Goal: Task Accomplishment & Management: Use online tool/utility

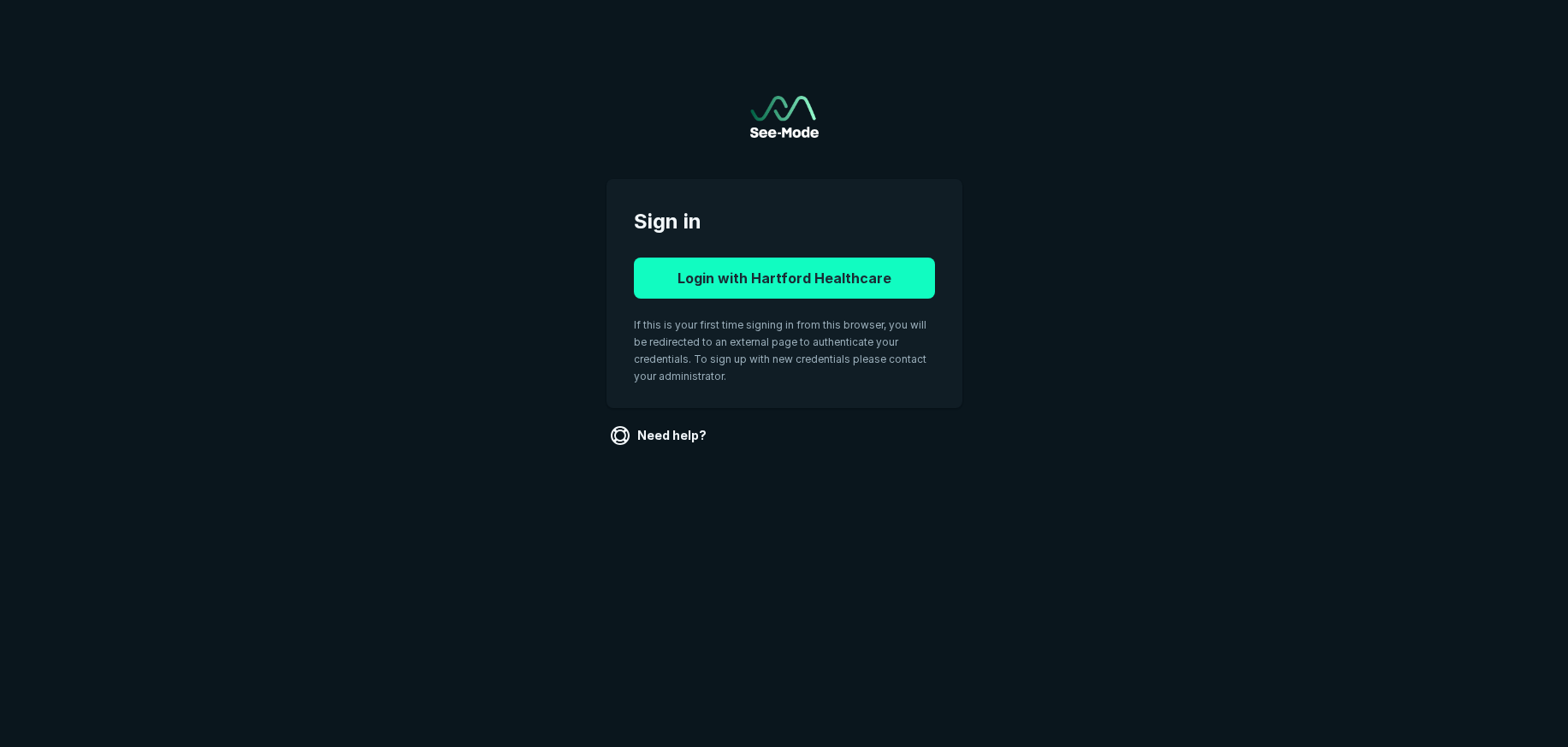
click at [784, 282] on button "Login with Hartford Healthcare" at bounding box center [784, 277] width 301 height 41
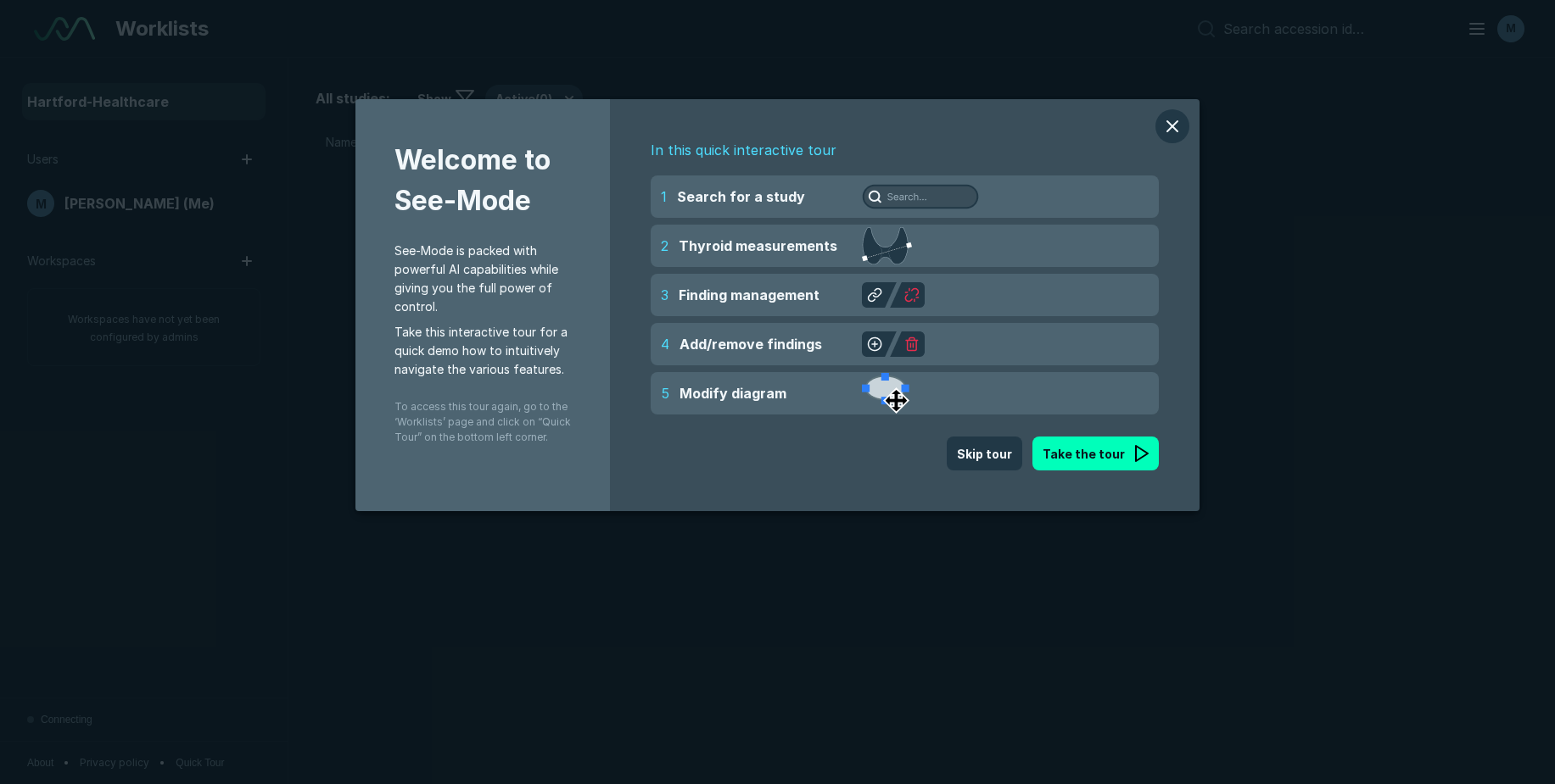
scroll to position [5413, 9178]
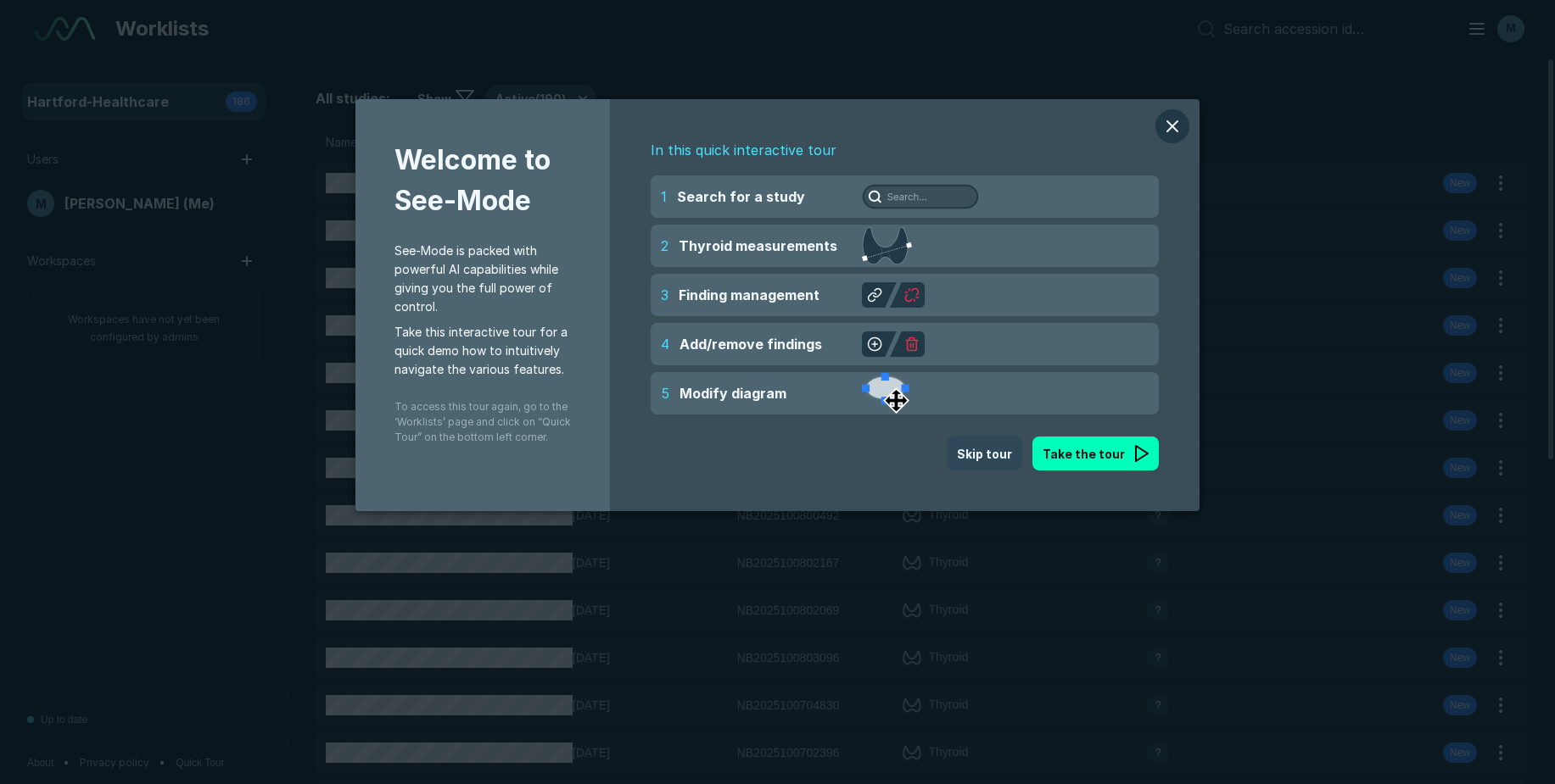
click at [989, 453] on button "Skip tour" at bounding box center [984, 453] width 75 height 34
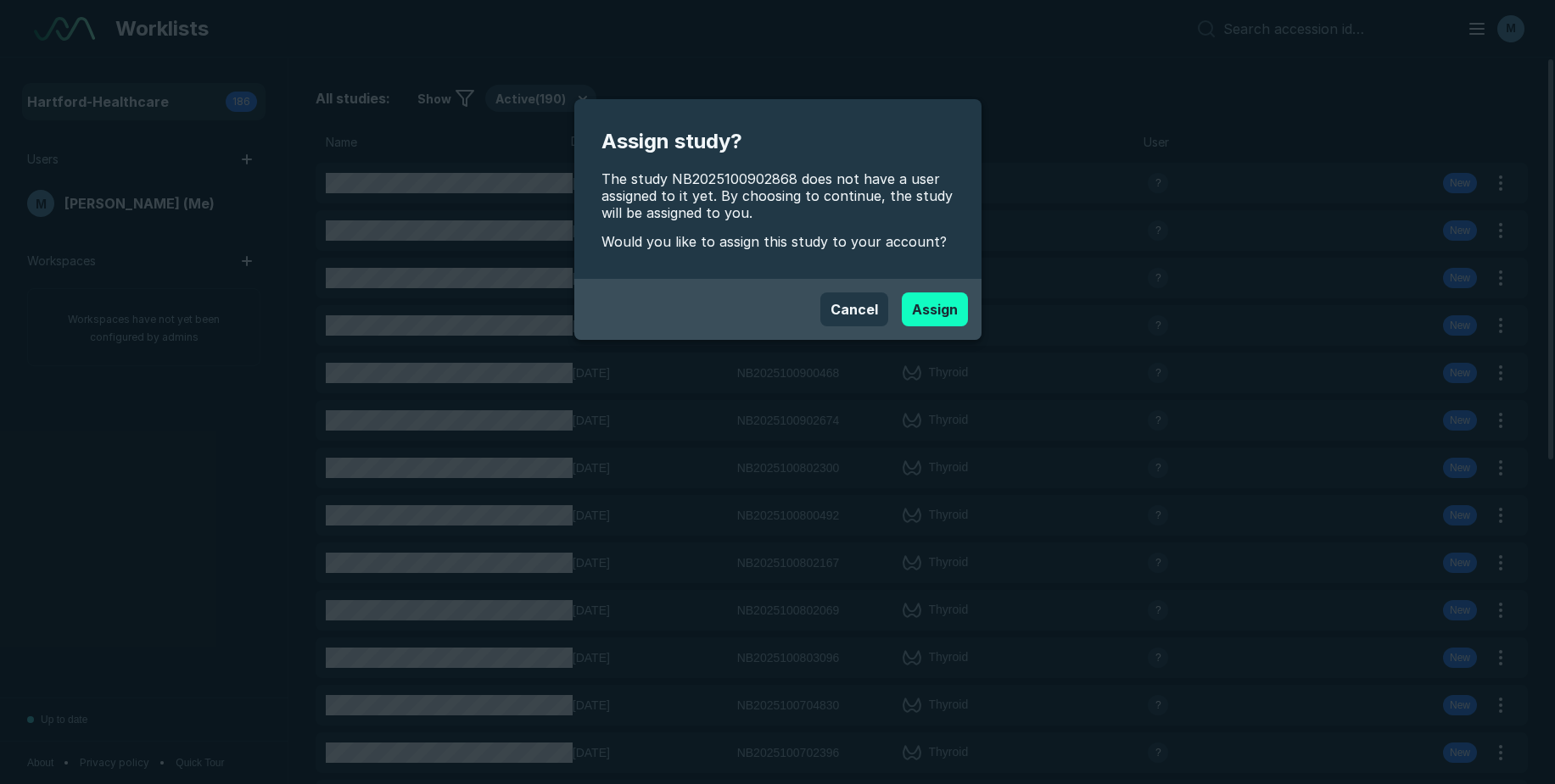
click at [929, 320] on button "Assign" at bounding box center [935, 309] width 66 height 34
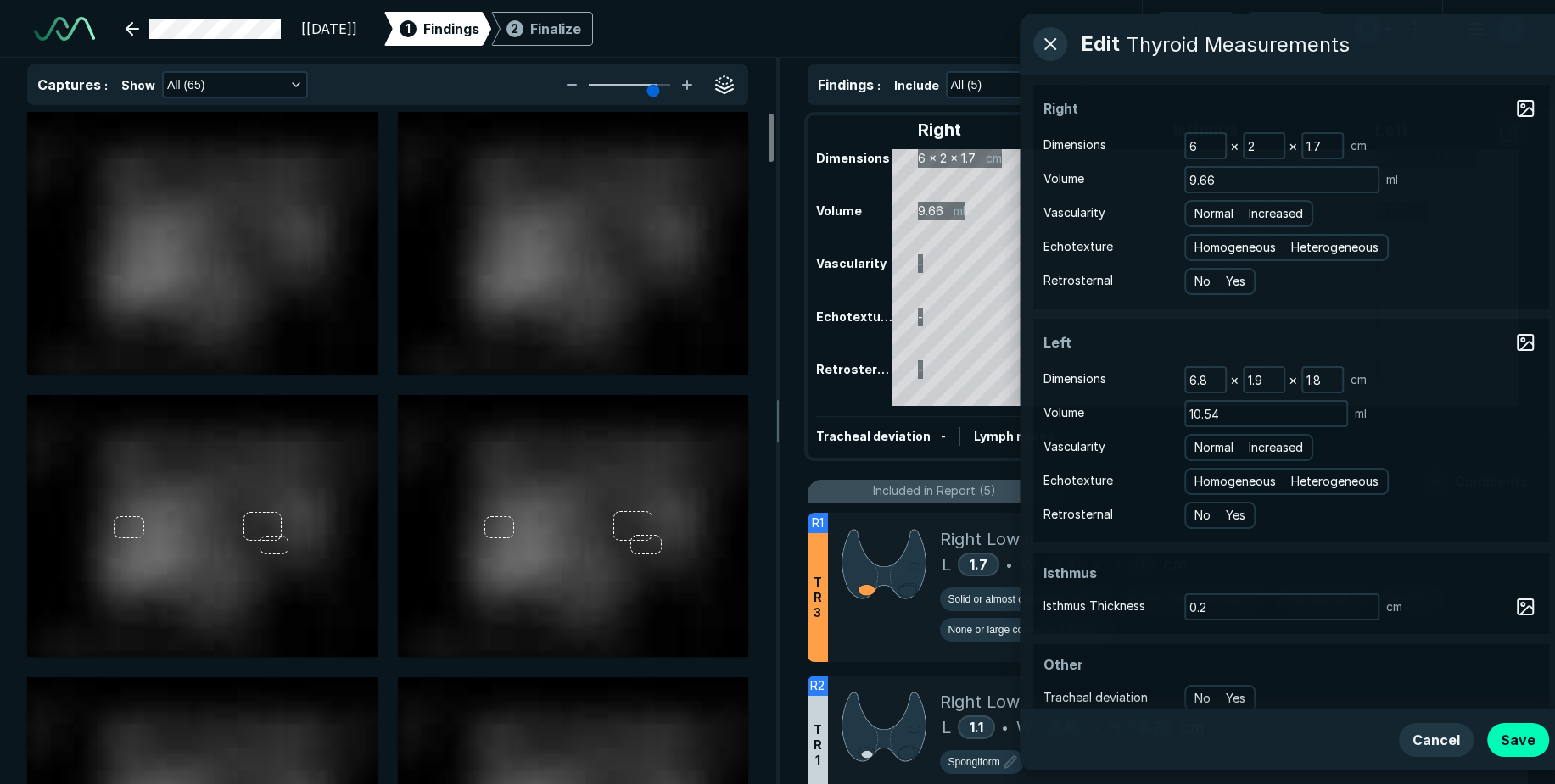
scroll to position [5413, 9178]
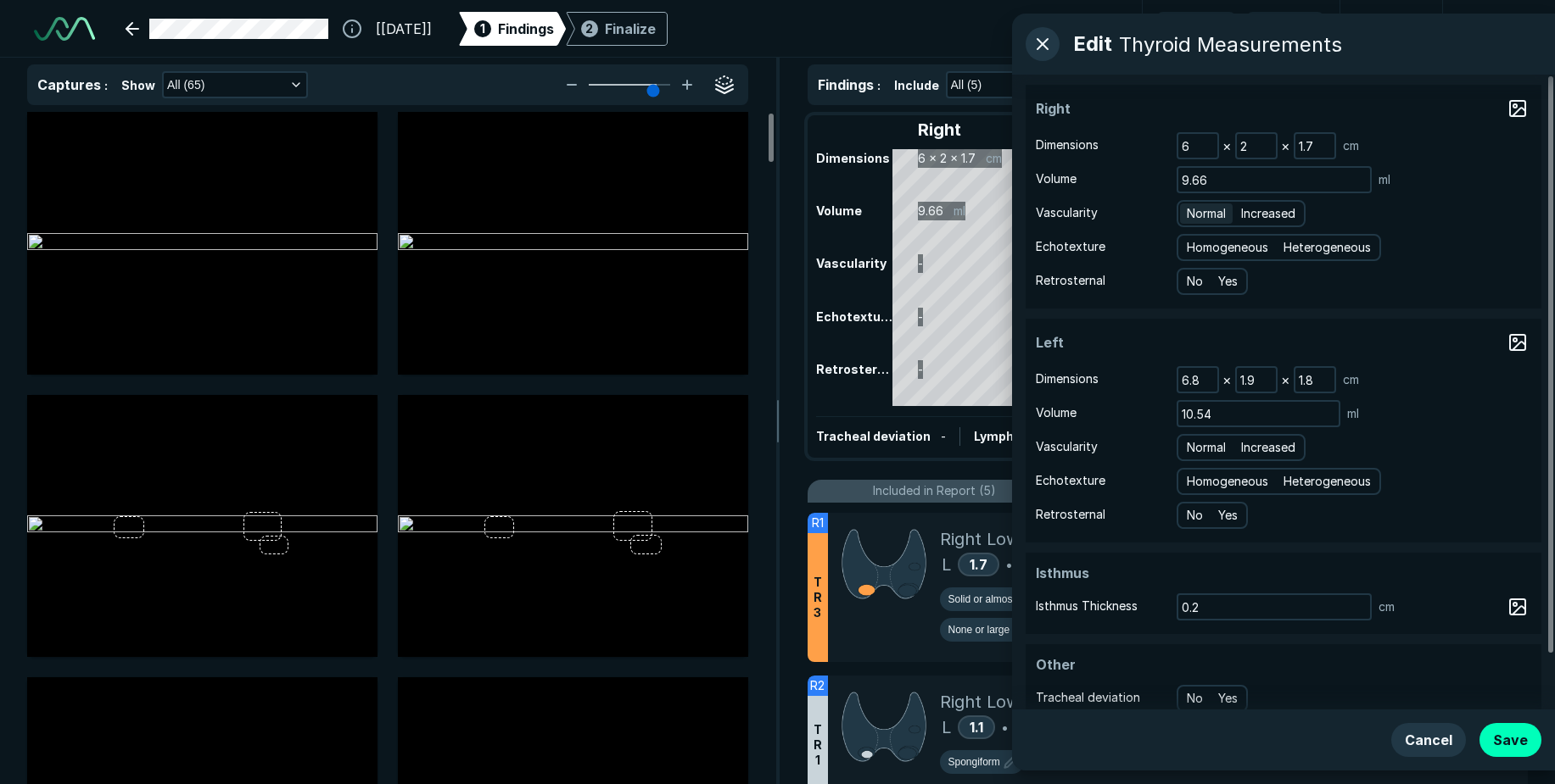
click at [1226, 216] on span "Normal" at bounding box center [1206, 213] width 40 height 19
click at [1195, 216] on input "Normal" at bounding box center [1189, 211] width 11 height 11
radio input "true"
click at [1306, 255] on span "Heterogeneous" at bounding box center [1327, 247] width 87 height 19
click at [1292, 251] on input "Heterogeneous" at bounding box center [1286, 245] width 11 height 11
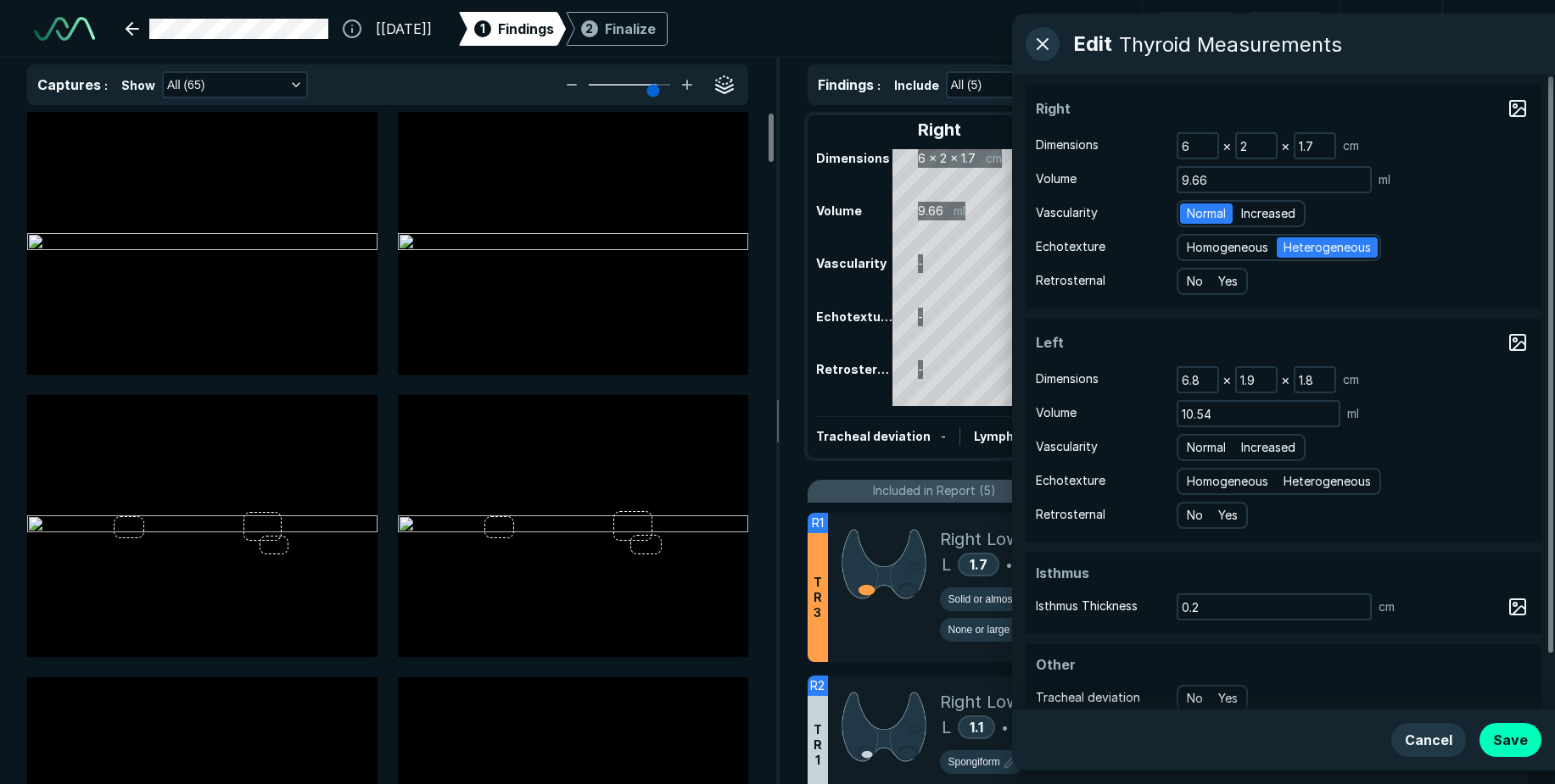
radio input "true"
click at [1221, 458] on div "Normal Increased" at bounding box center [1241, 447] width 129 height 27
click at [1217, 449] on span "Normal" at bounding box center [1206, 447] width 40 height 19
click at [1195, 449] on input "Normal" at bounding box center [1189, 445] width 11 height 11
radio input "true"
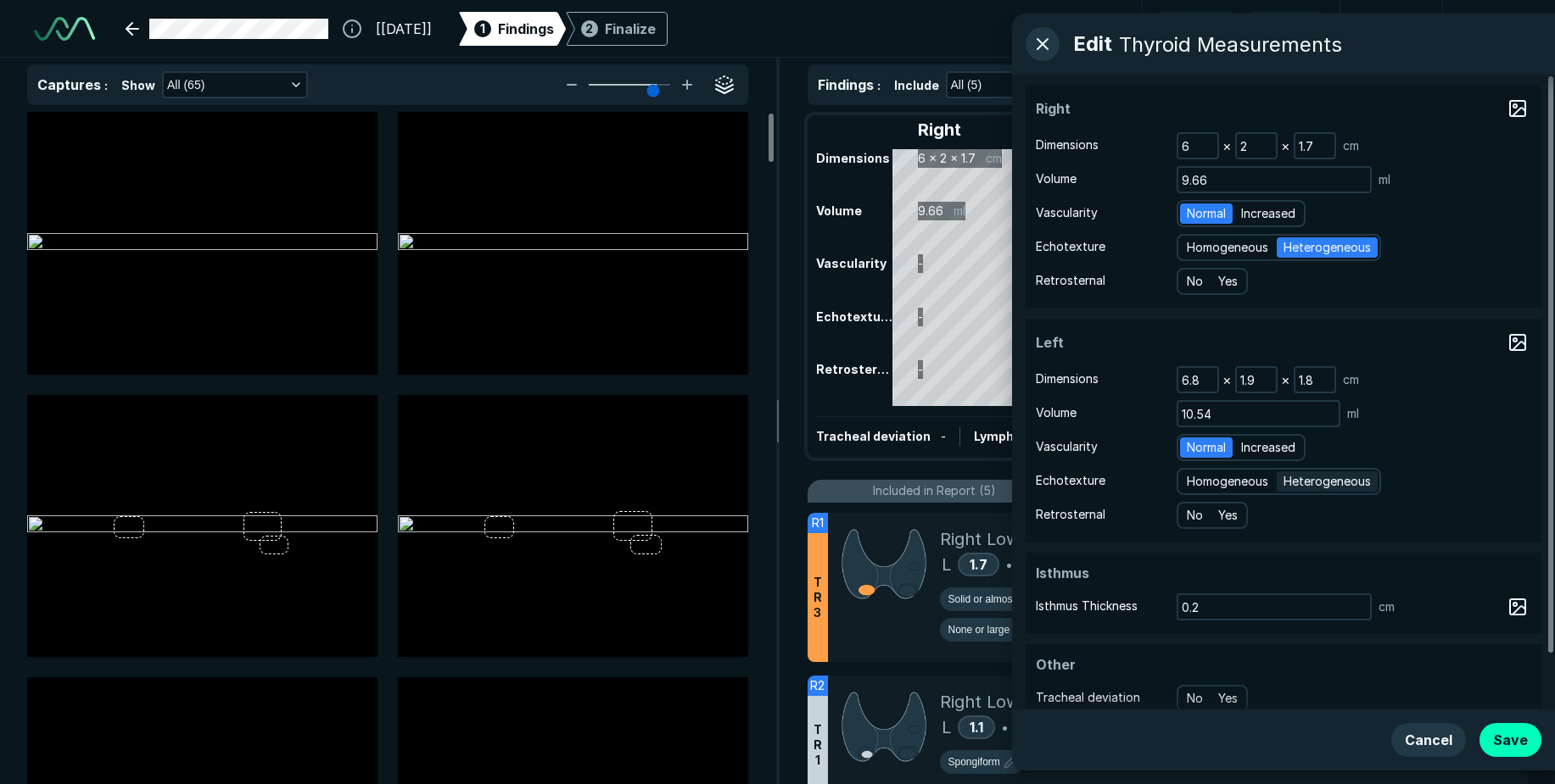
click at [1348, 491] on div "Heterogeneous" at bounding box center [1327, 481] width 101 height 21
click at [1292, 485] on input "Heterogeneous" at bounding box center [1286, 479] width 11 height 11
radio input "true"
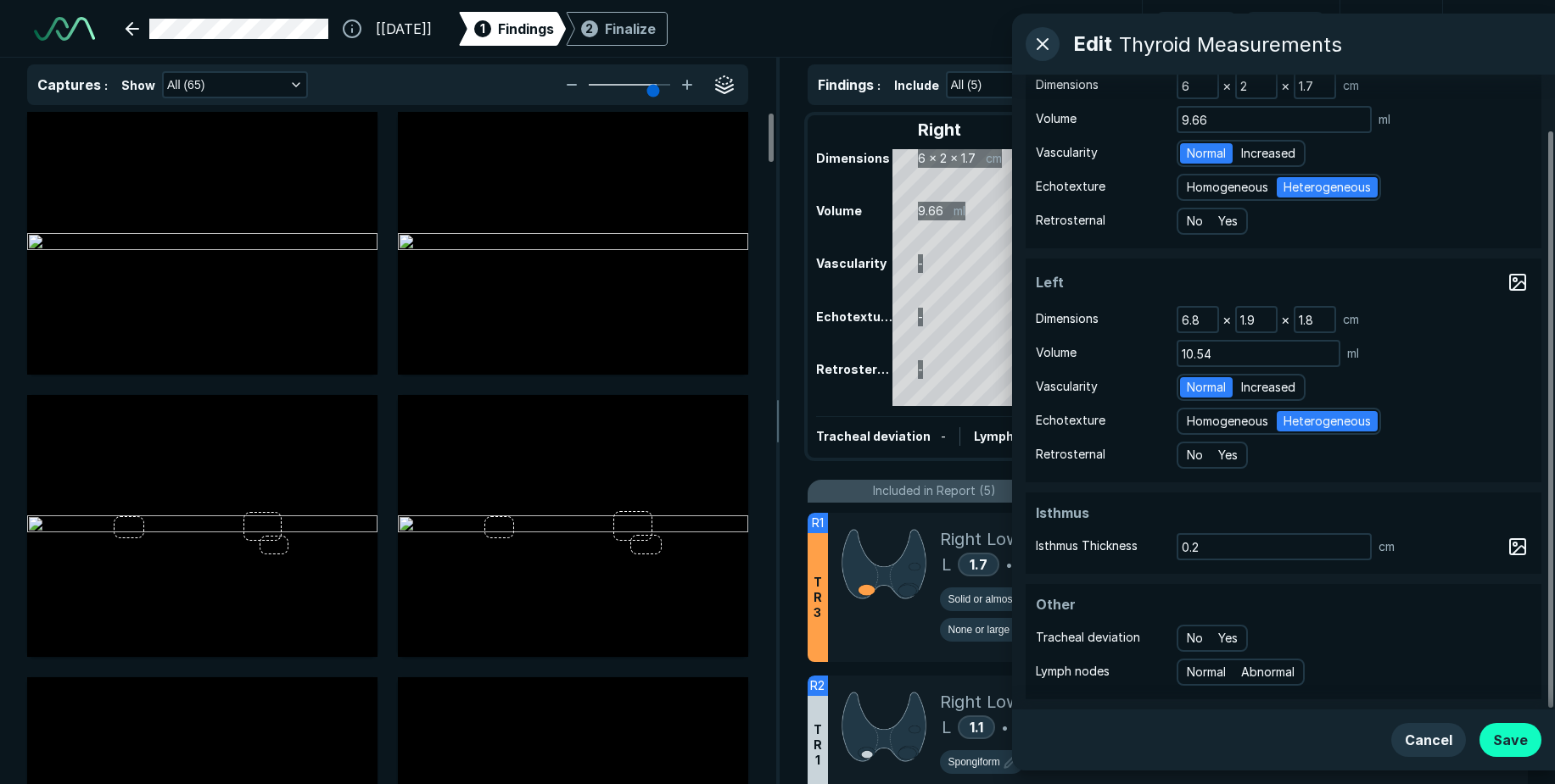
click at [1524, 742] on button "Save" at bounding box center [1511, 740] width 62 height 34
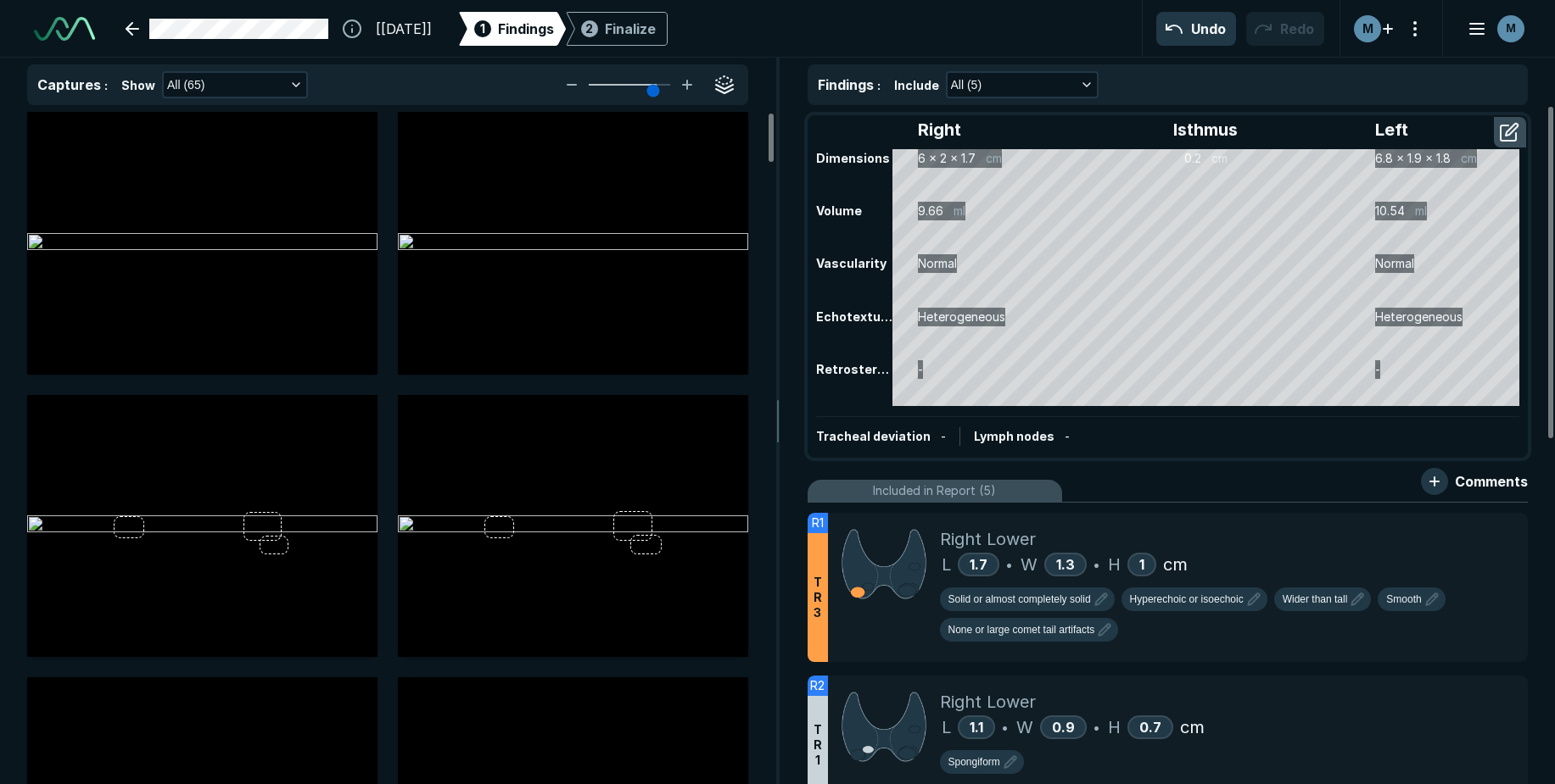
click at [1163, 430] on div "Tracheal deviation - Lymph nodes -" at bounding box center [1168, 436] width 704 height 39
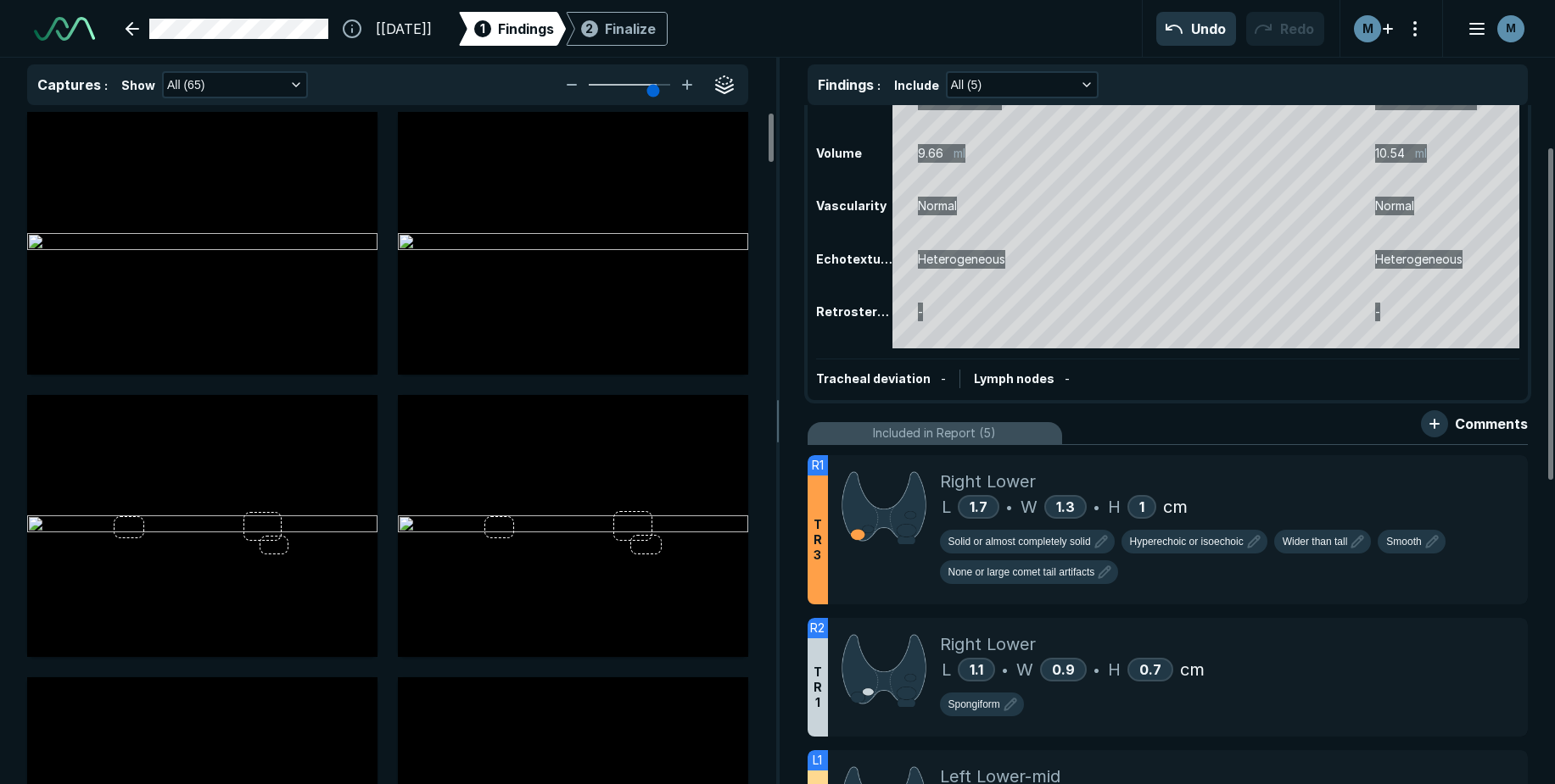
scroll to position [85, 0]
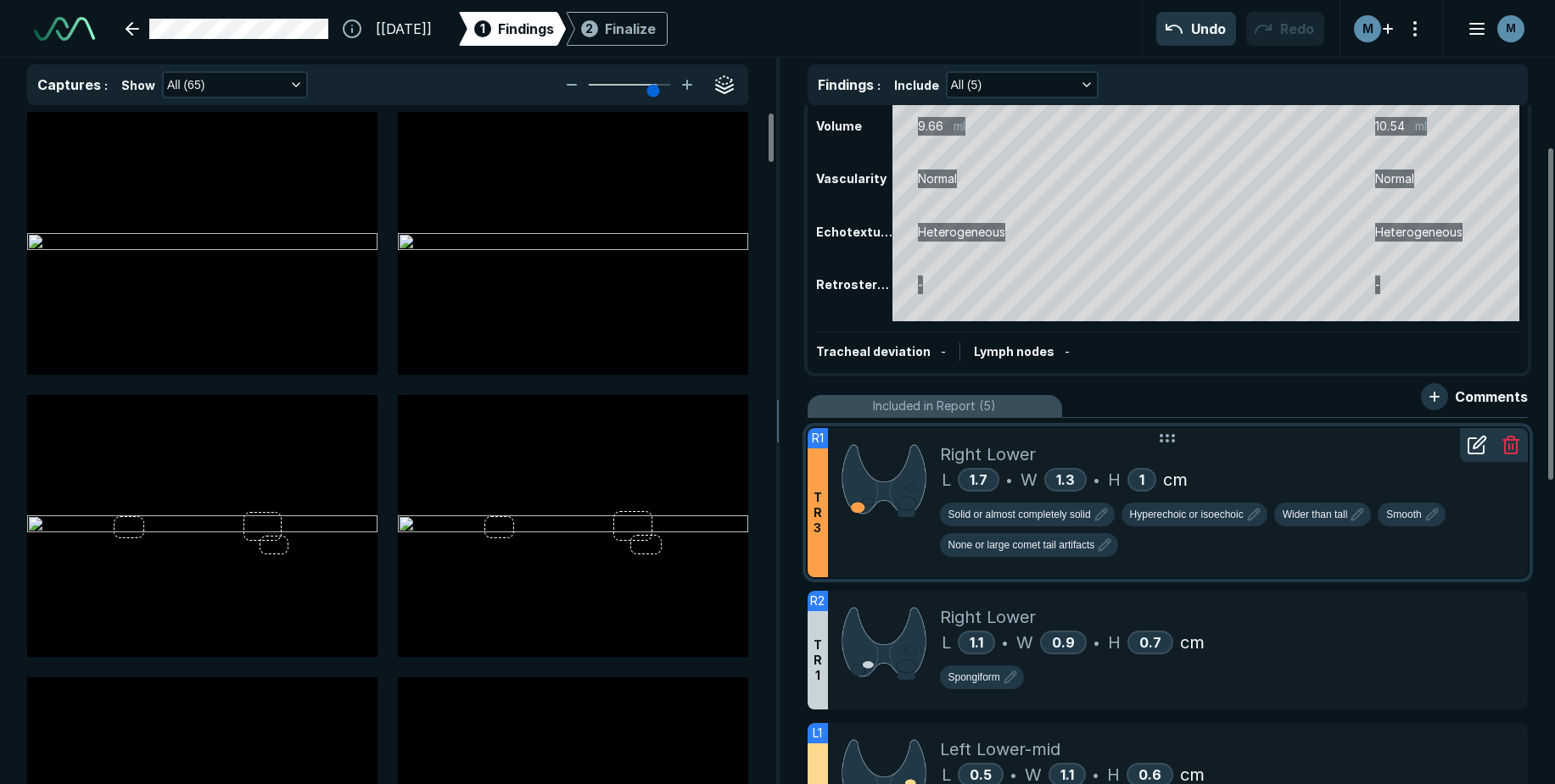
click at [902, 520] on div at bounding box center [883, 503] width 112 height 149
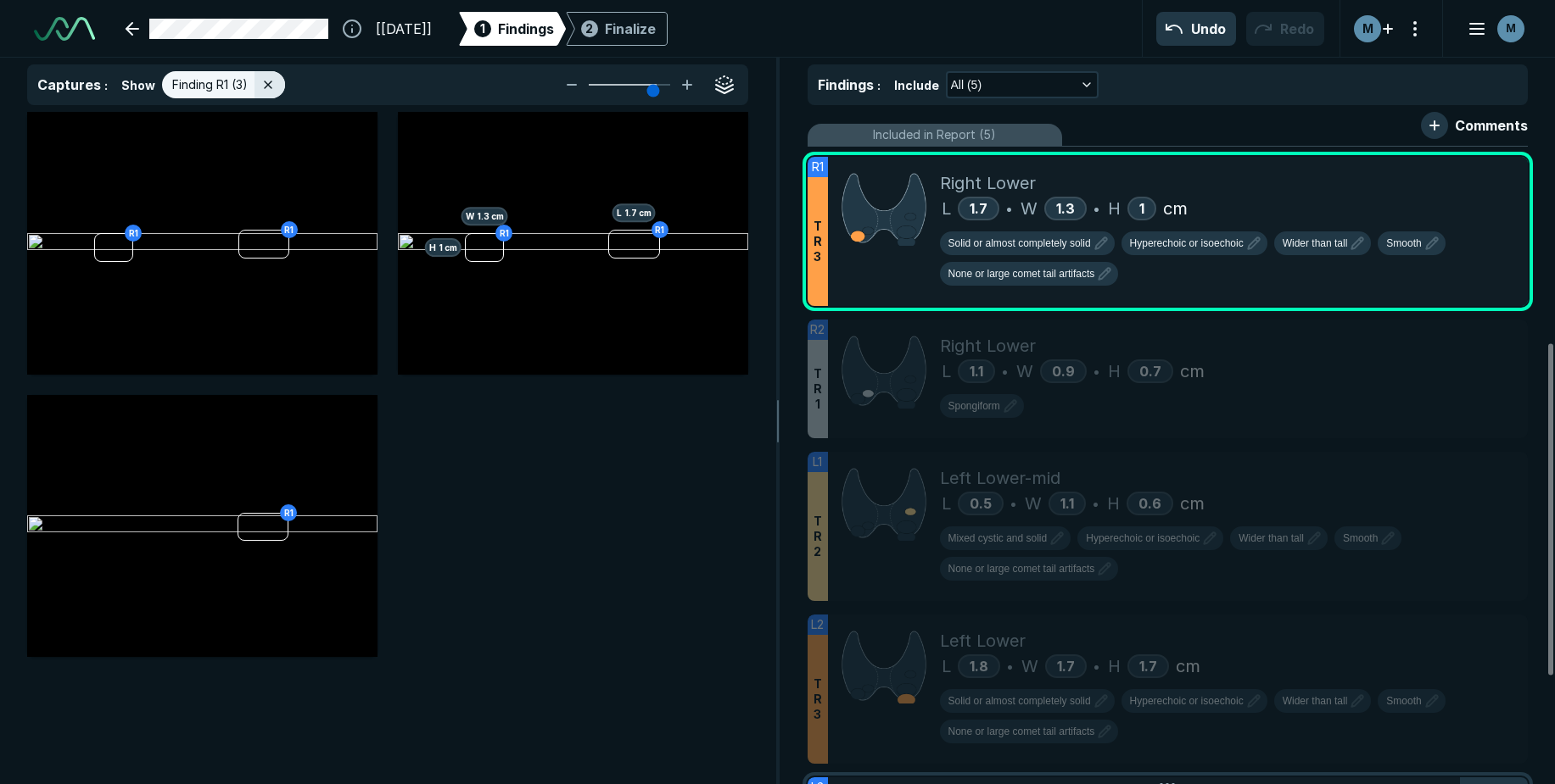
scroll to position [339, 0]
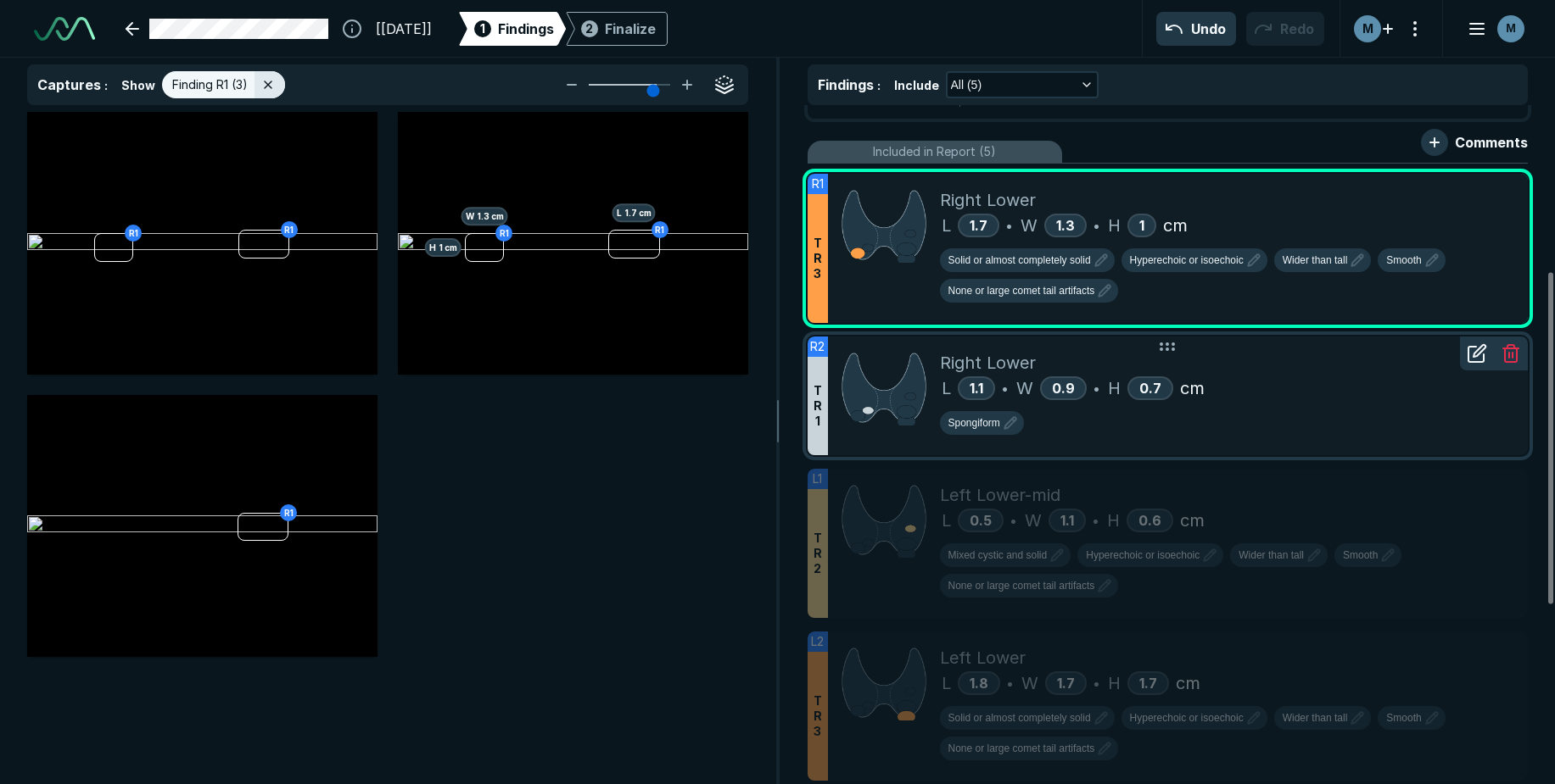
click at [1300, 402] on div "Spongiform" at bounding box center [1227, 421] width 575 height 40
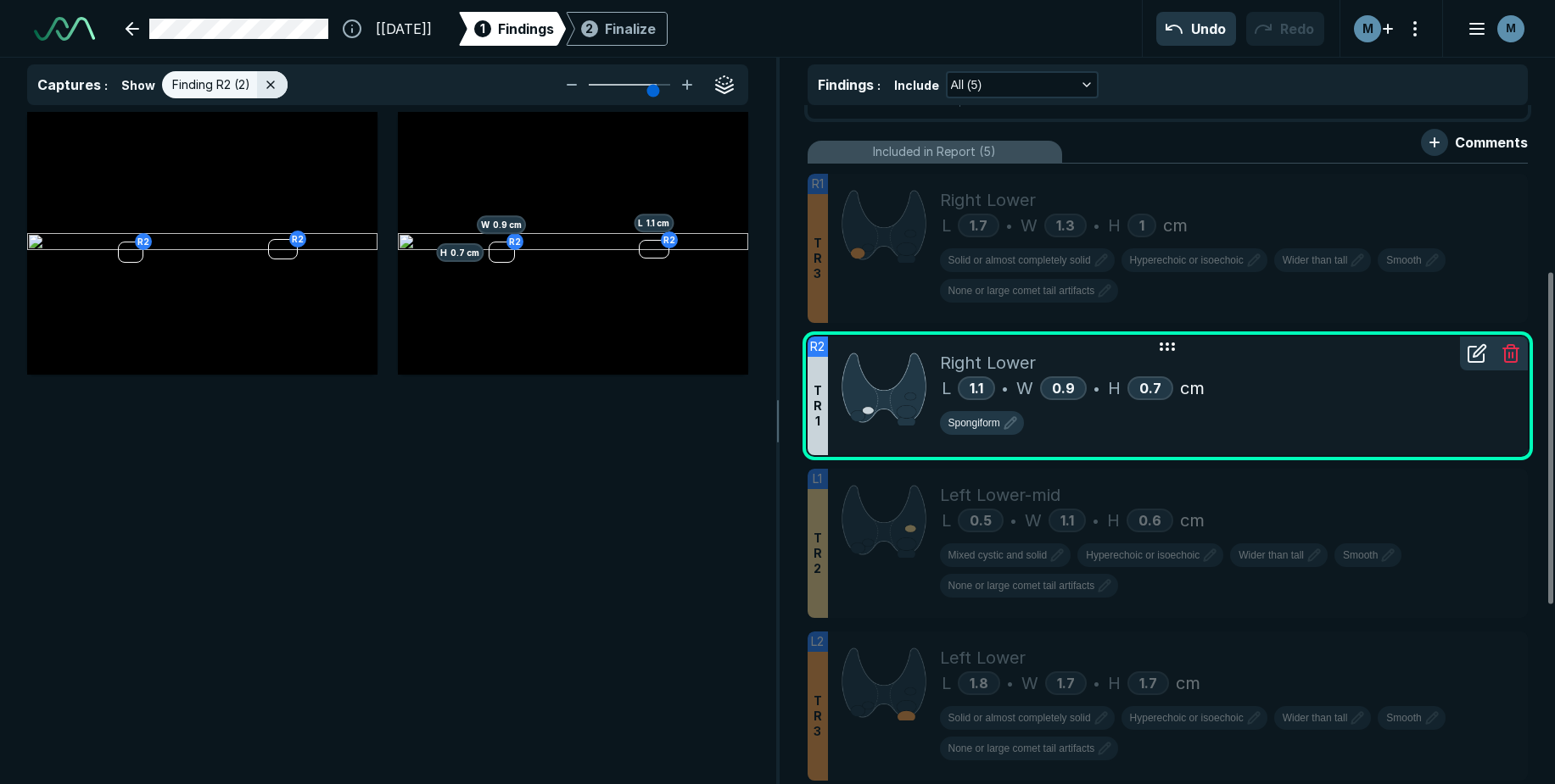
click at [1170, 353] on icon at bounding box center [1167, 347] width 21 height 21
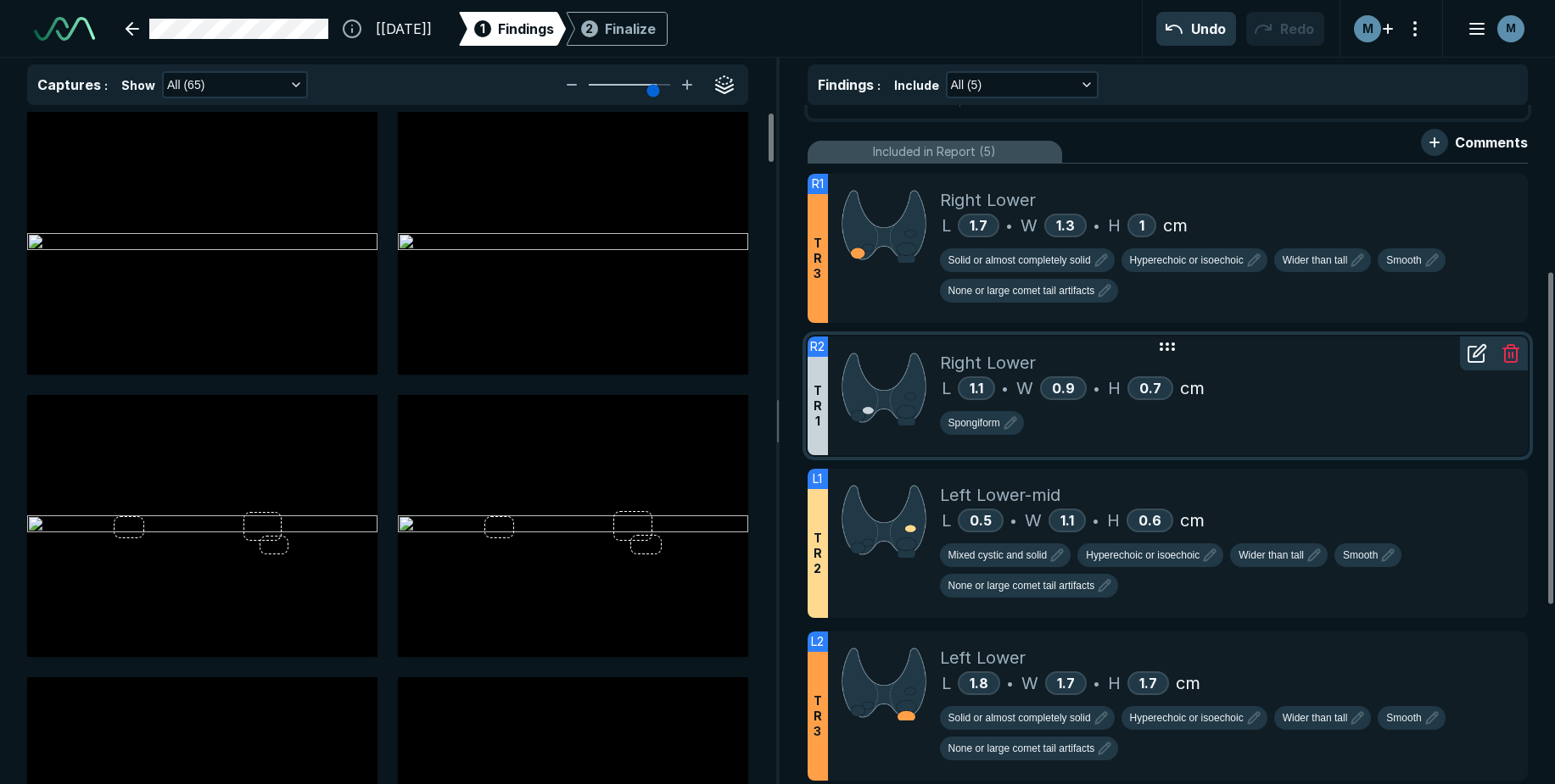
scroll to position [5020, 5395]
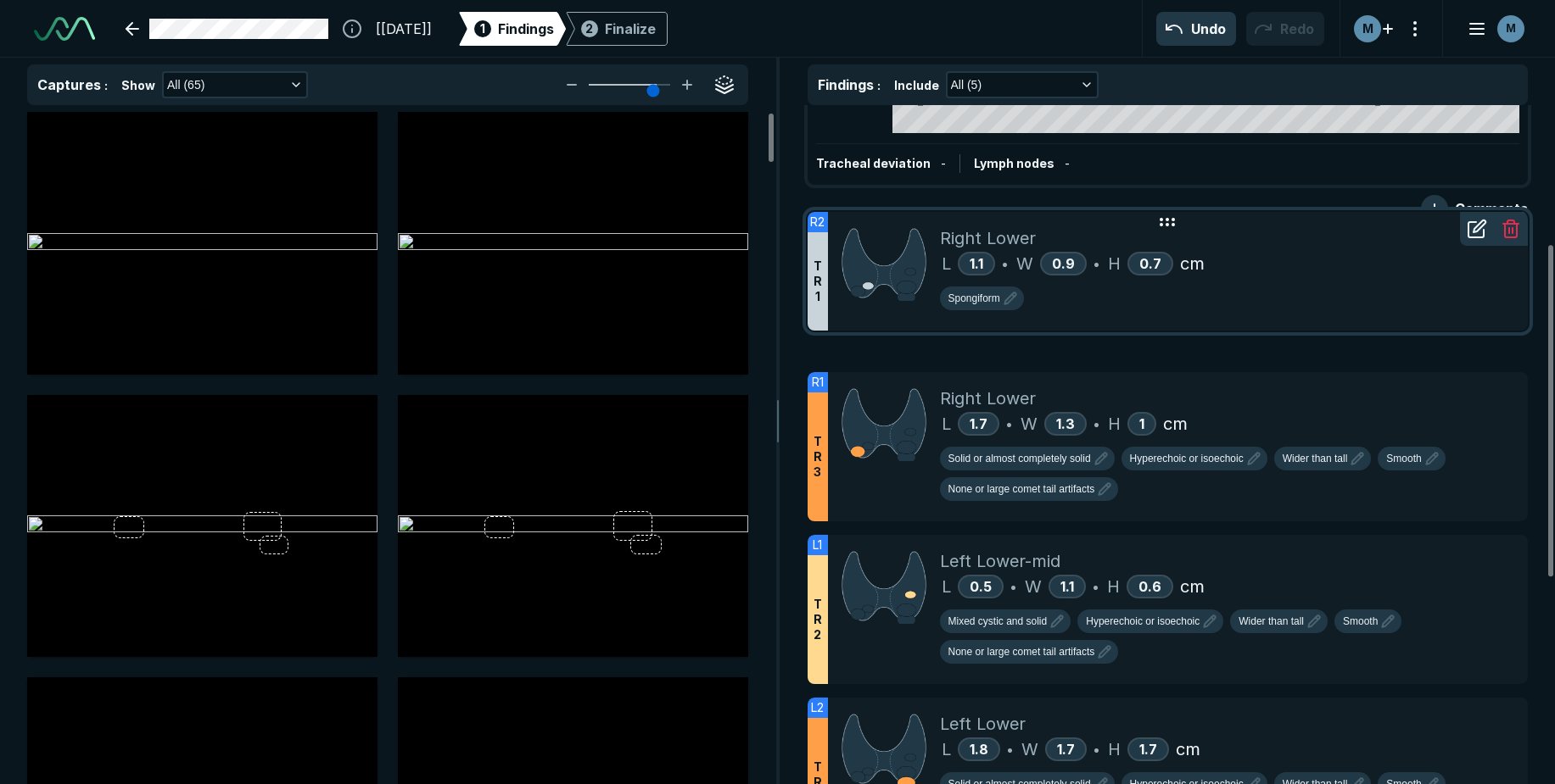
drag, startPoint x: 1170, startPoint y: 353, endPoint x: 1167, endPoint y: 219, distance: 134.0
click at [1167, 219] on icon at bounding box center [1167, 222] width 21 height 21
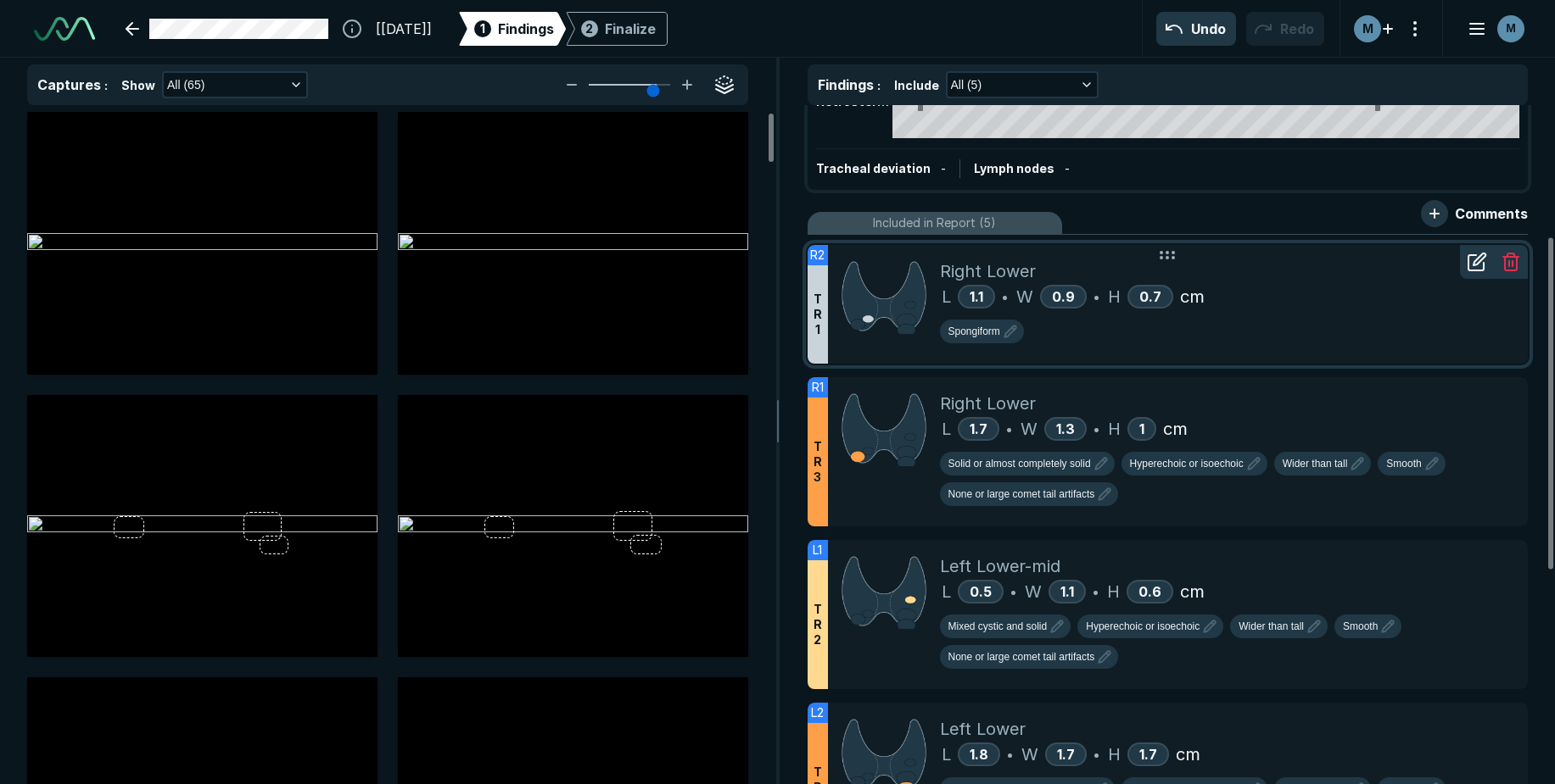
click at [1178, 337] on div "Spongiform" at bounding box center [1227, 335] width 575 height 31
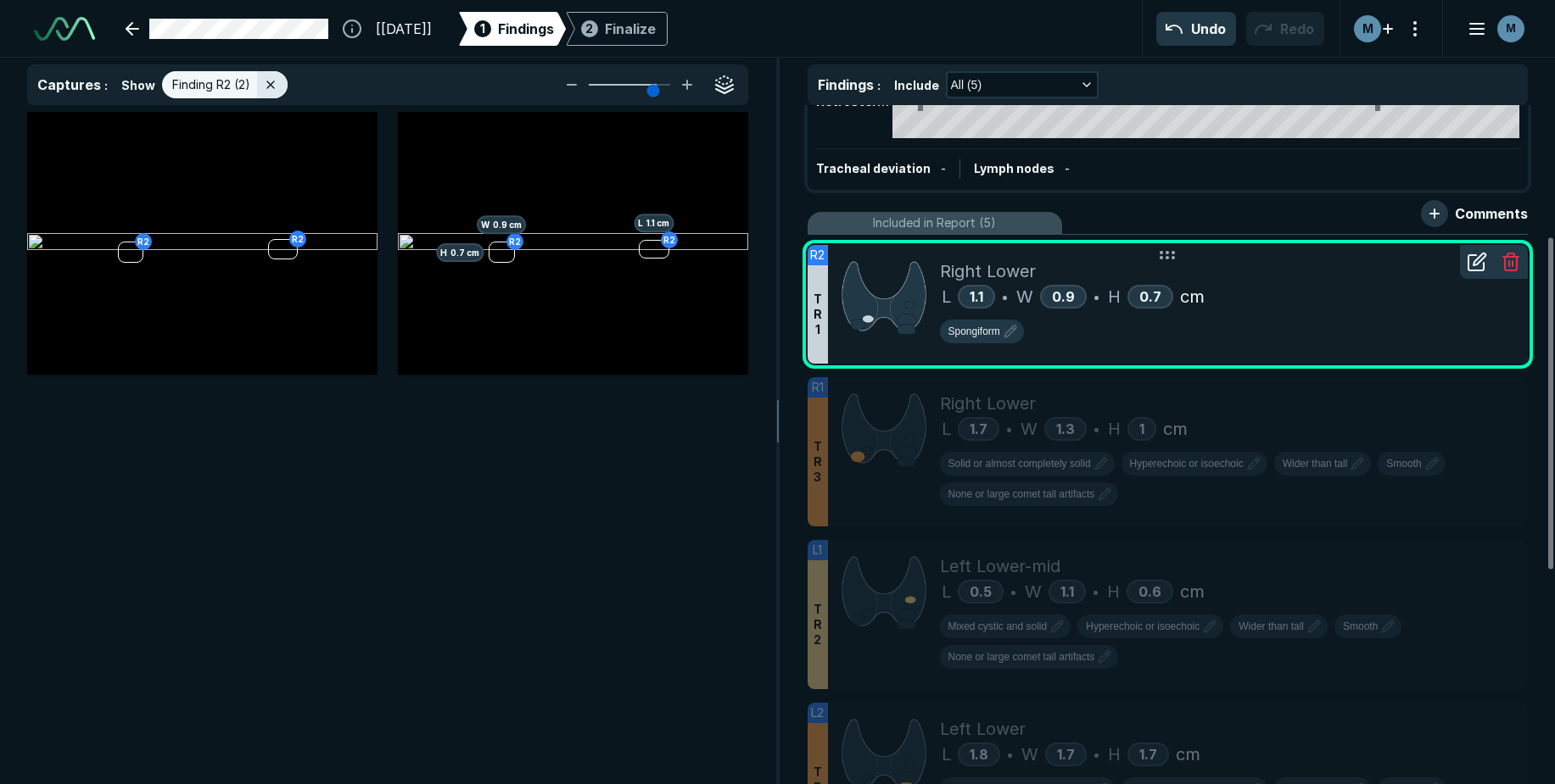
scroll to position [5020, 5395]
click at [1472, 269] on icon at bounding box center [1477, 262] width 21 height 21
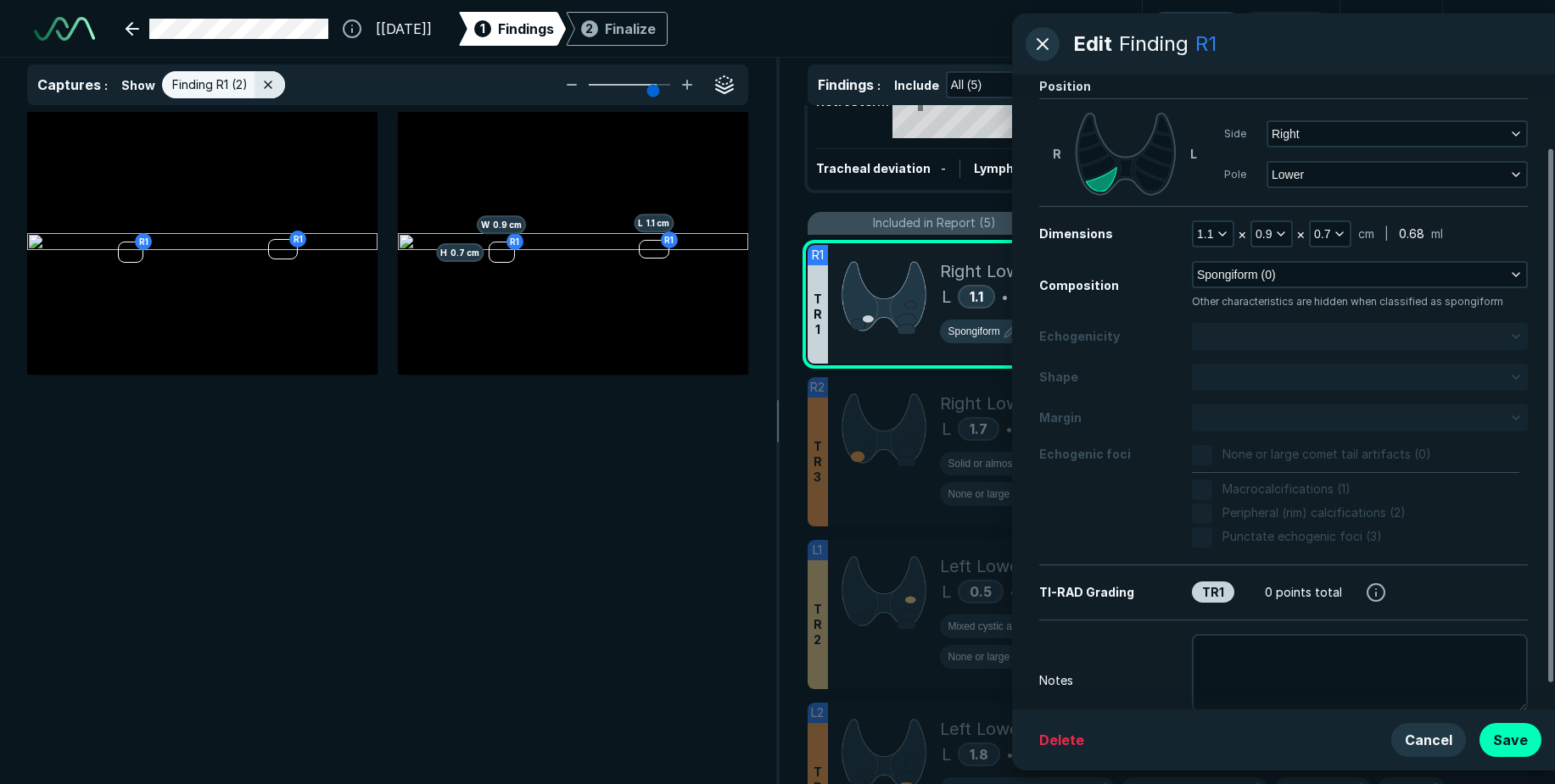
scroll to position [118, 0]
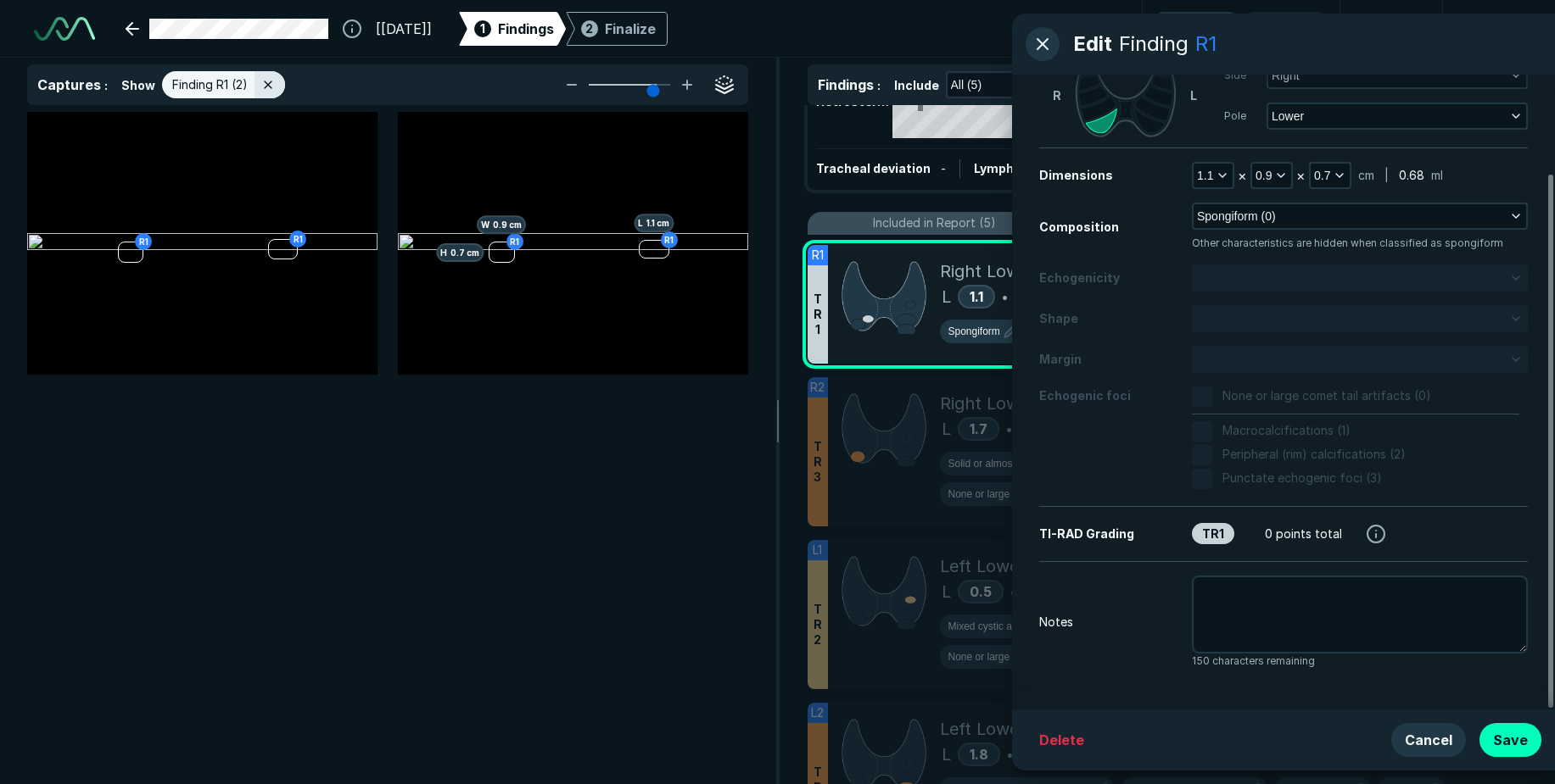
click at [1272, 573] on div "Include in Report Yes Position R L Side Right Pole Lower Dimensions 1.1 × 0.9 ×…" at bounding box center [1283, 392] width 543 height 635
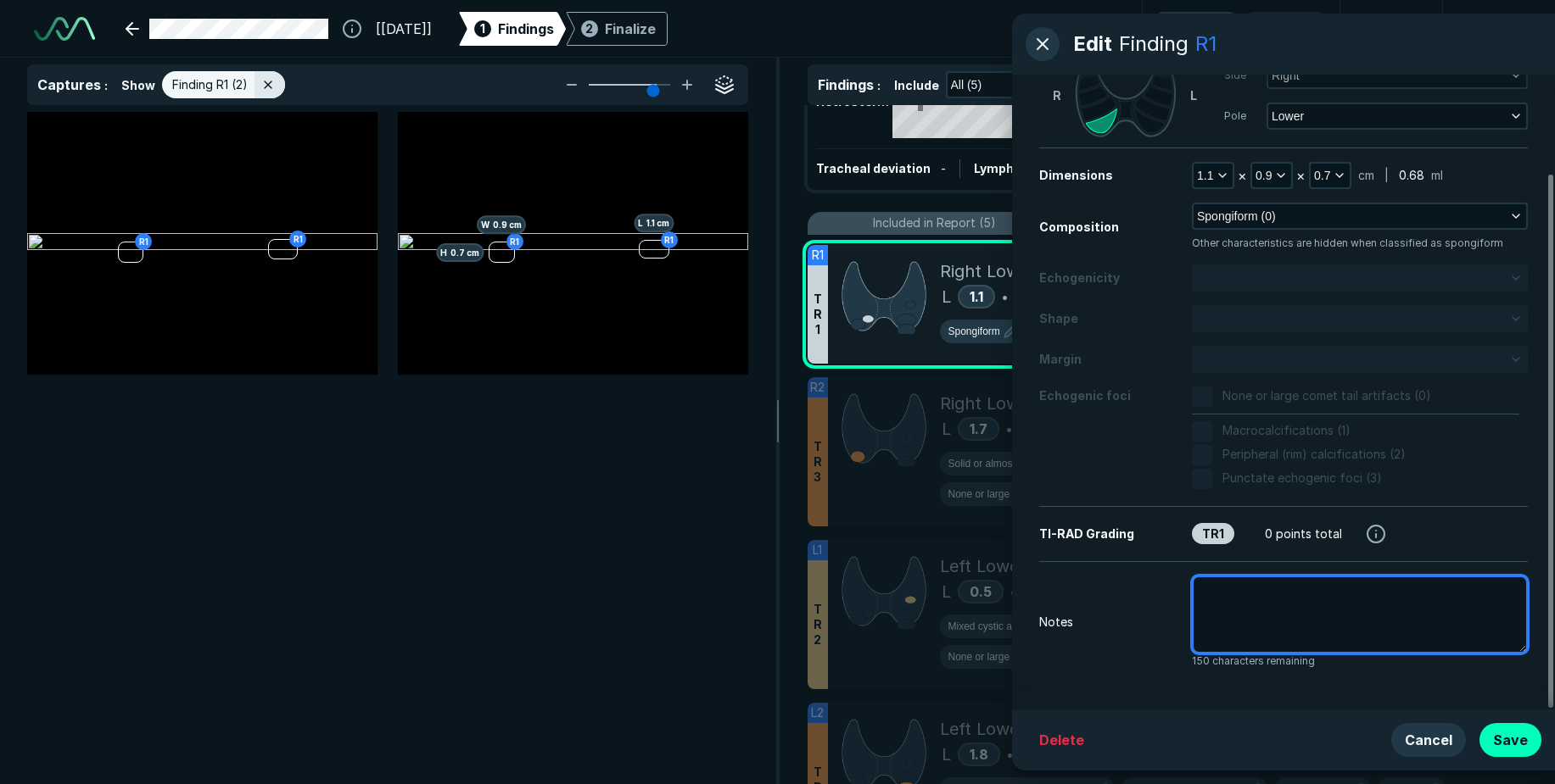
click at [1258, 604] on textarea at bounding box center [1359, 614] width 336 height 78
type textarea "x"
type textarea "p"
type textarea "x"
type textarea "pr"
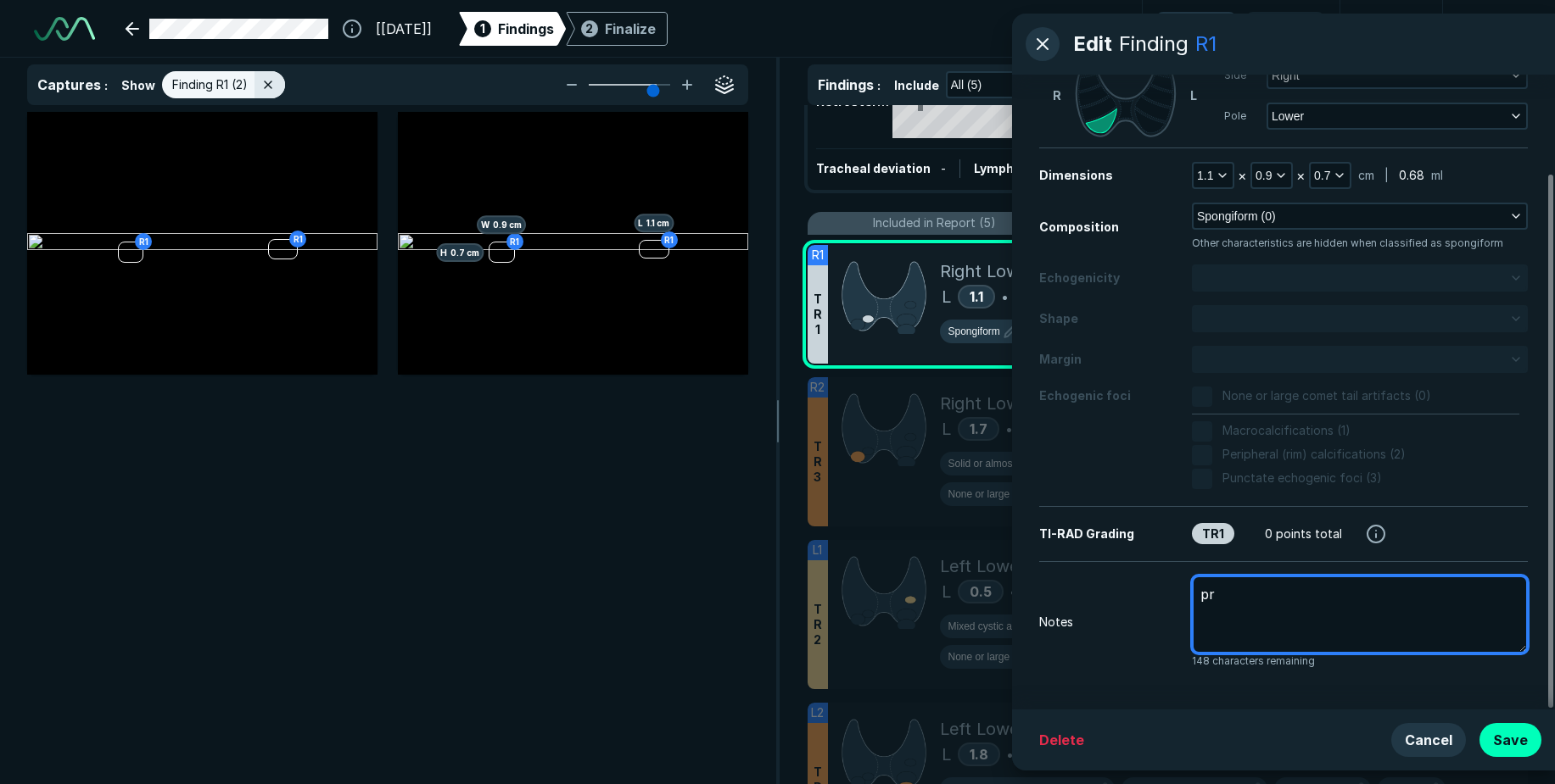
type textarea "x"
type textarea "pri"
type textarea "x"
type textarea "prio"
type textarea "x"
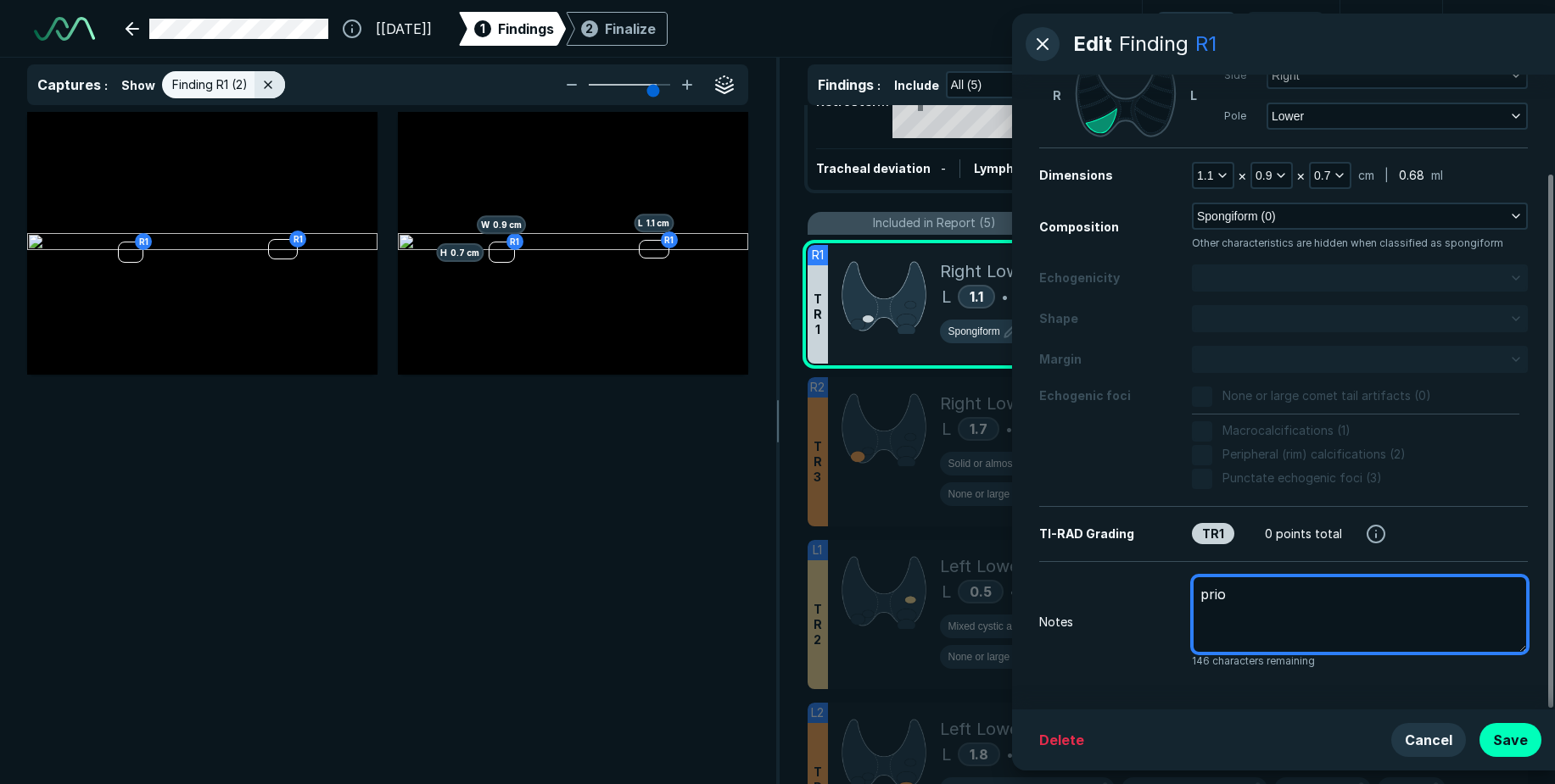
type textarea "prior"
type textarea "x"
type textarea "prior"
type textarea "x"
type textarea "prior m"
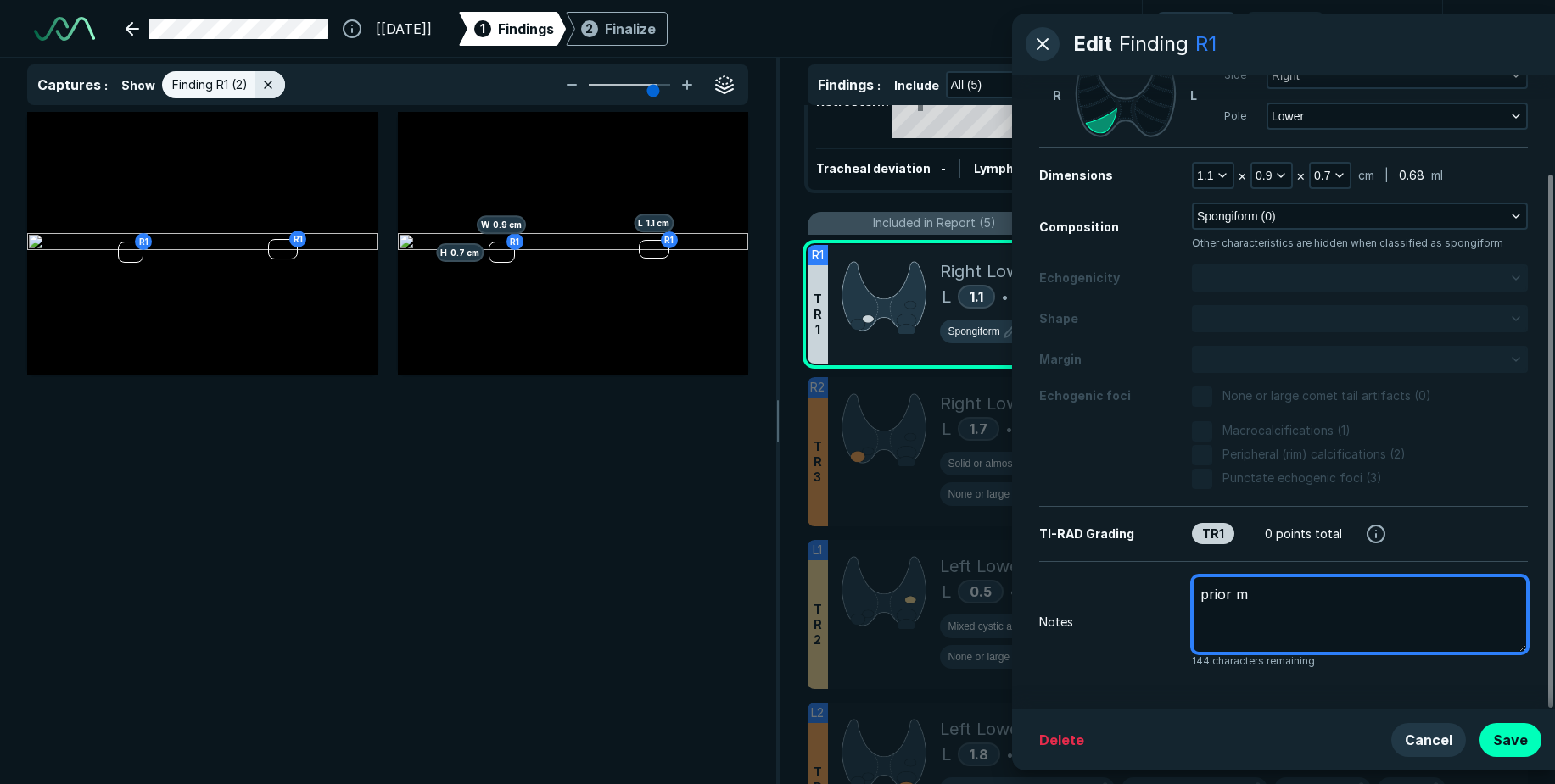
type textarea "x"
type textarea "prior me"
type textarea "x"
type textarea "prior mea"
type textarea "x"
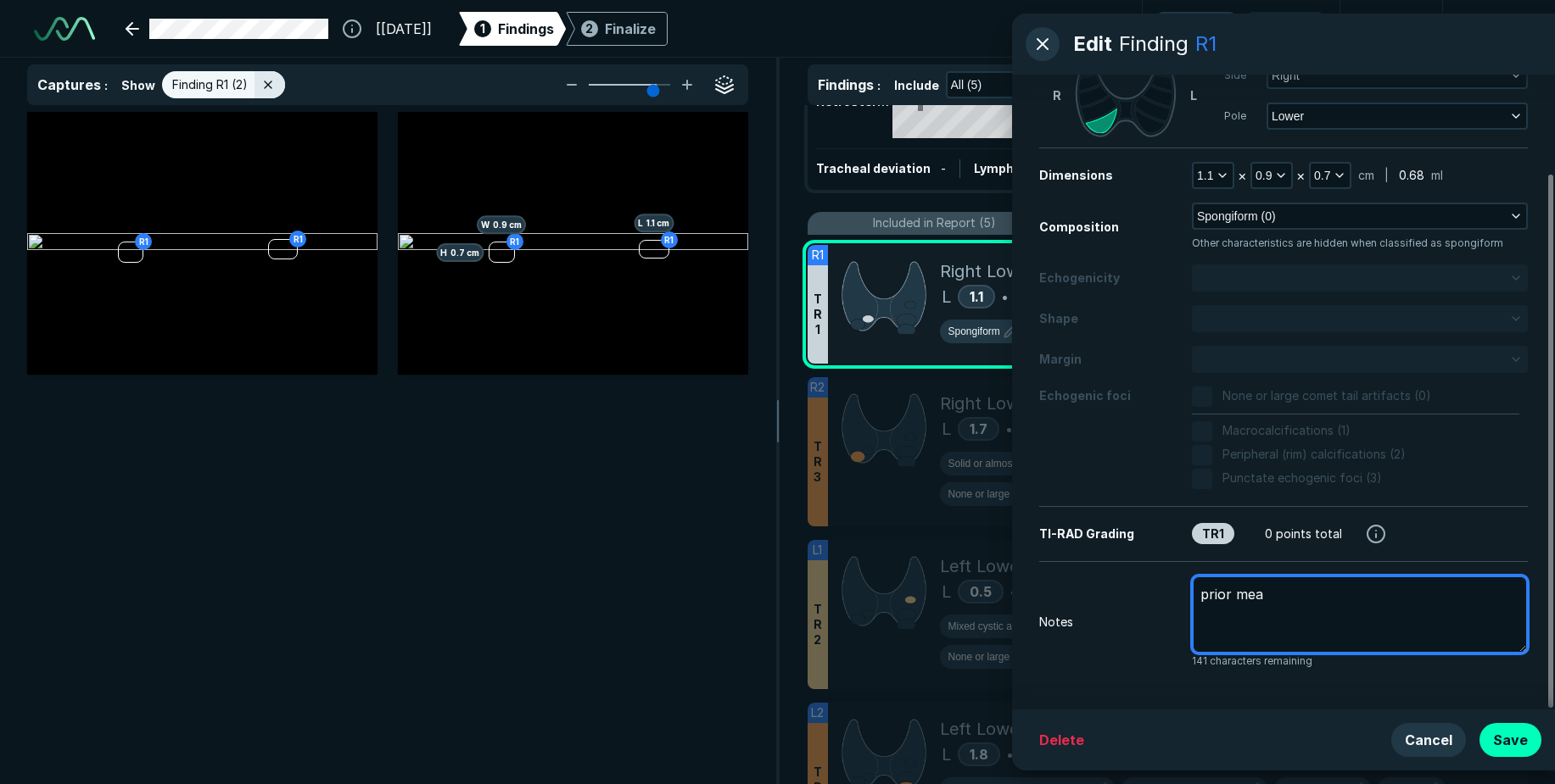
type textarea "prior meas"
type textarea "x"
type textarea "prior measu"
type textarea "x"
type textarea "prior measur"
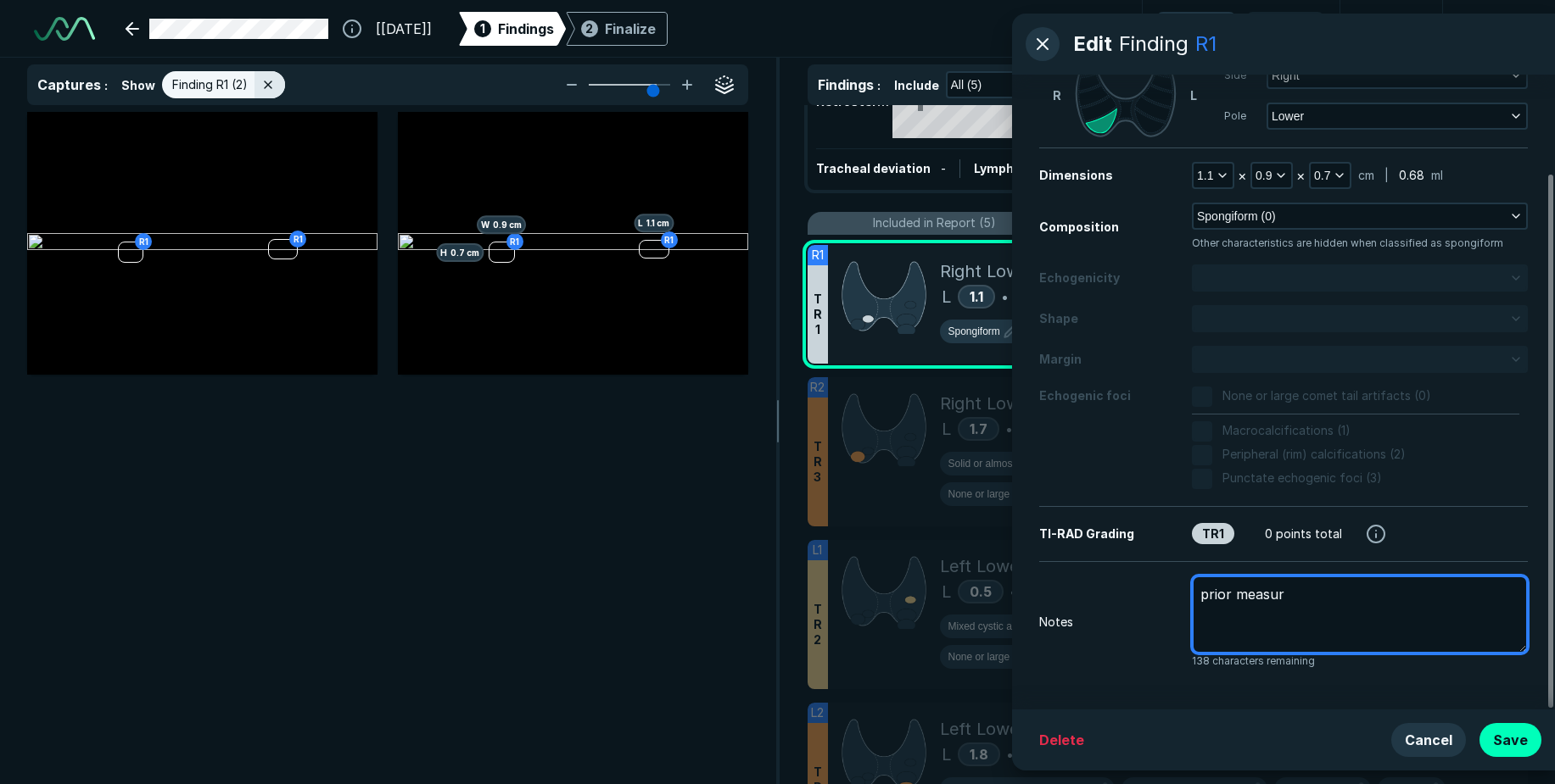
type textarea "x"
type textarea "prior measure"
type textarea "x"
type textarea "prior measurem"
type textarea "x"
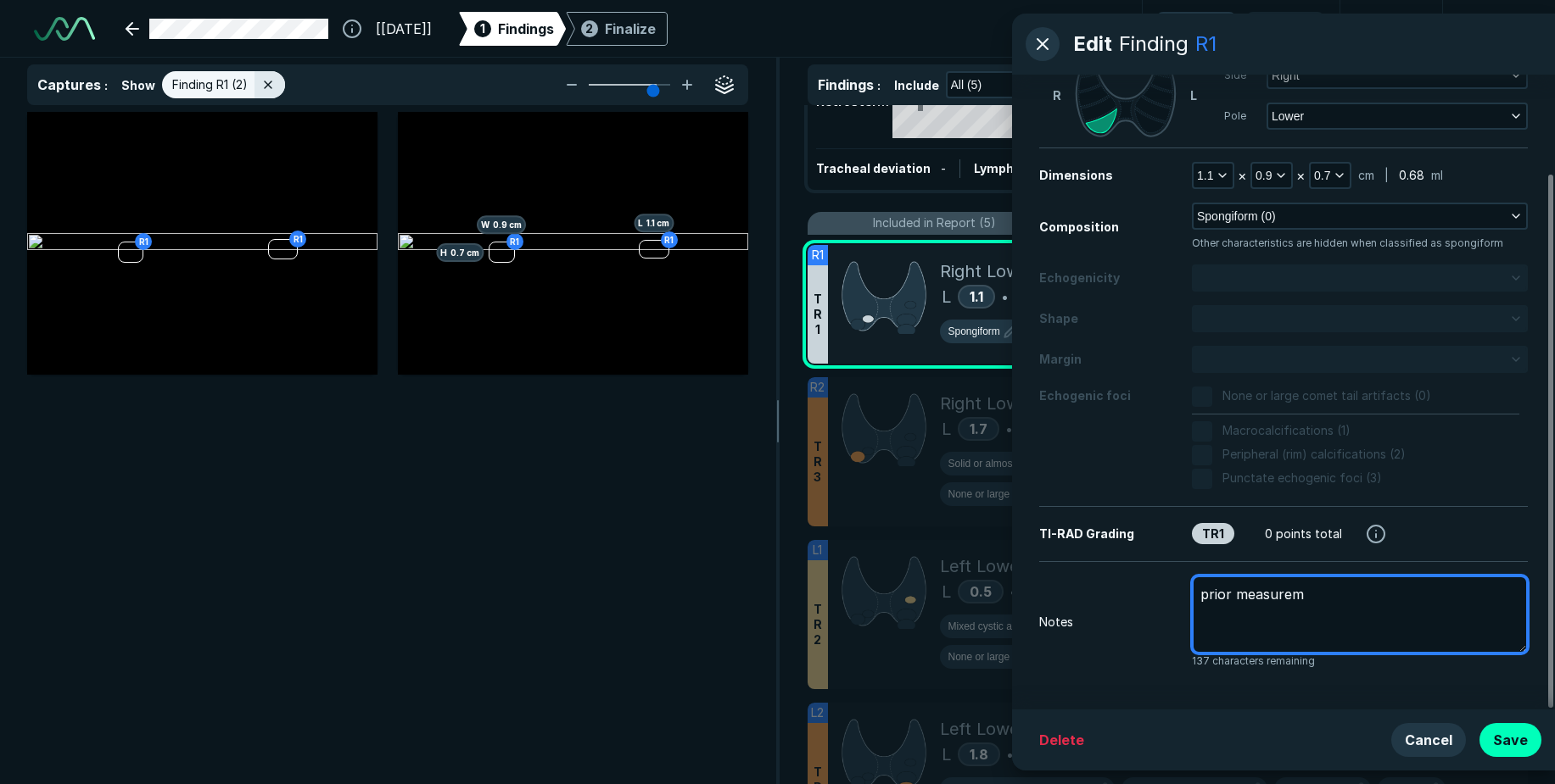
type textarea "prior measureme"
type textarea "x"
type textarea "prior measuremen"
type textarea "x"
type textarea "prior measurement"
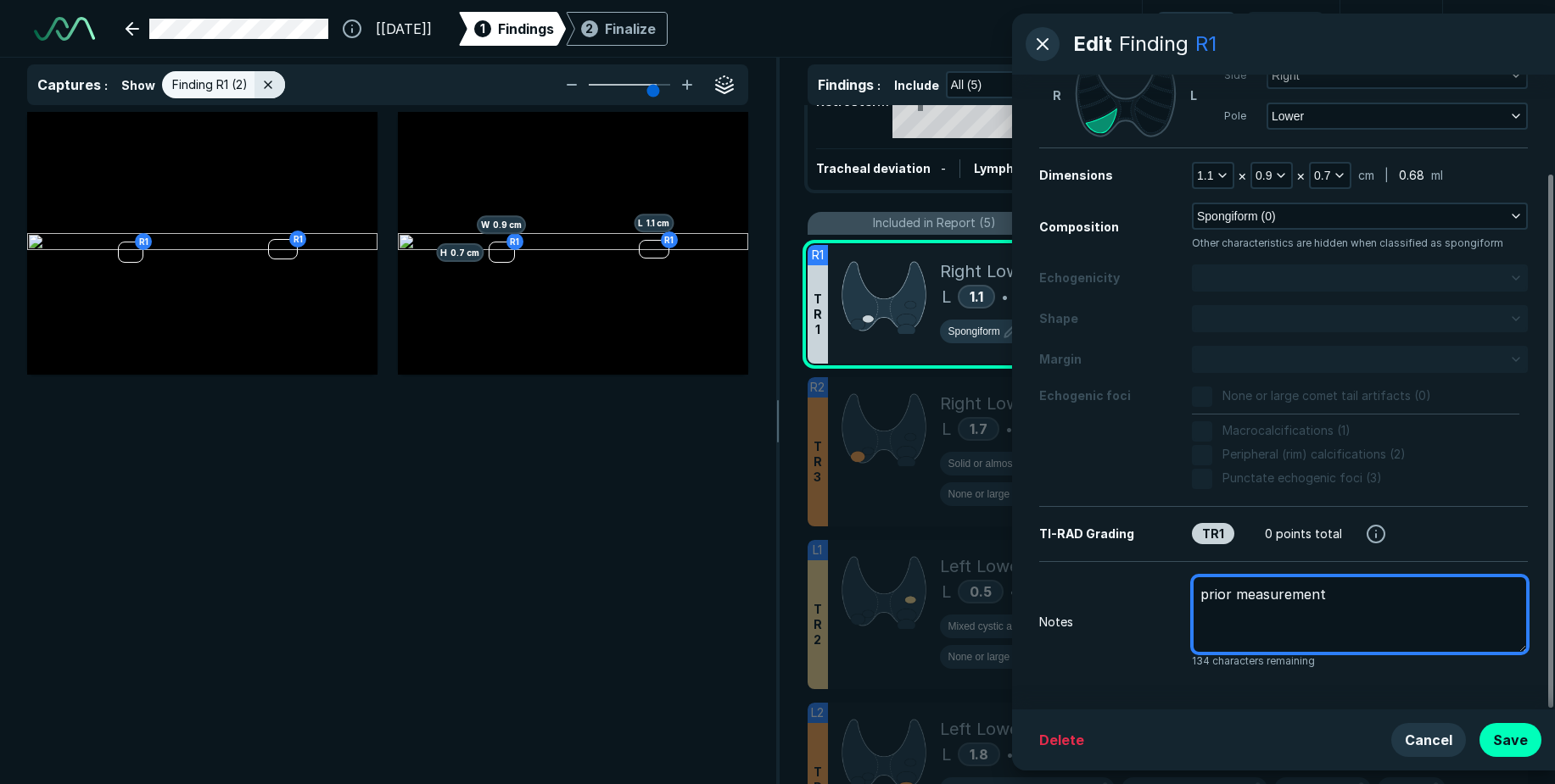
type textarea "x"
type textarea "prior measurement"
type textarea "x"
type textarea "prior measurement ."
type textarea "x"
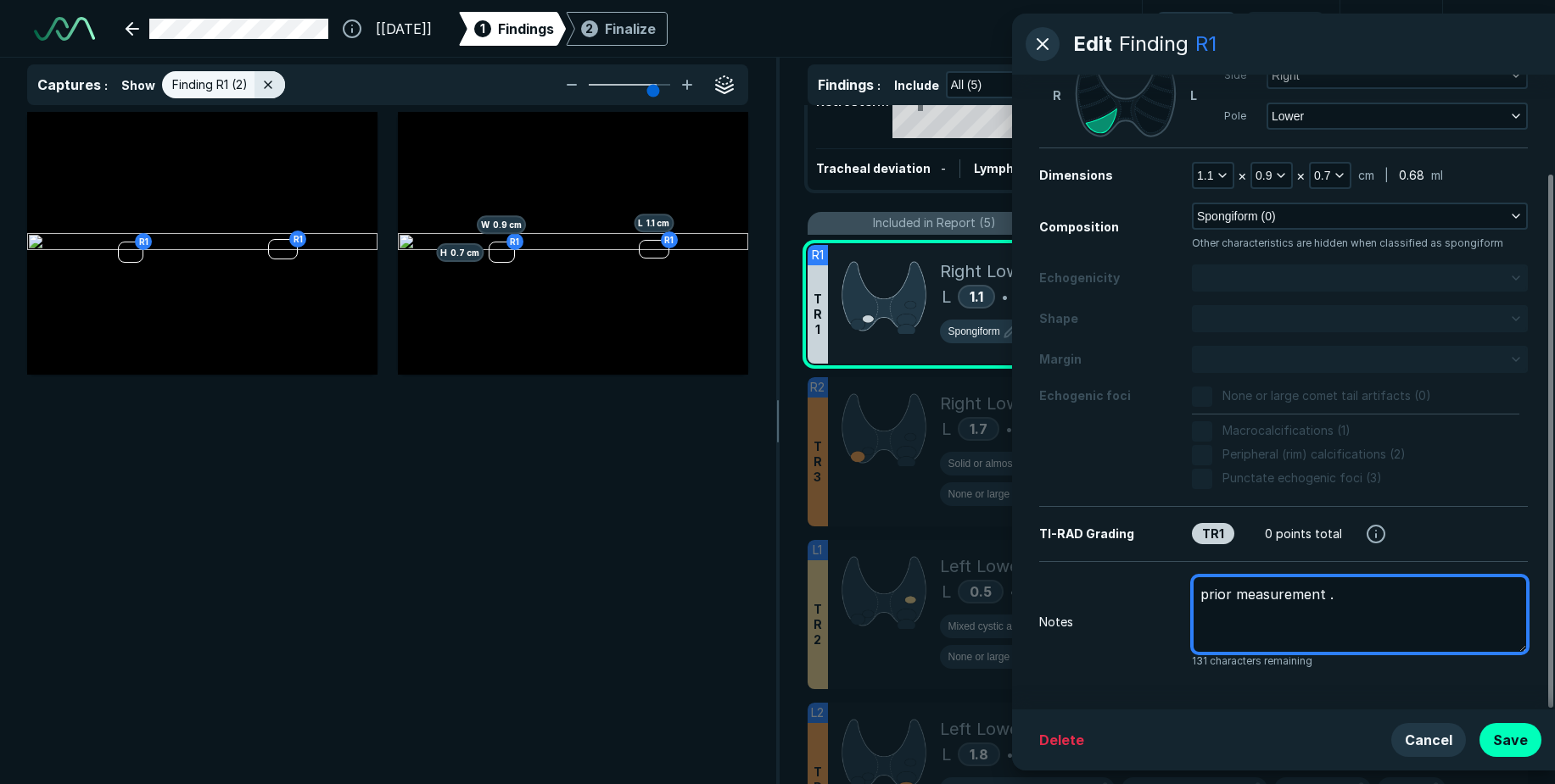
type textarea "prior measurement .8"
type textarea "x"
type textarea "prior measurement .8x"
type textarea "x"
type textarea "prior measurement .8x."
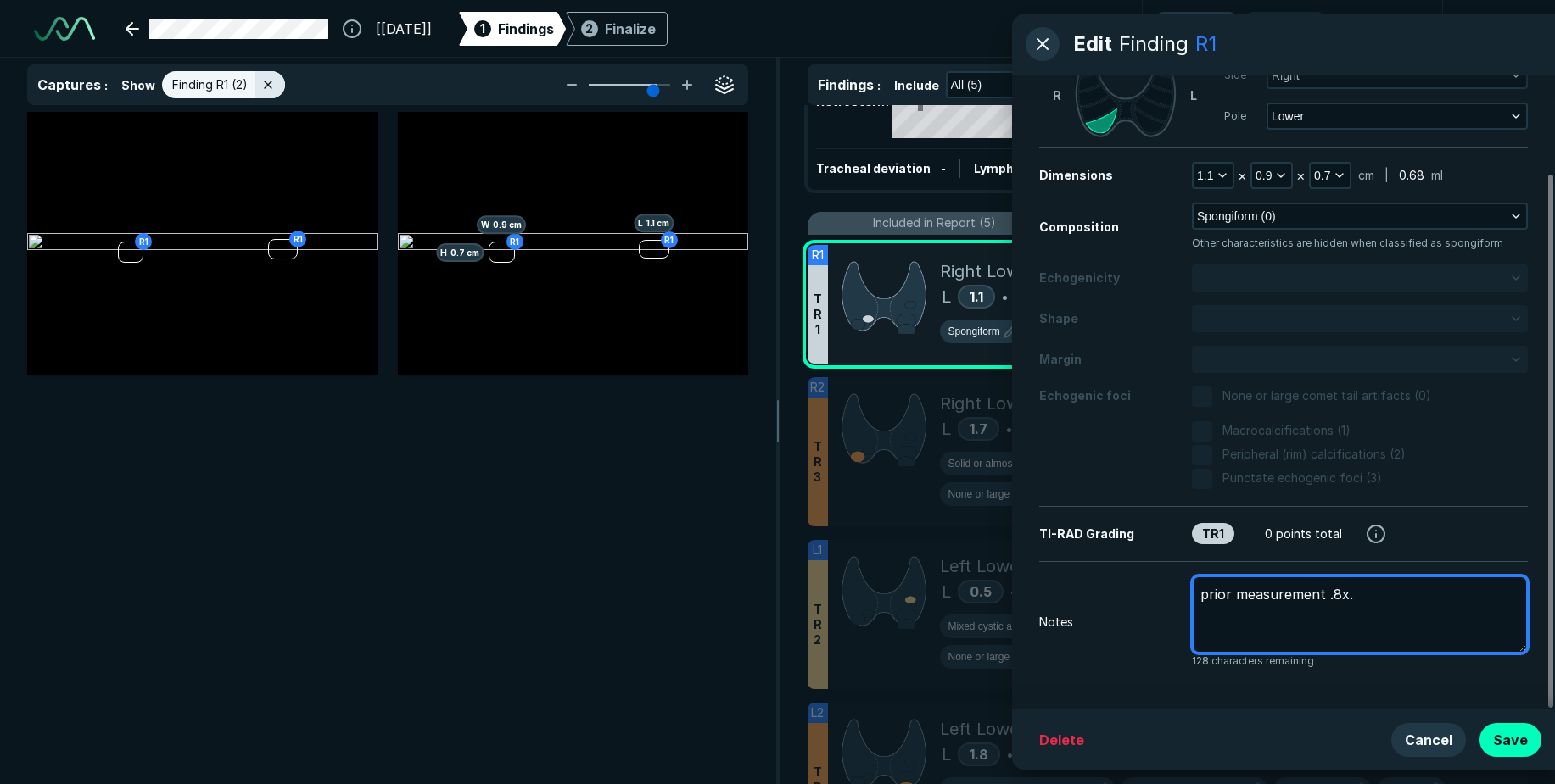
type textarea "x"
type textarea "prior measurement .8x.8"
type textarea "x"
type textarea "prior measurement .8x.8x"
type textarea "x"
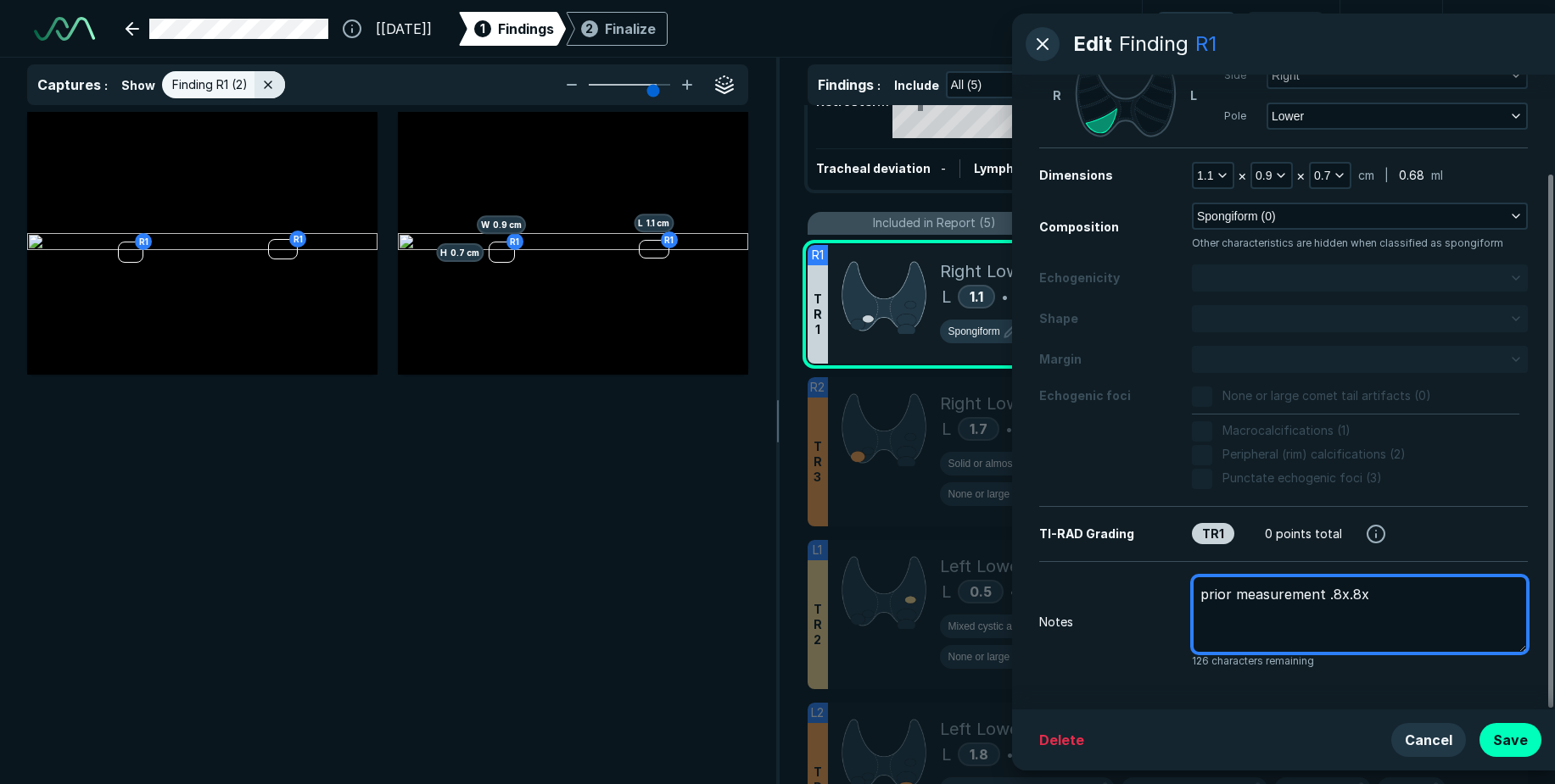
type textarea "prior measurement .8x.8x."
type textarea "x"
type textarea "prior measurement .8x.8x.6"
type textarea "x"
type textarea "prior measurement .8x.8x.6c"
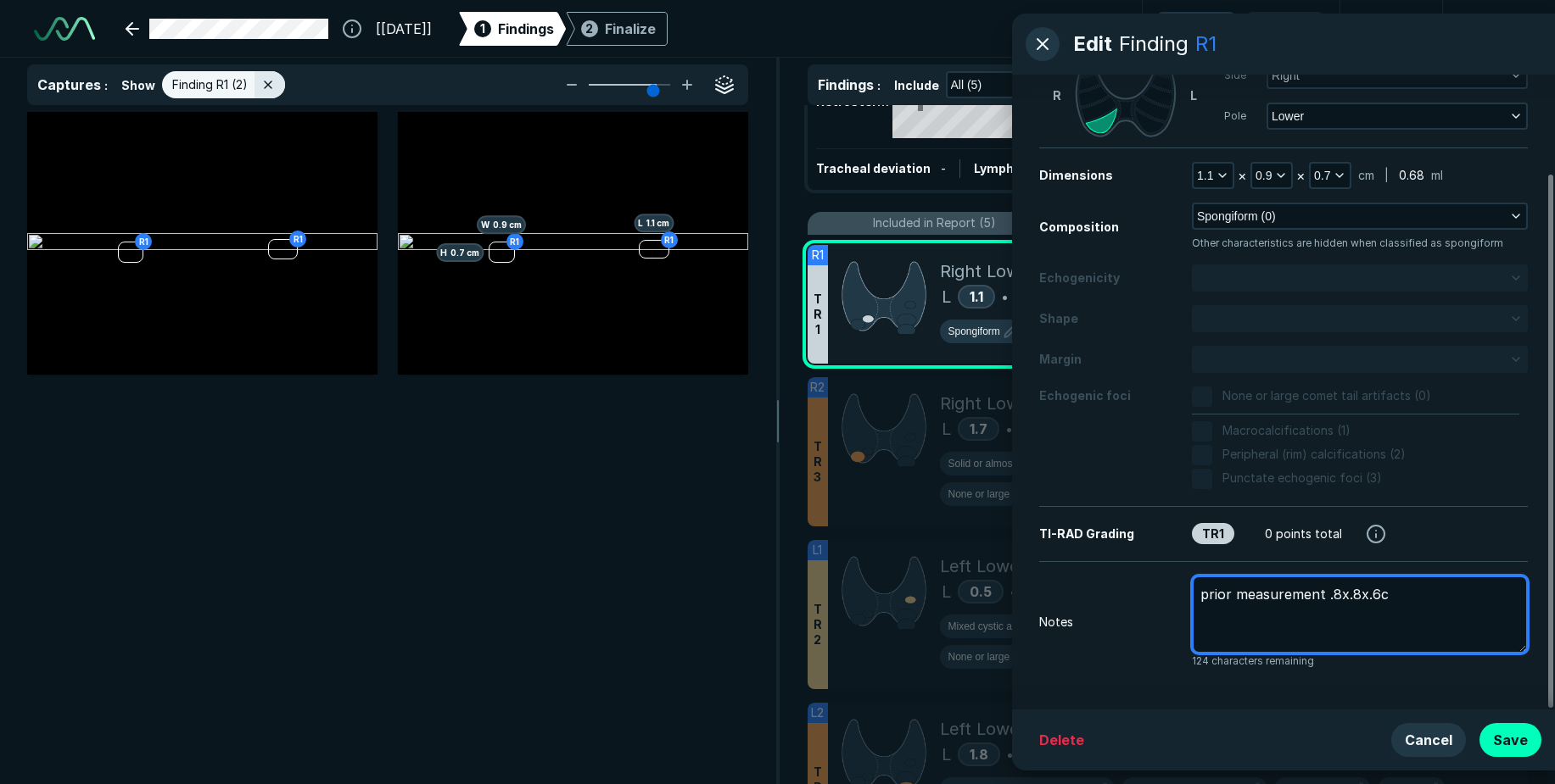
type textarea "x"
type textarea "prior measurement .8x.8x.6cm"
type textarea "x"
type textarea "prior measurement .8x.8x.6cm"
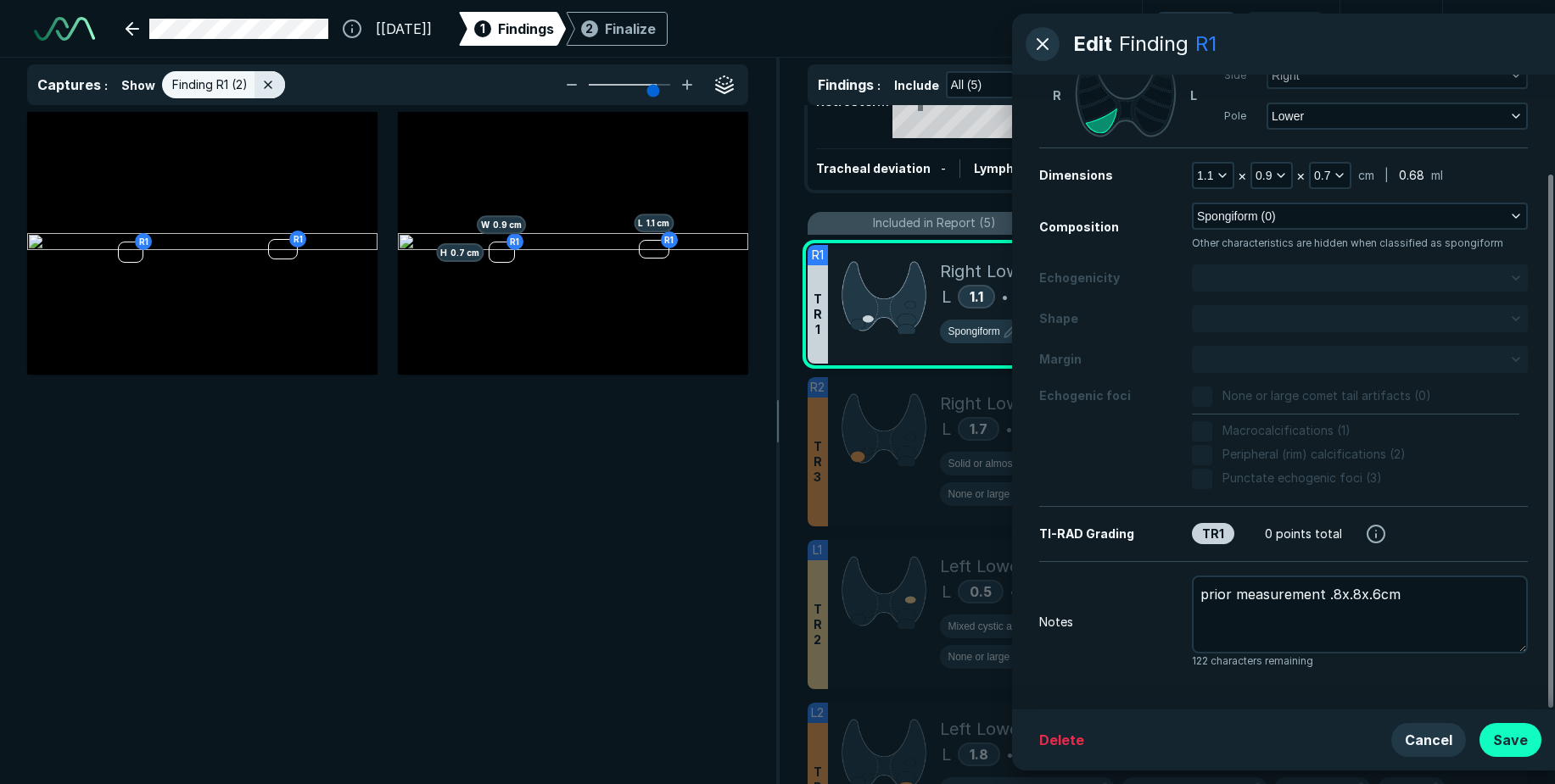
click at [1504, 746] on button "Save" at bounding box center [1511, 740] width 62 height 34
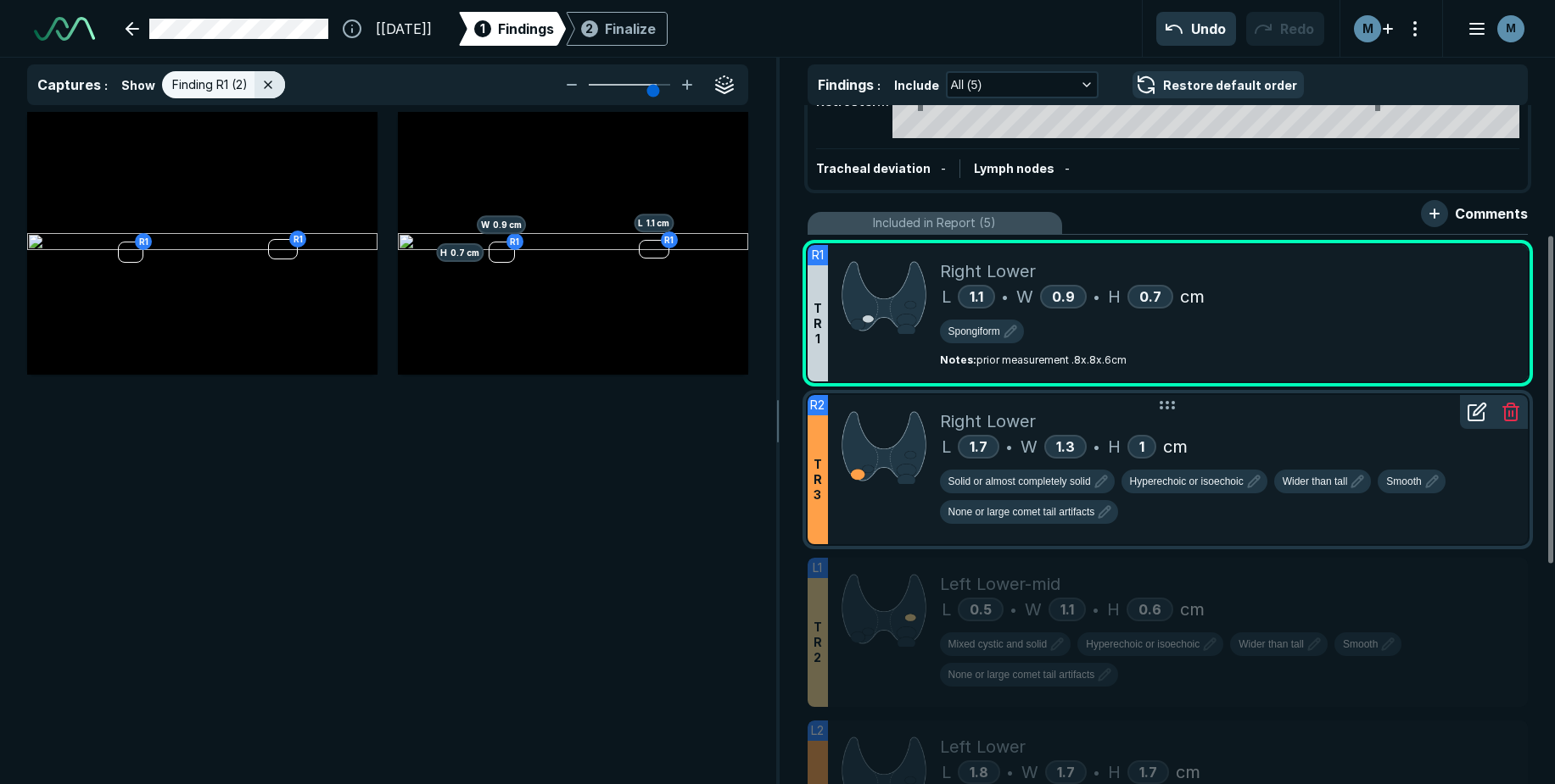
click at [1201, 524] on div "Solid or almost completely solid Hyperechoic or isoechoic Wider than tall Smoot…" at bounding box center [1227, 501] width 575 height 61
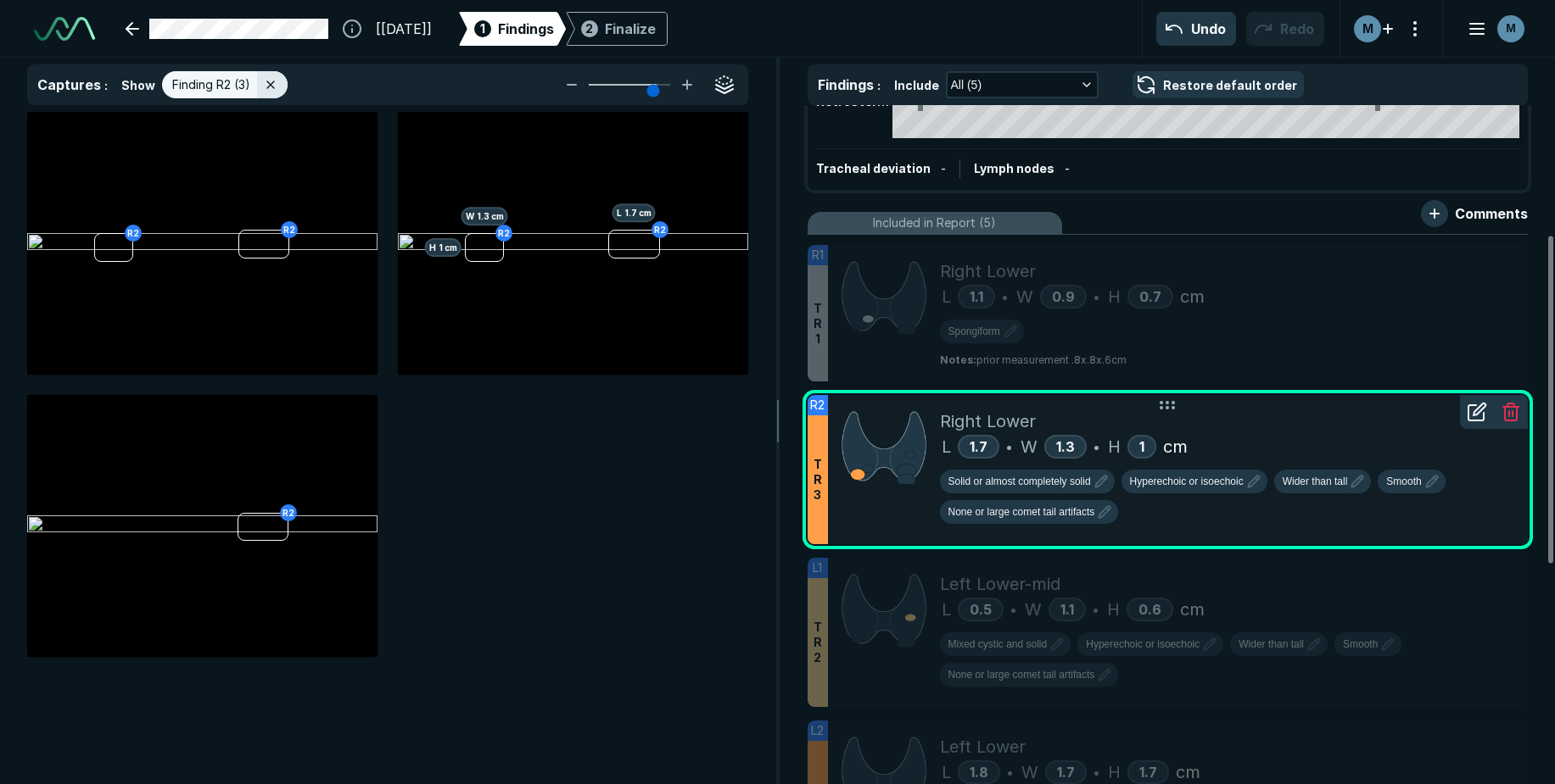
click at [1479, 427] on div at bounding box center [1477, 412] width 34 height 34
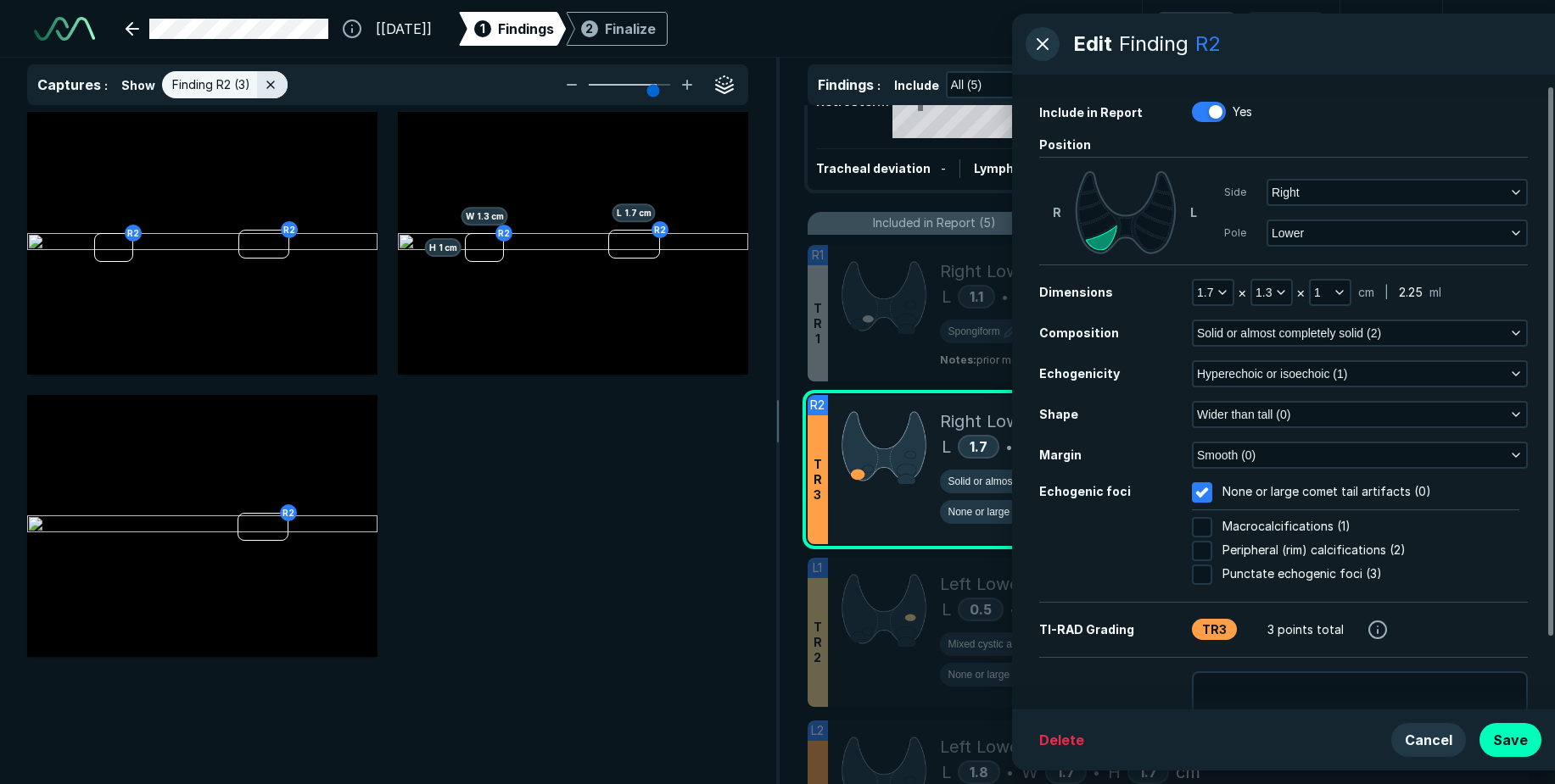
scroll to position [96, 0]
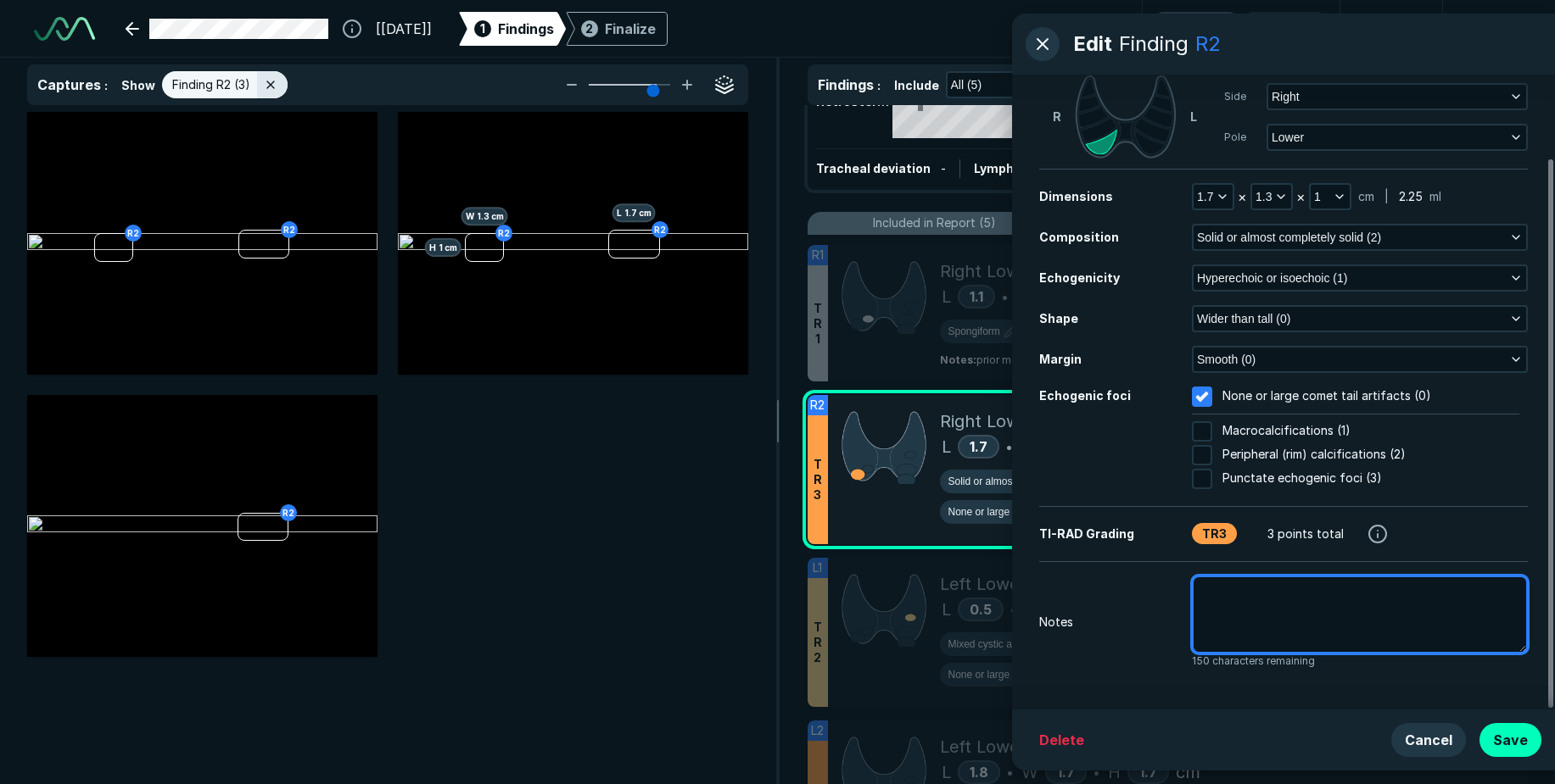
click at [1268, 645] on textarea at bounding box center [1359, 614] width 336 height 78
type textarea "x"
type textarea "p"
type textarea "x"
type textarea "pr"
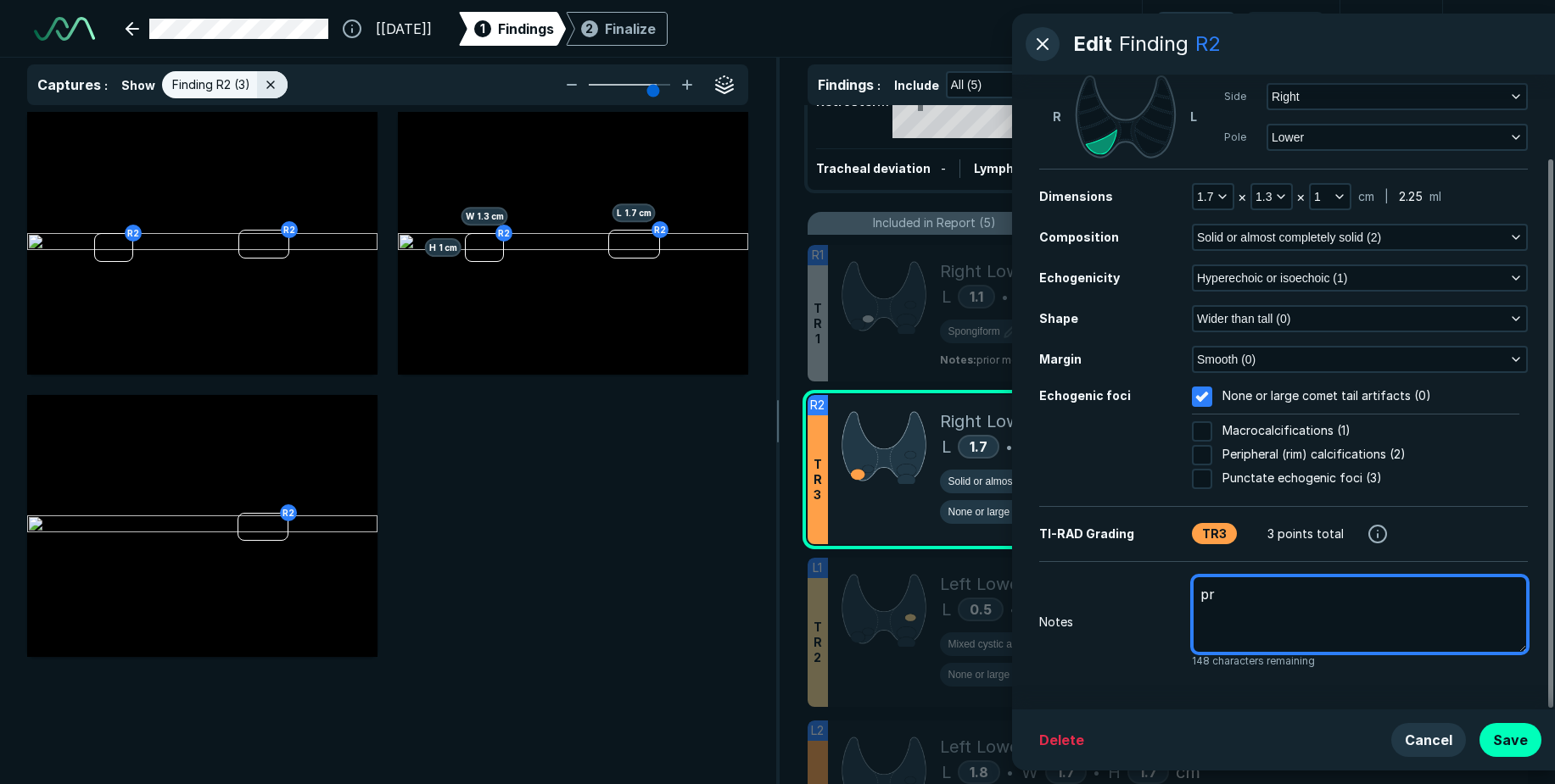
type textarea "x"
type textarea "pri"
type textarea "x"
type textarea "prio"
type textarea "x"
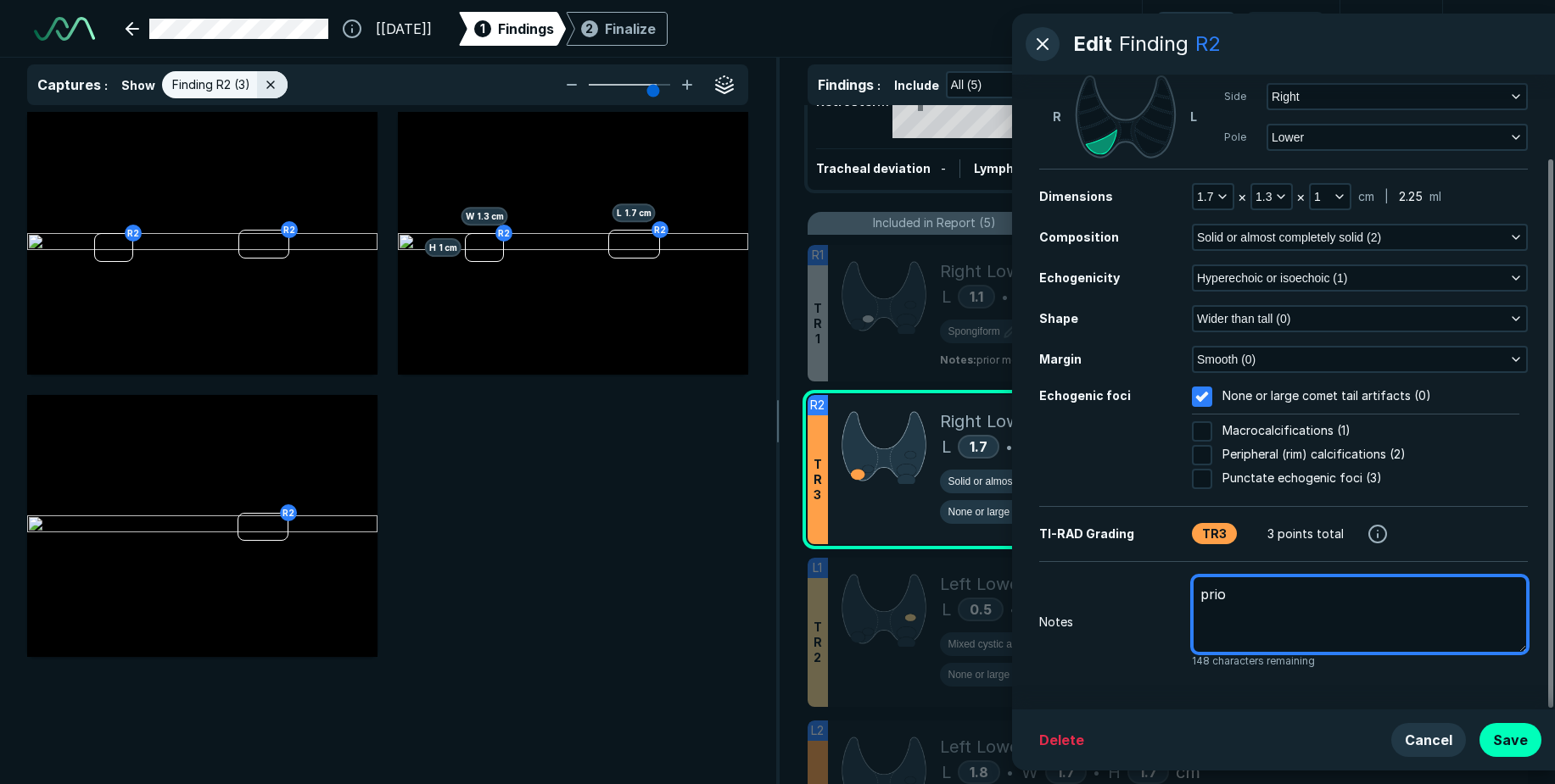
type textarea "prior"
type textarea "x"
type textarea "prior"
type textarea "x"
type textarea "prior m"
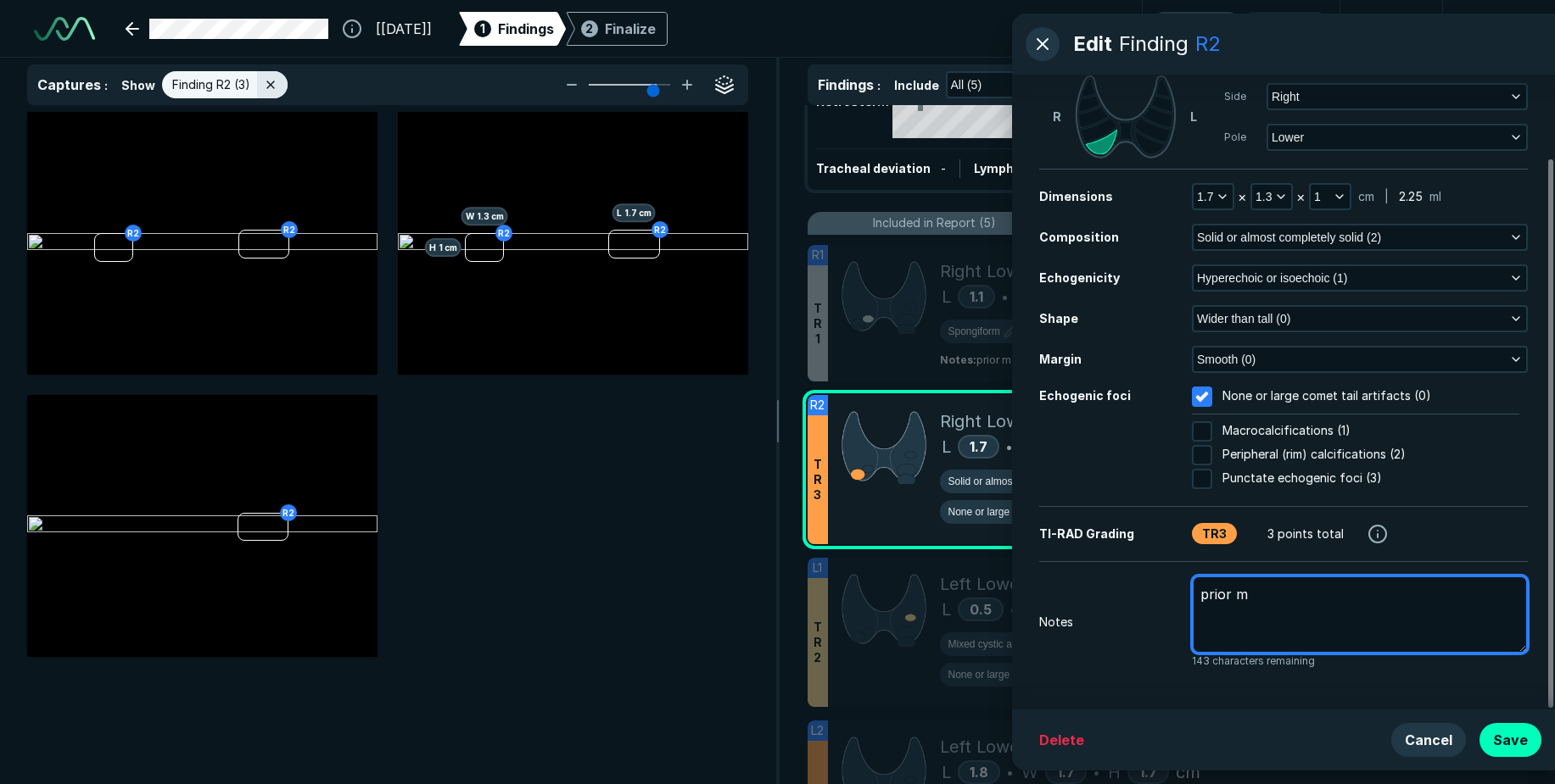
type textarea "x"
type textarea "prior me"
type textarea "x"
type textarea "prior mea"
type textarea "x"
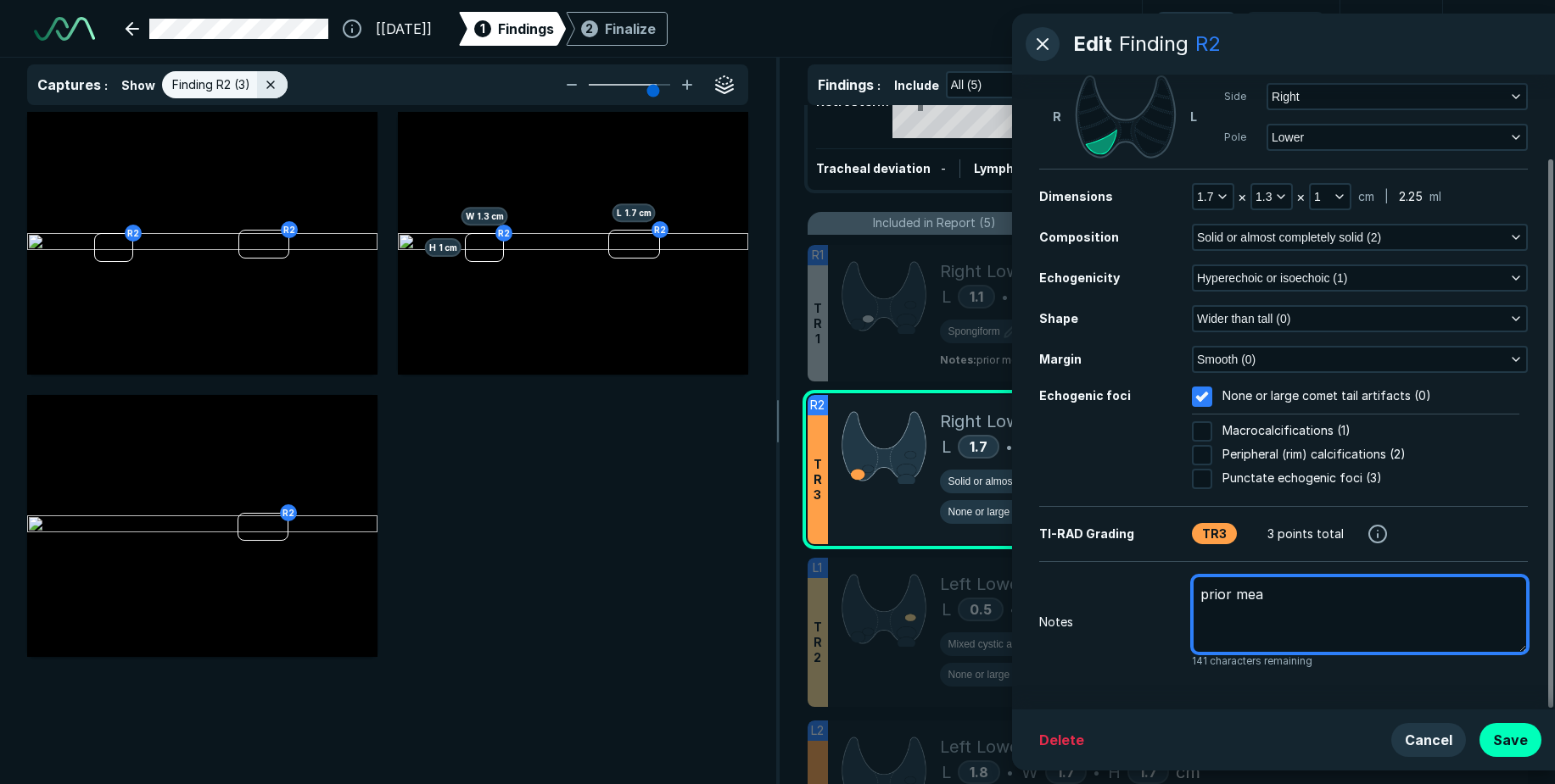
type textarea "prior meas"
type textarea "x"
type textarea "prior measu"
type textarea "x"
type textarea "prior measur"
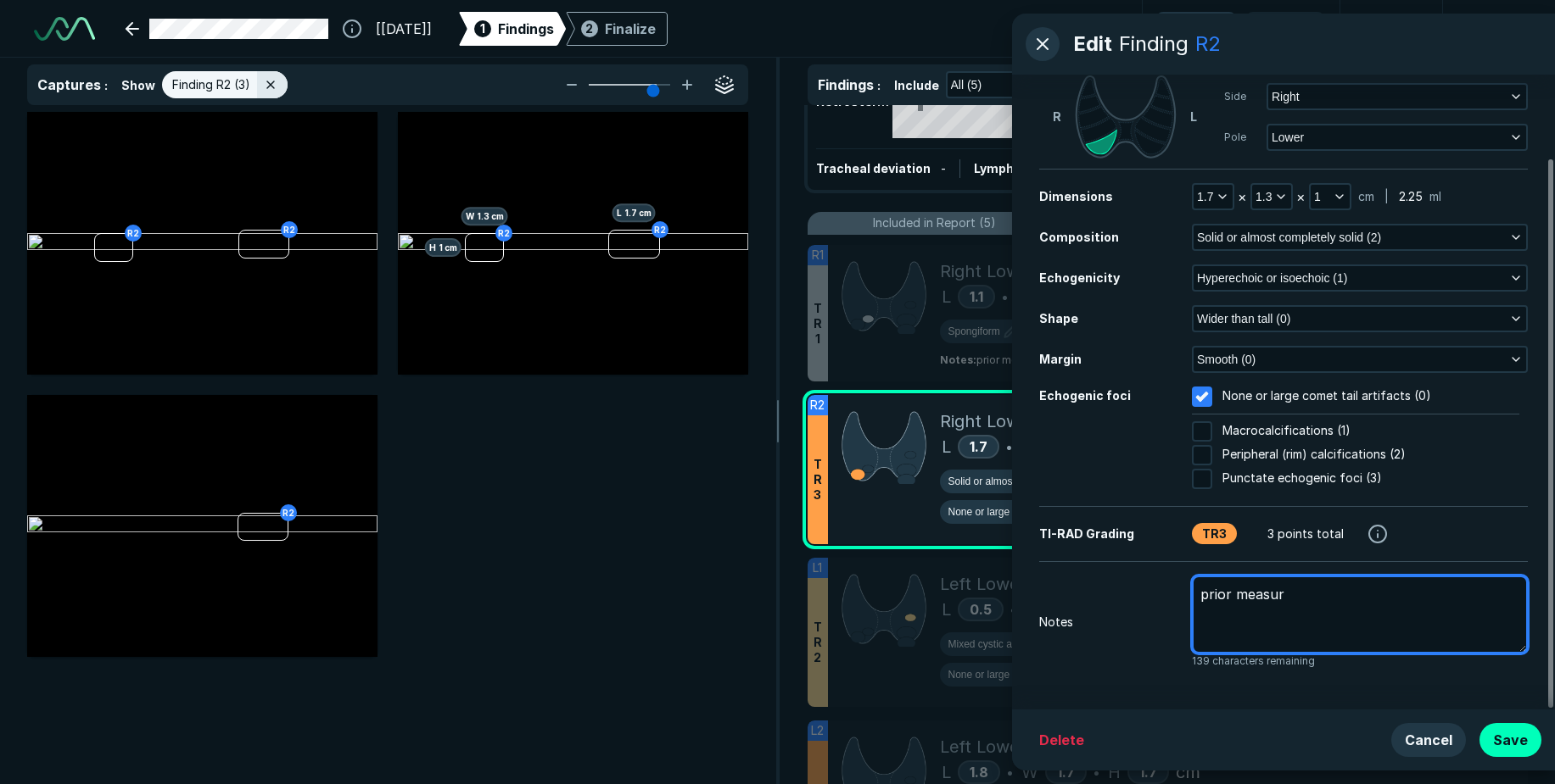
type textarea "x"
type textarea "prior measure"
type textarea "x"
type textarea "prior measurem"
type textarea "x"
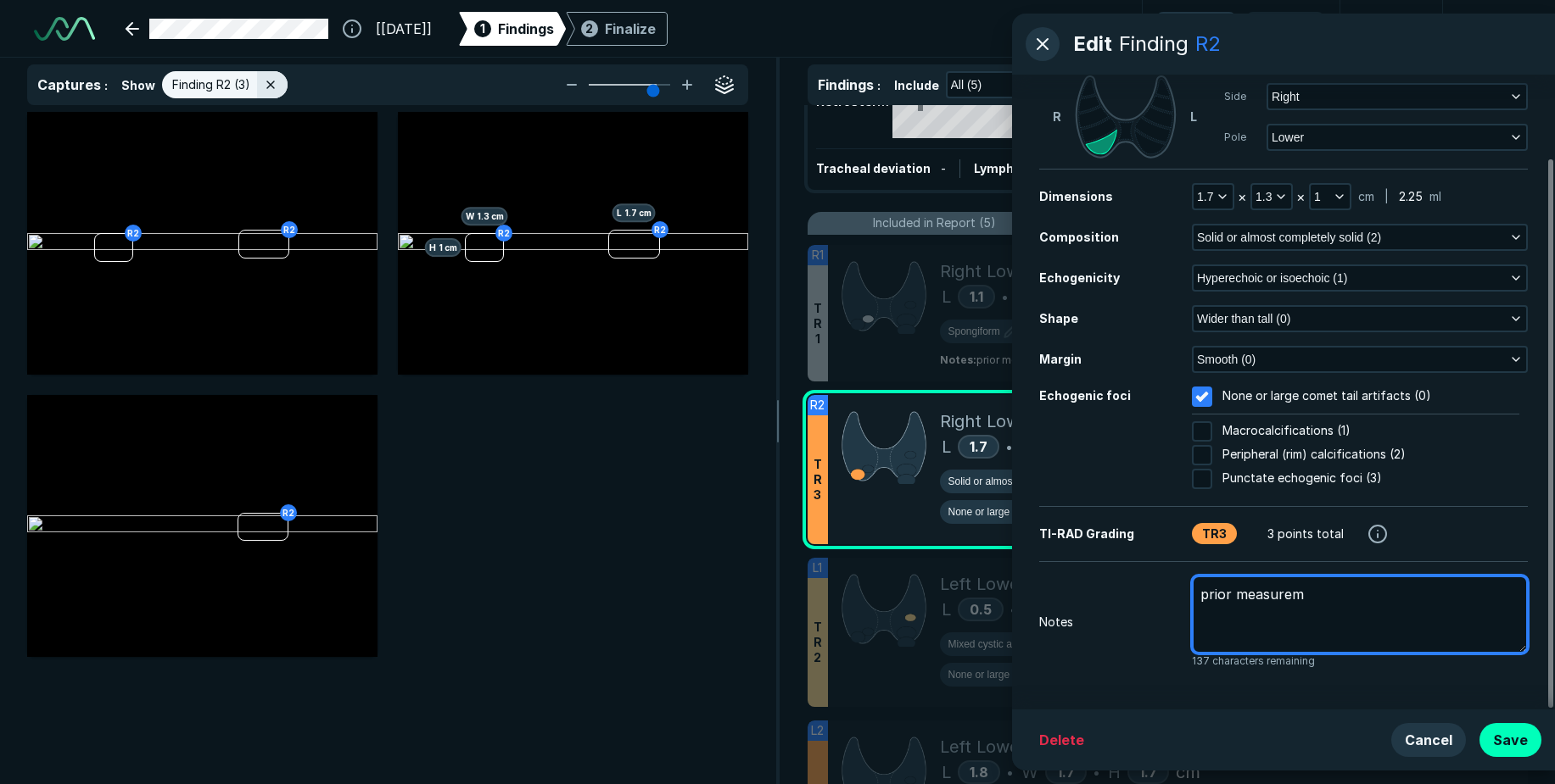
type textarea "prior measureme"
type textarea "x"
type textarea "prior measuremen"
type textarea "x"
type textarea "prior measurement"
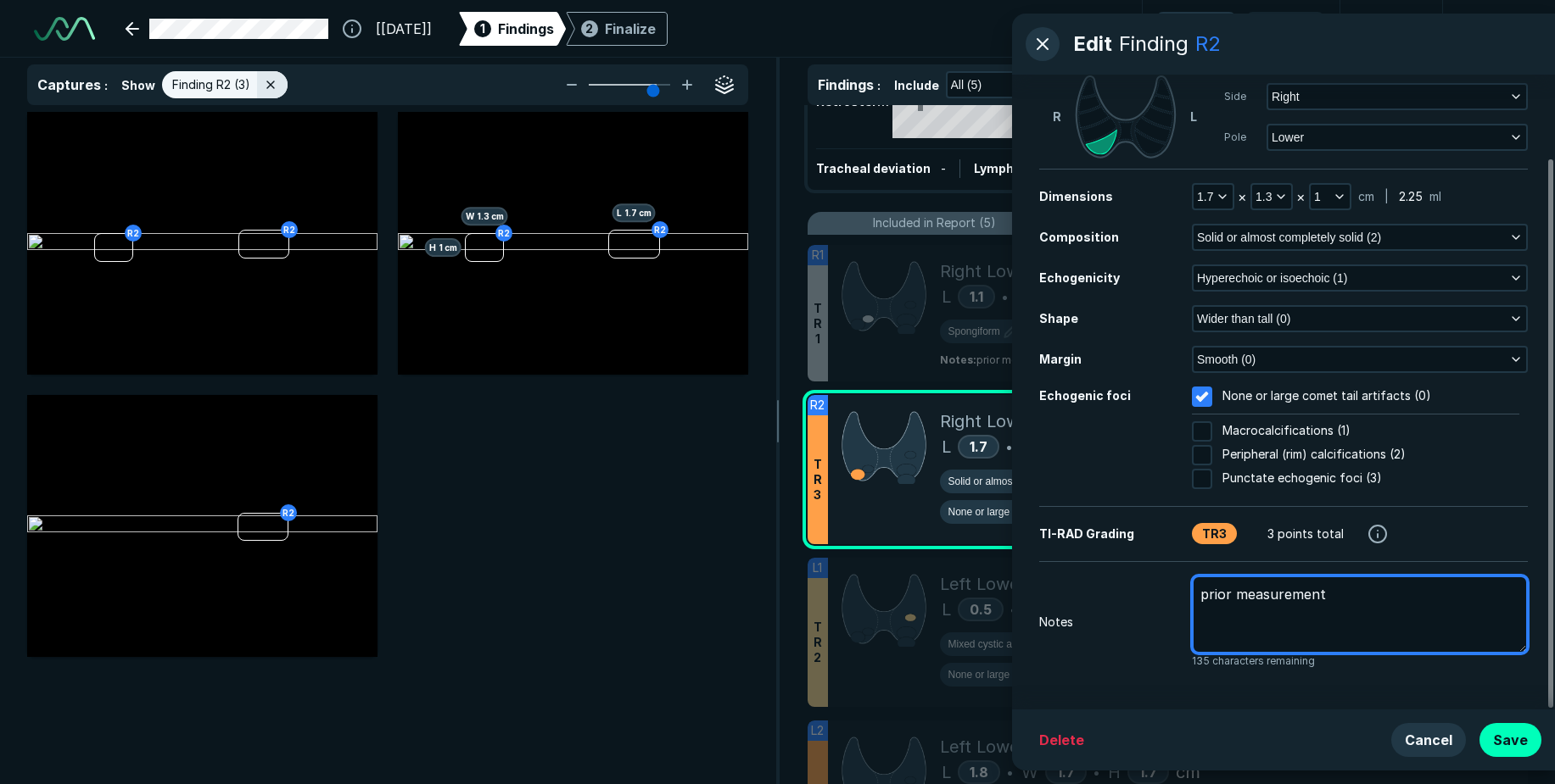
type textarea "x"
type textarea "prior measurement"
type textarea "x"
type textarea "prior measurement 1"
type textarea "x"
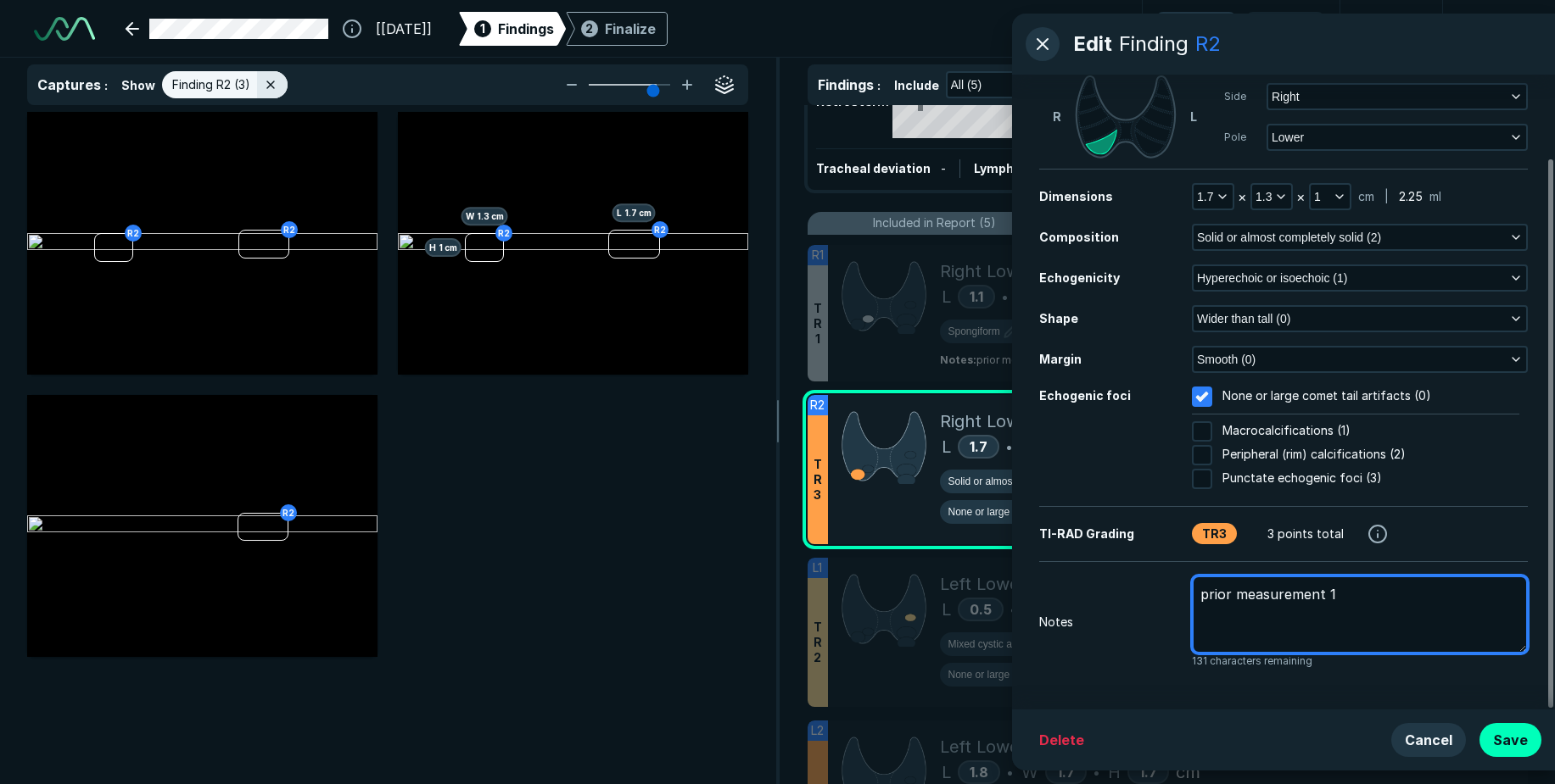
type textarea "prior measurement 1."
type textarea "x"
type textarea "prior measurement 1.6"
type textarea "x"
type textarea "prior measurement 1.6"
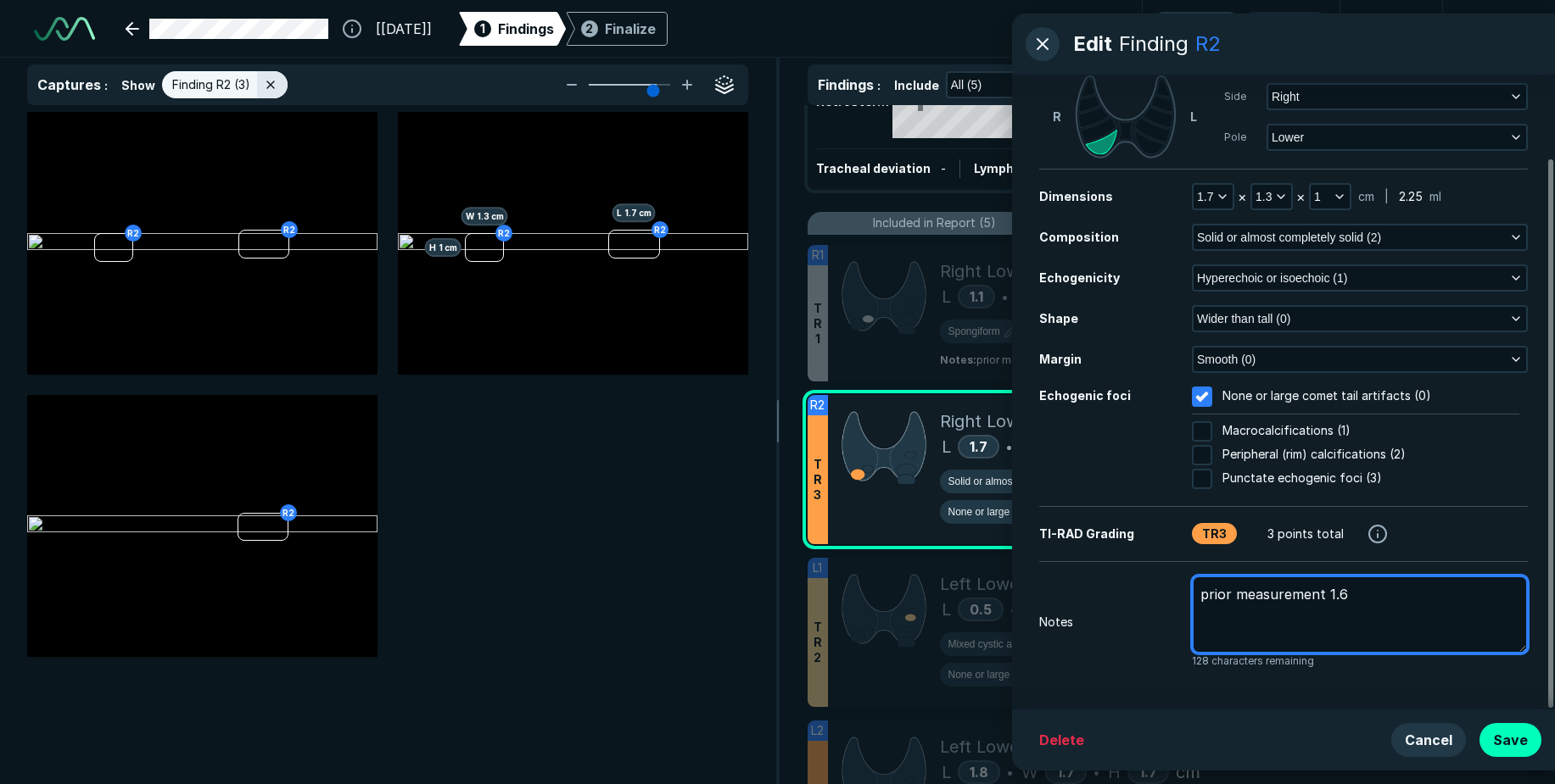
type textarea "x"
type textarea "prior measurement 1.6 x"
type textarea "x"
type textarea "prior measurement 1.6 x"
type textarea "x"
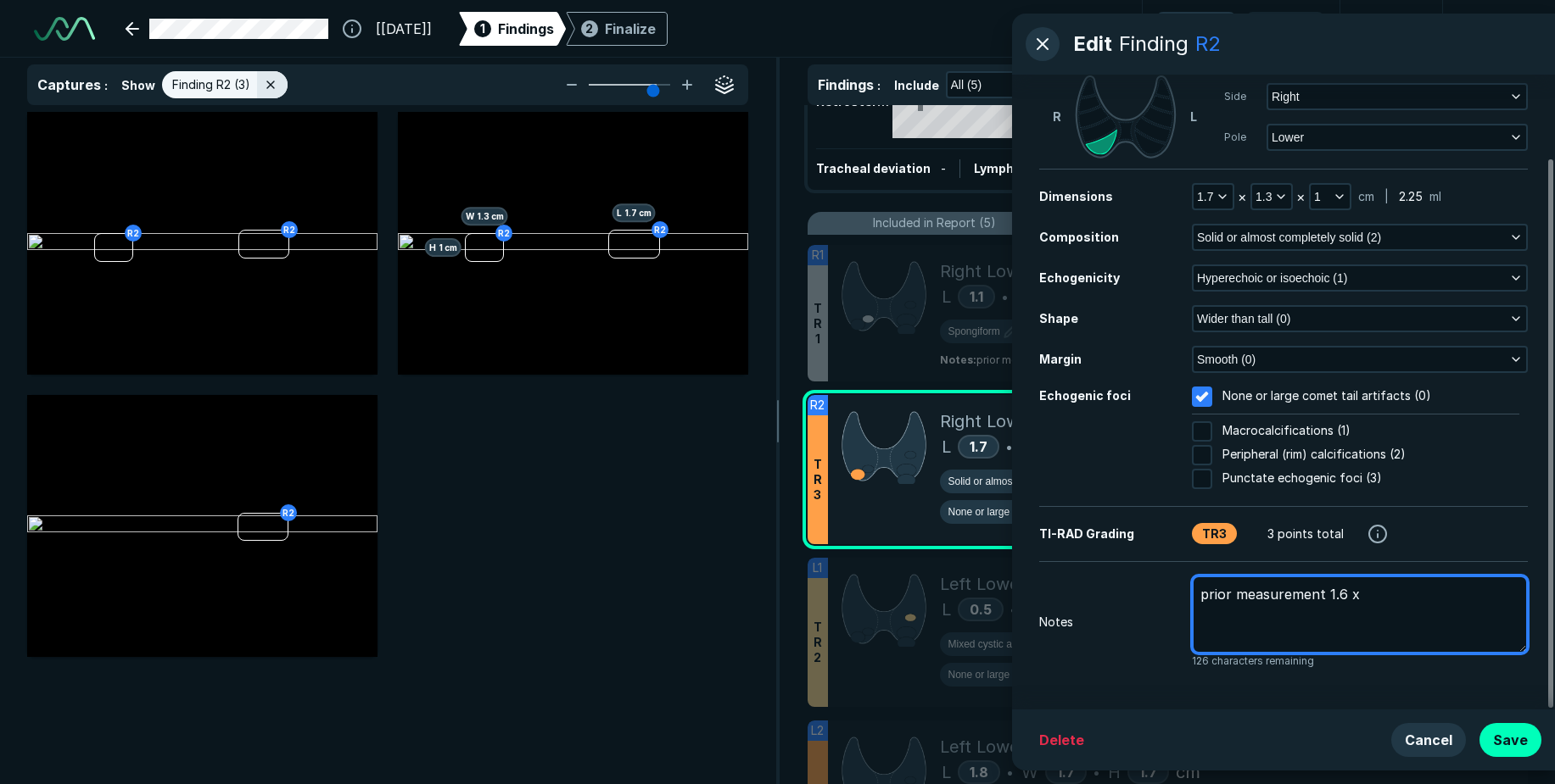
type textarea "prior measurement 1.6 x ."
type textarea "x"
type textarea "prior measurement 1.6 x .9"
type textarea "x"
type textarea "prior measurement 1.6 x .9"
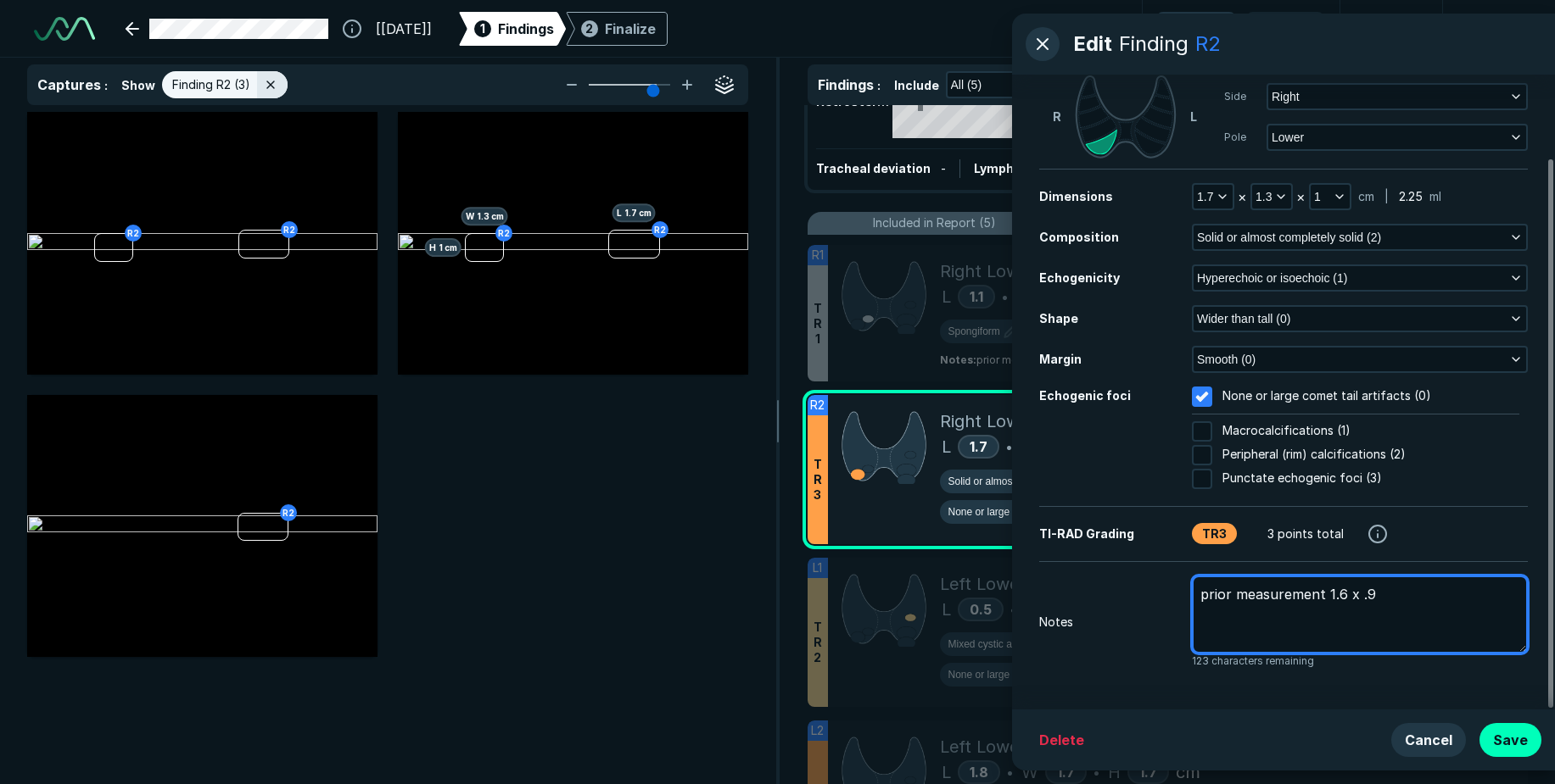
type textarea "x"
type textarea "prior measurement 1.6 x .9 x"
type textarea "x"
type textarea "prior measurement 1.6 x .9 x"
type textarea "x"
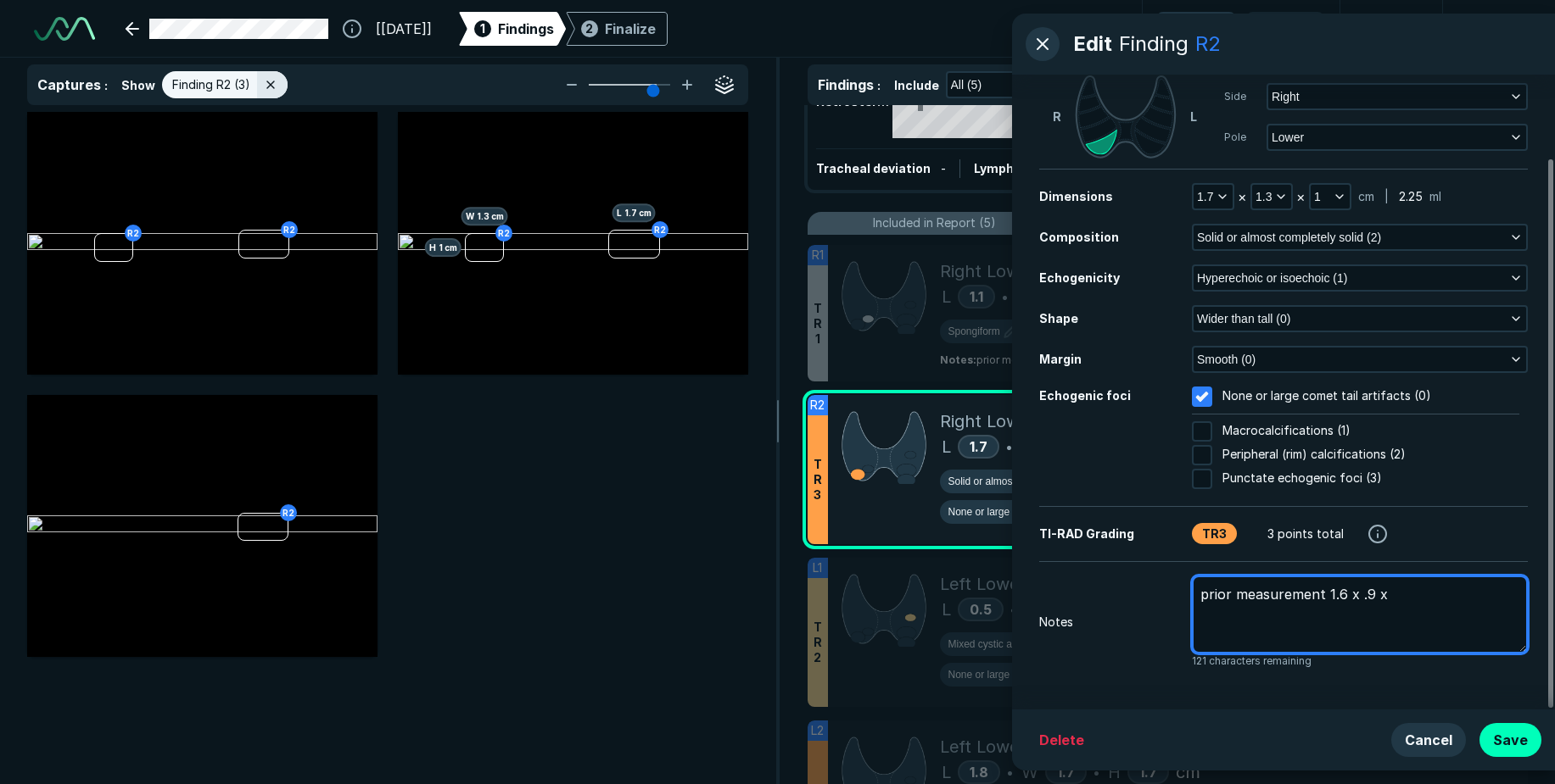
type textarea "prior measurement 1.6 x .9 x 1"
type textarea "x"
type textarea "prior measurement 1.6 x .9 x 1"
type textarea "x"
type textarea "prior measurement 1.6 x .9 x 1 c"
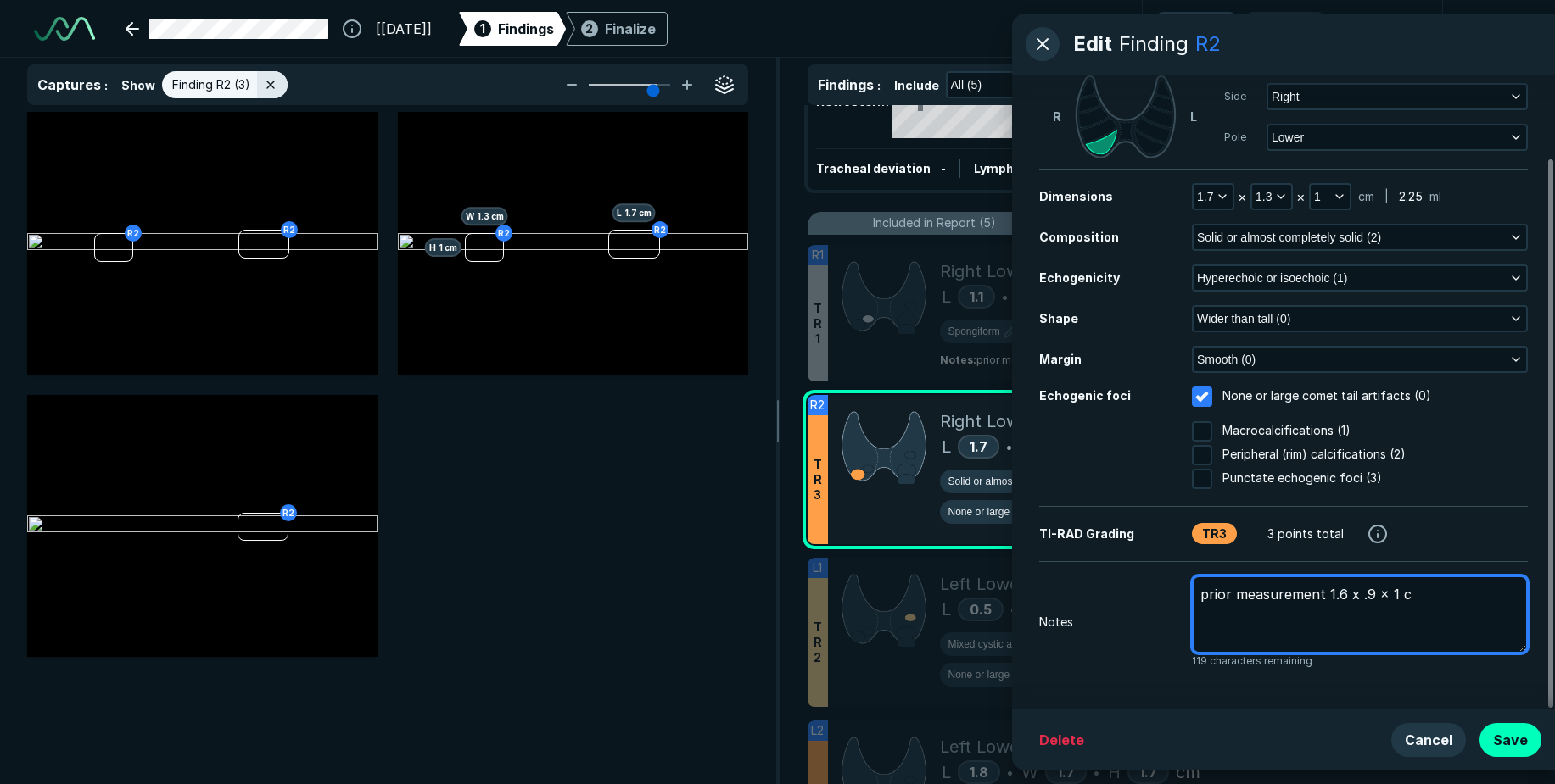
type textarea "x"
type textarea "prior measurement 1.6 x .9 x 1 cm"
type textarea "x"
type textarea "prior measurement 1.6 x .9 x 1 cm"
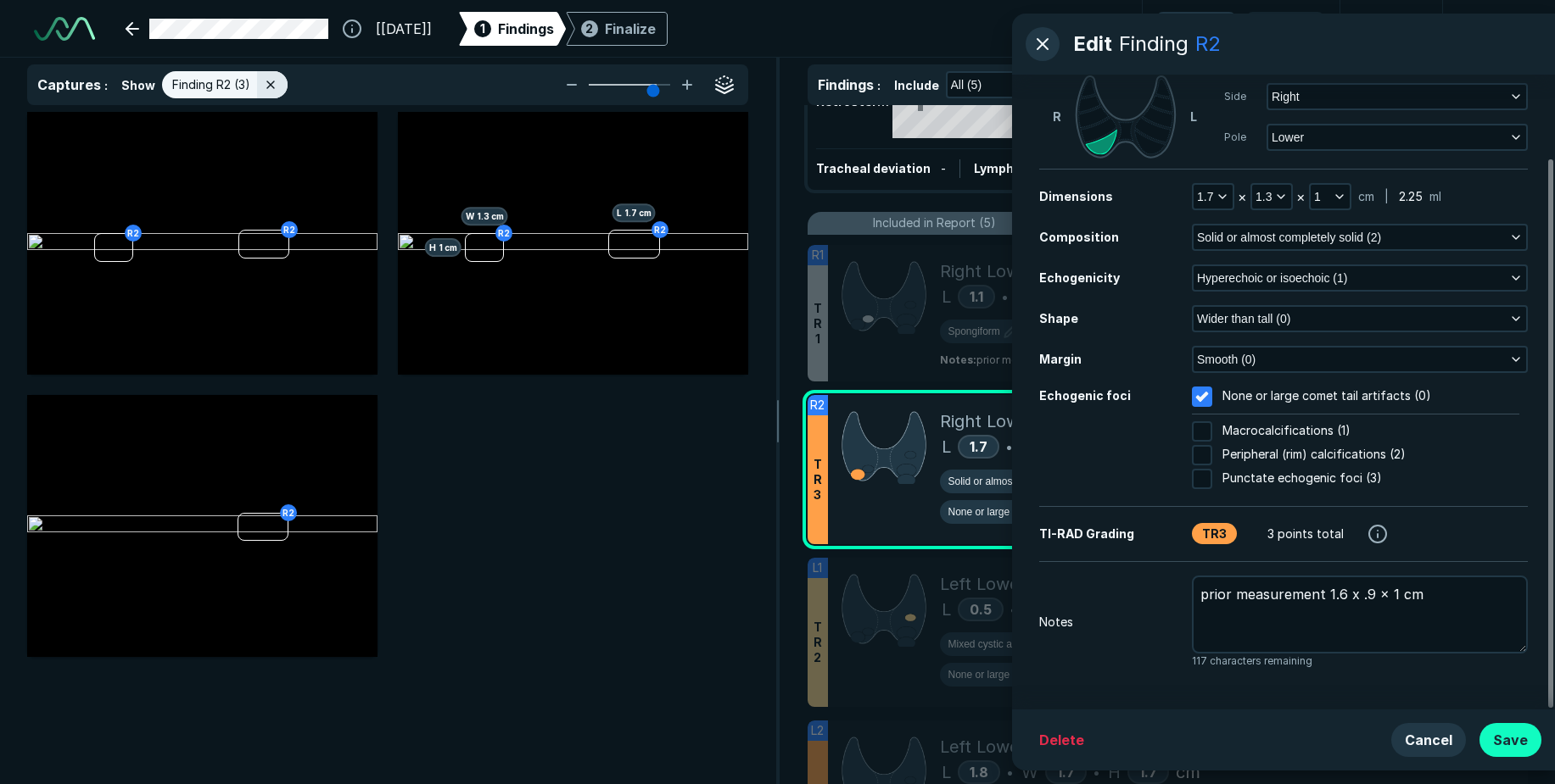
click at [1525, 751] on button "Save" at bounding box center [1511, 740] width 62 height 34
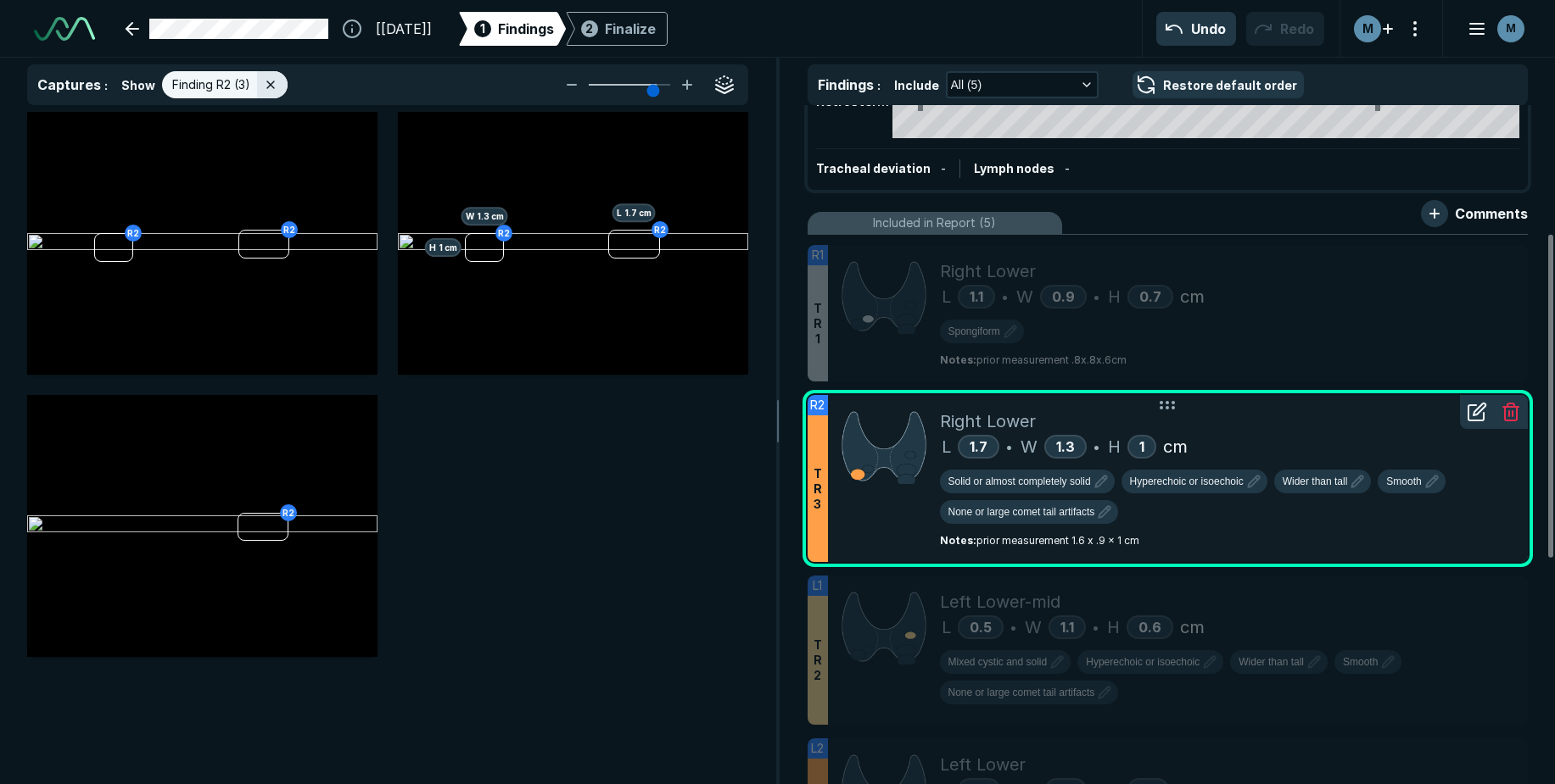
scroll to position [353, 0]
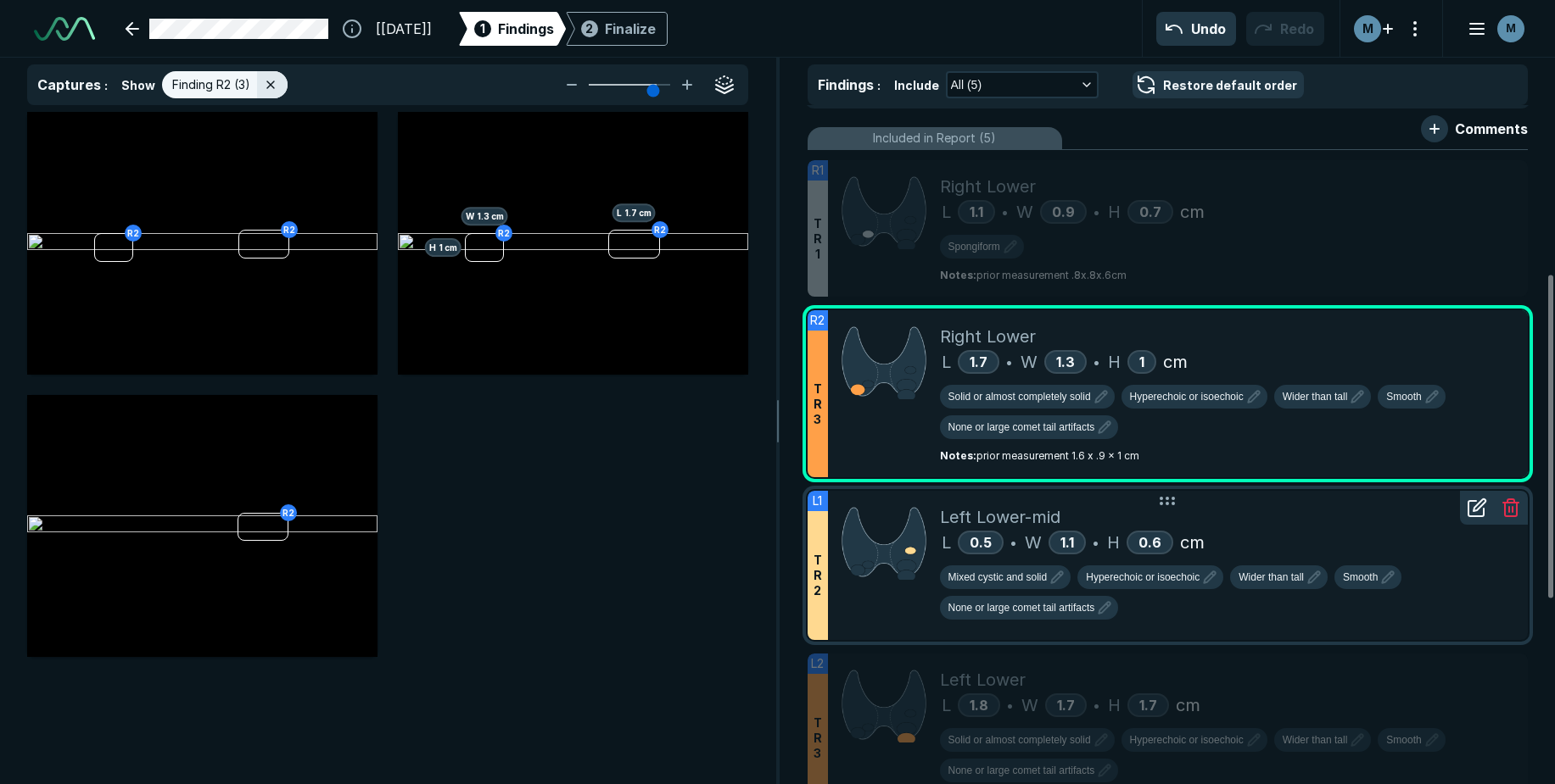
click at [1255, 637] on div "Left Lower-mid L 0.5 • W 1.1 • H 0.6 cm Mixed cystic and solid Hyperechoic or i…" at bounding box center [1227, 565] width 575 height 149
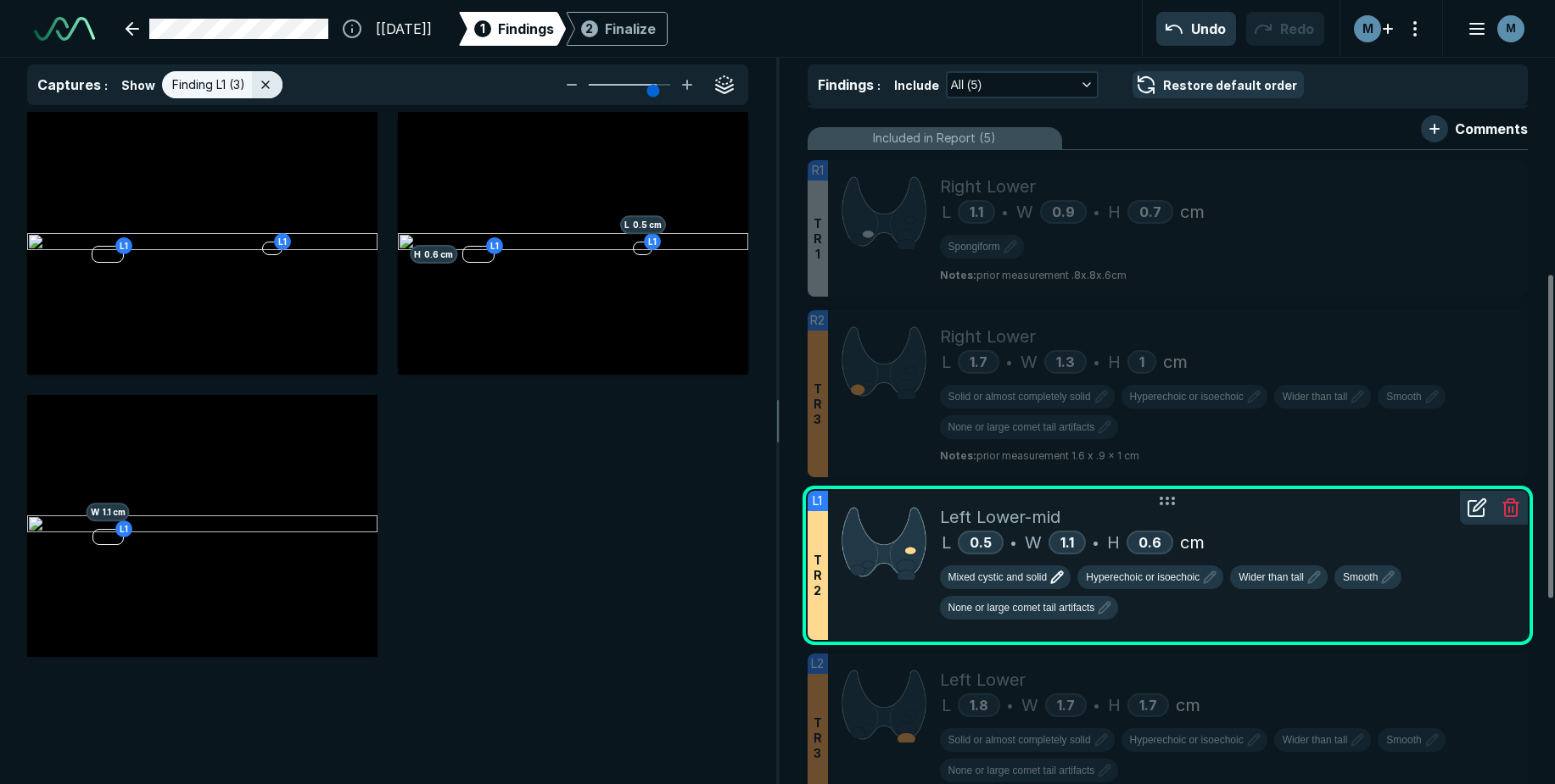
click at [1056, 574] on icon "button" at bounding box center [1057, 577] width 21 height 21
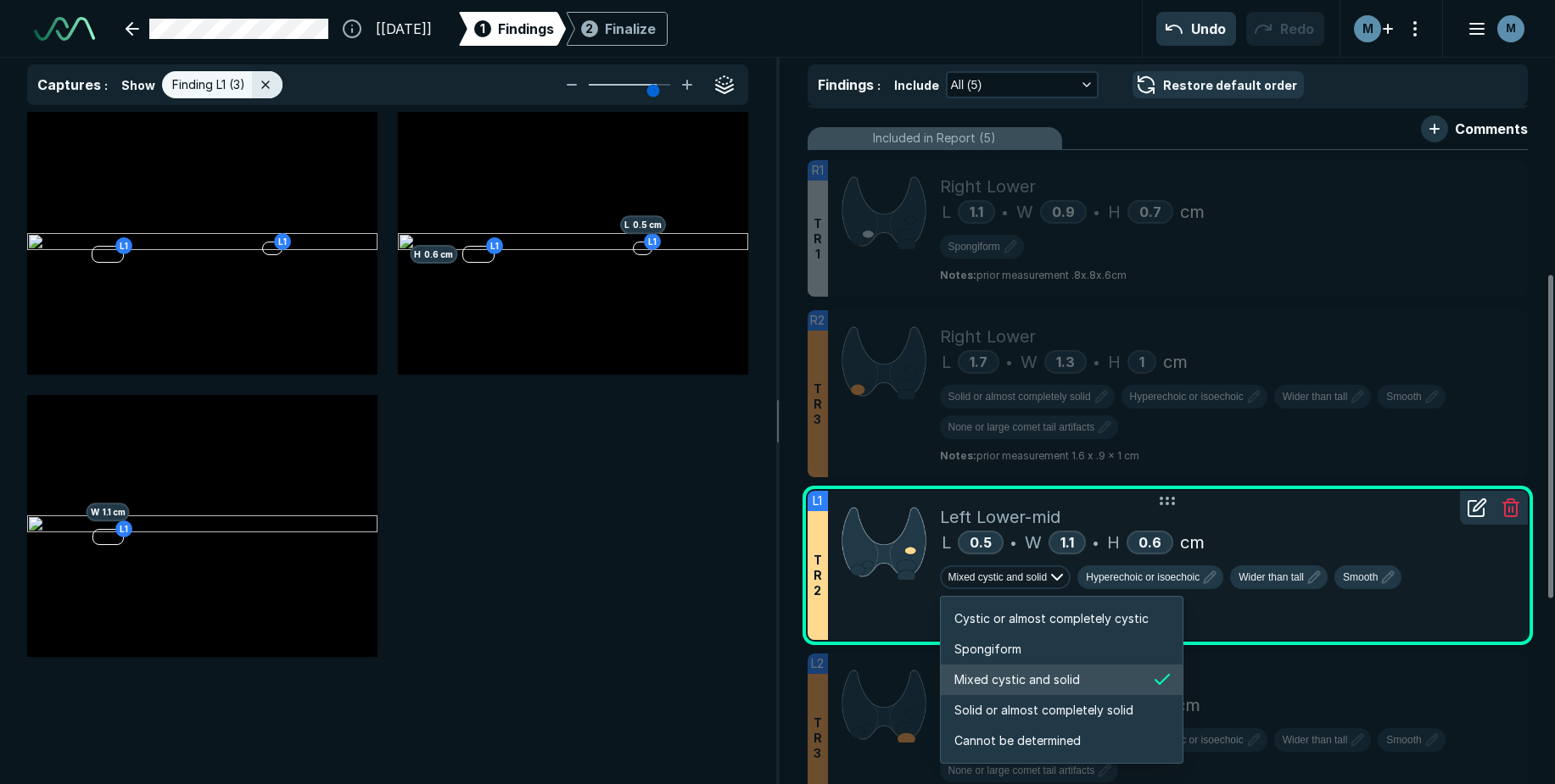
click at [1049, 577] on icon "button" at bounding box center [1057, 577] width 21 height 21
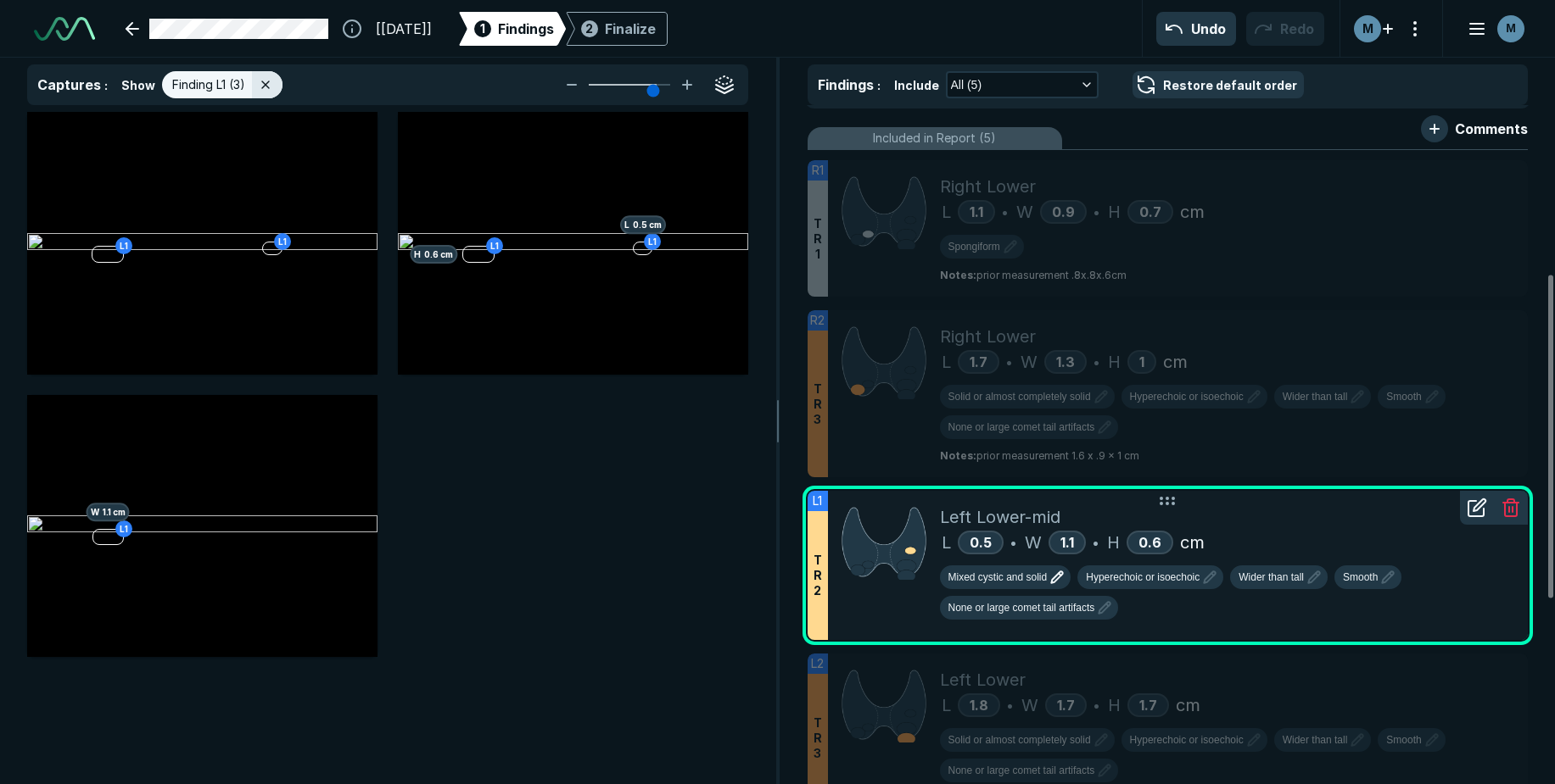
click at [1477, 510] on icon at bounding box center [1480, 506] width 12 height 12
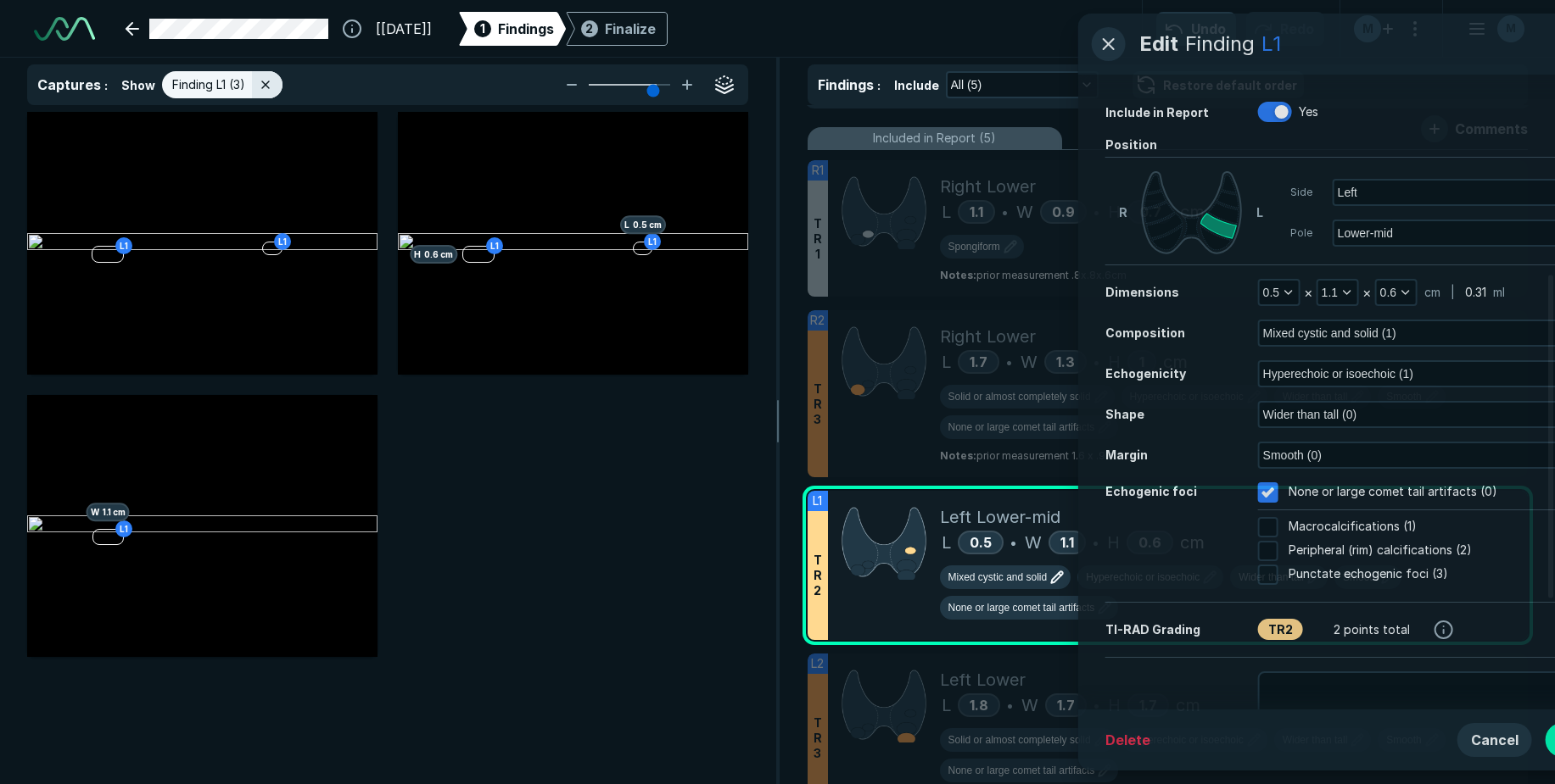
scroll to position [4730, 4352]
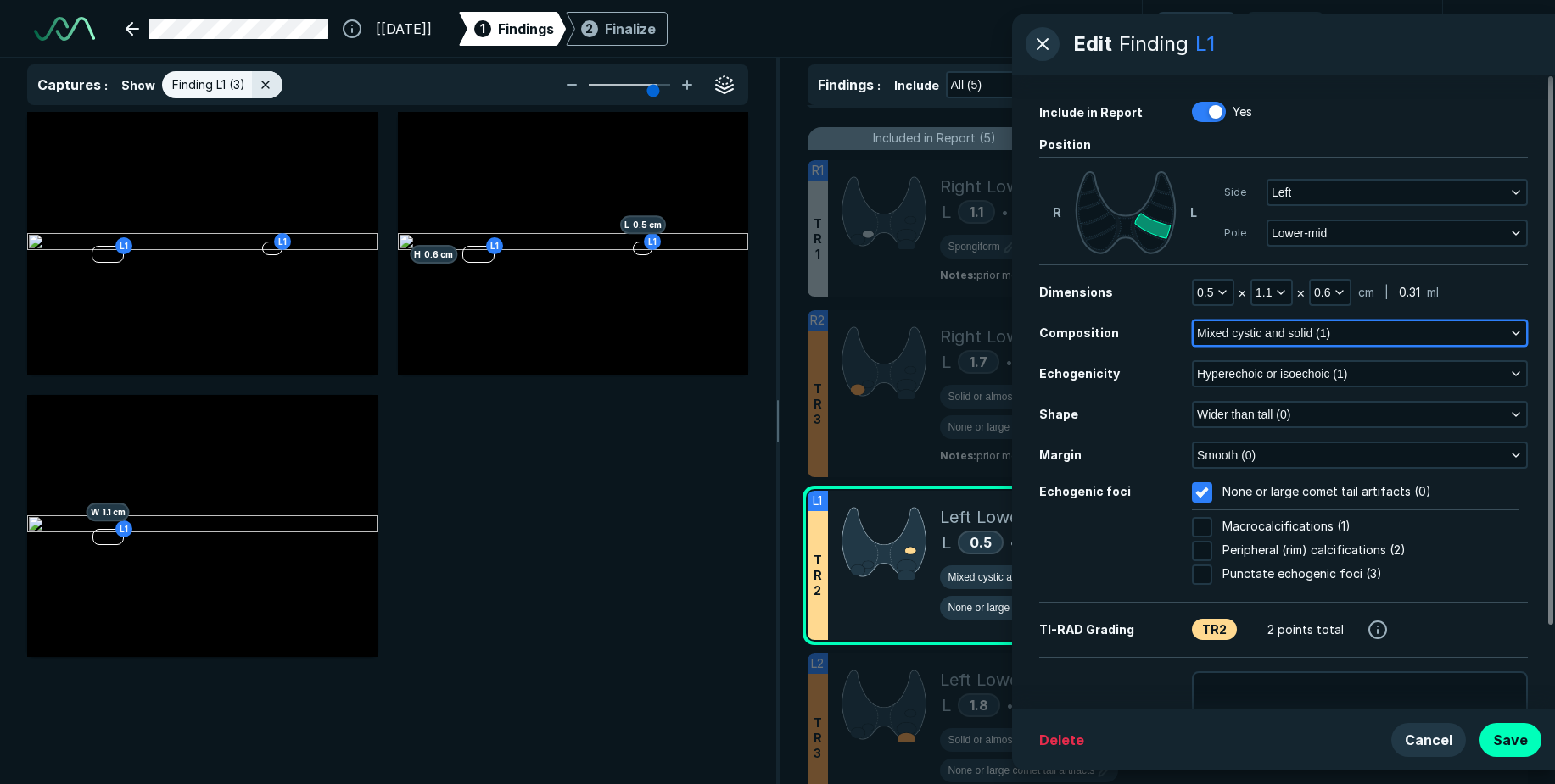
click at [1221, 332] on span "Mixed cystic and solid (1)" at bounding box center [1264, 333] width 133 height 19
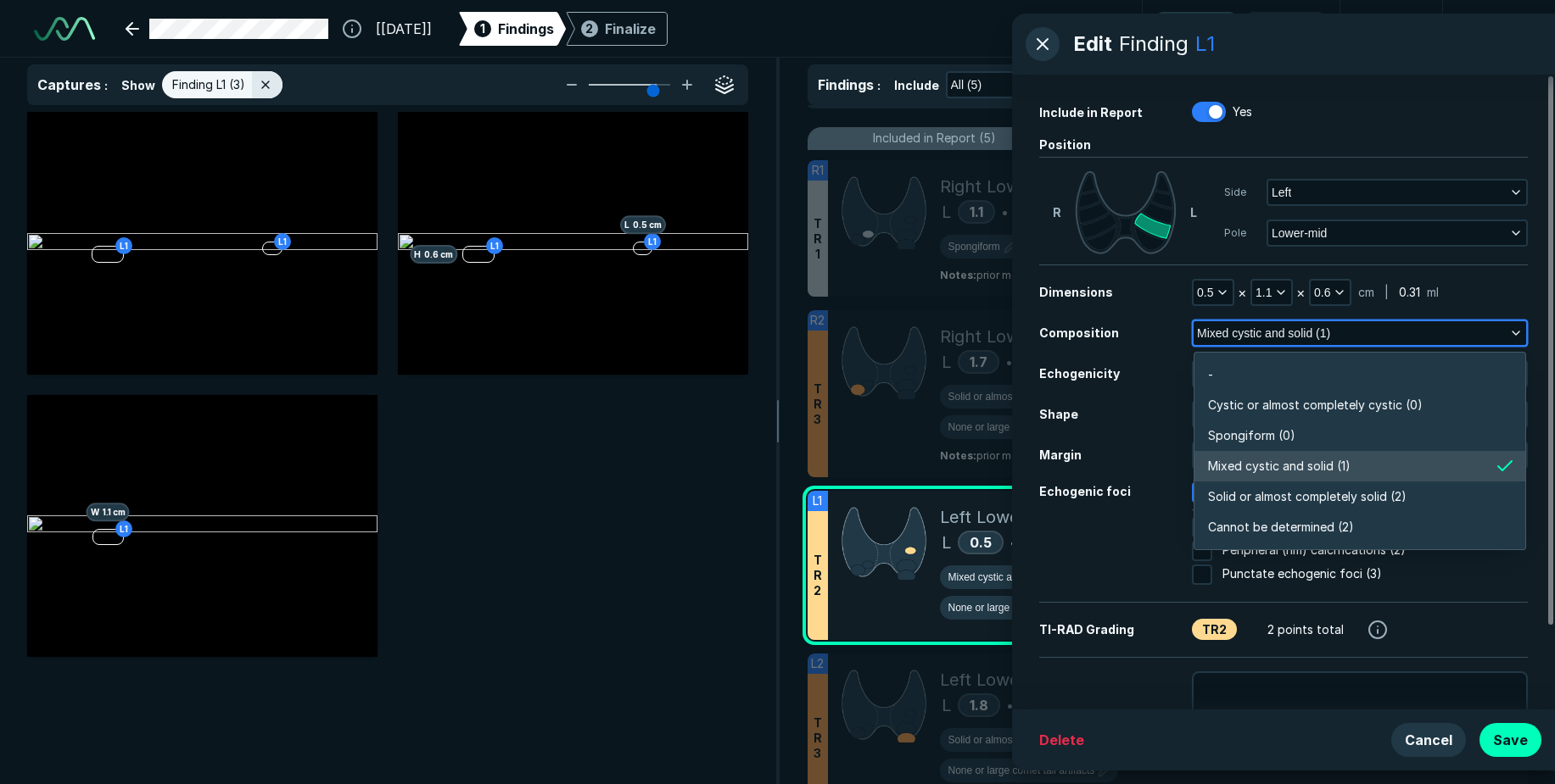
scroll to position [2967, 3669]
click at [1232, 435] on span "Spongiform (0)" at bounding box center [1252, 435] width 87 height 19
checkbox input "false"
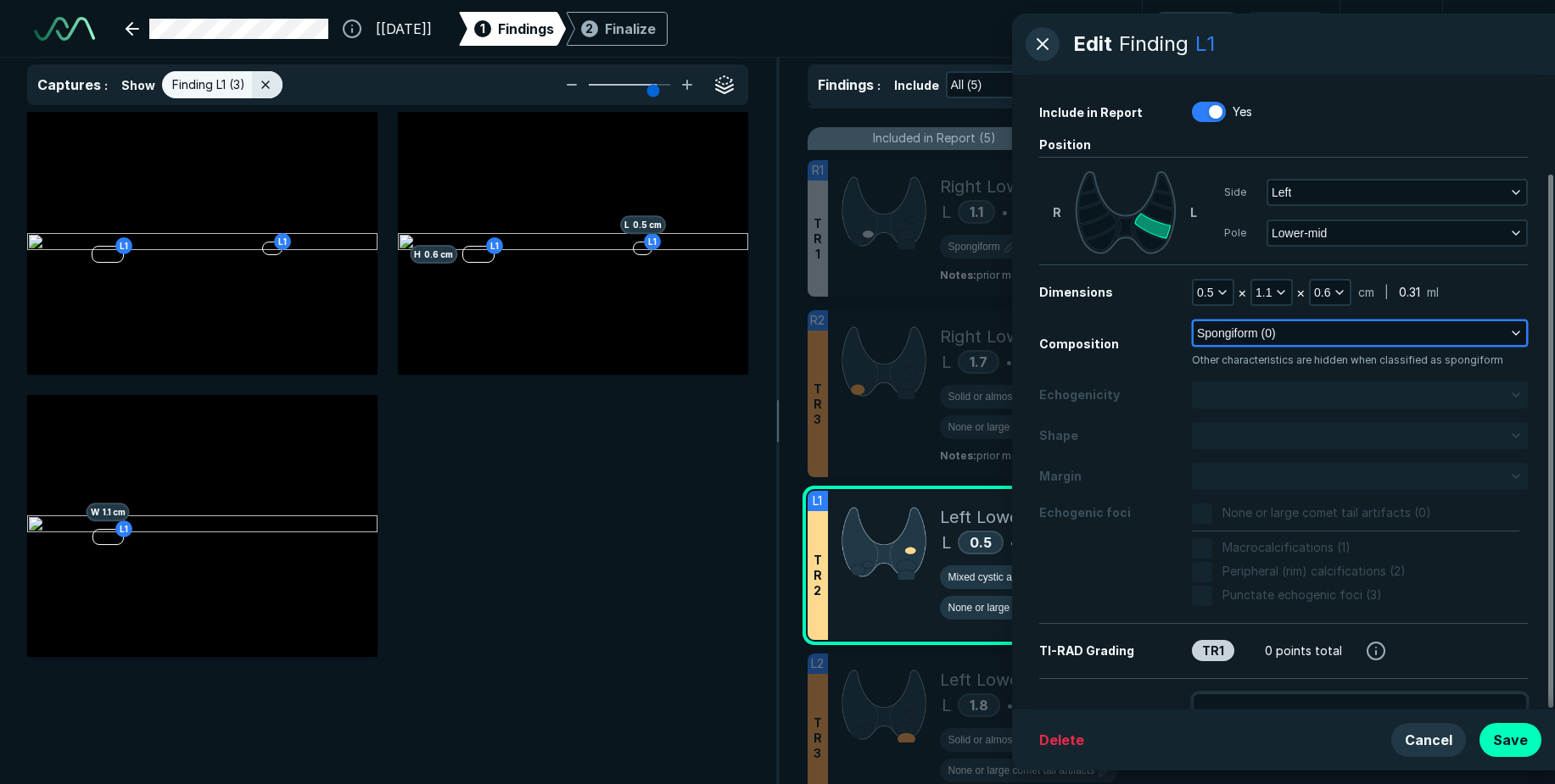
scroll to position [118, 0]
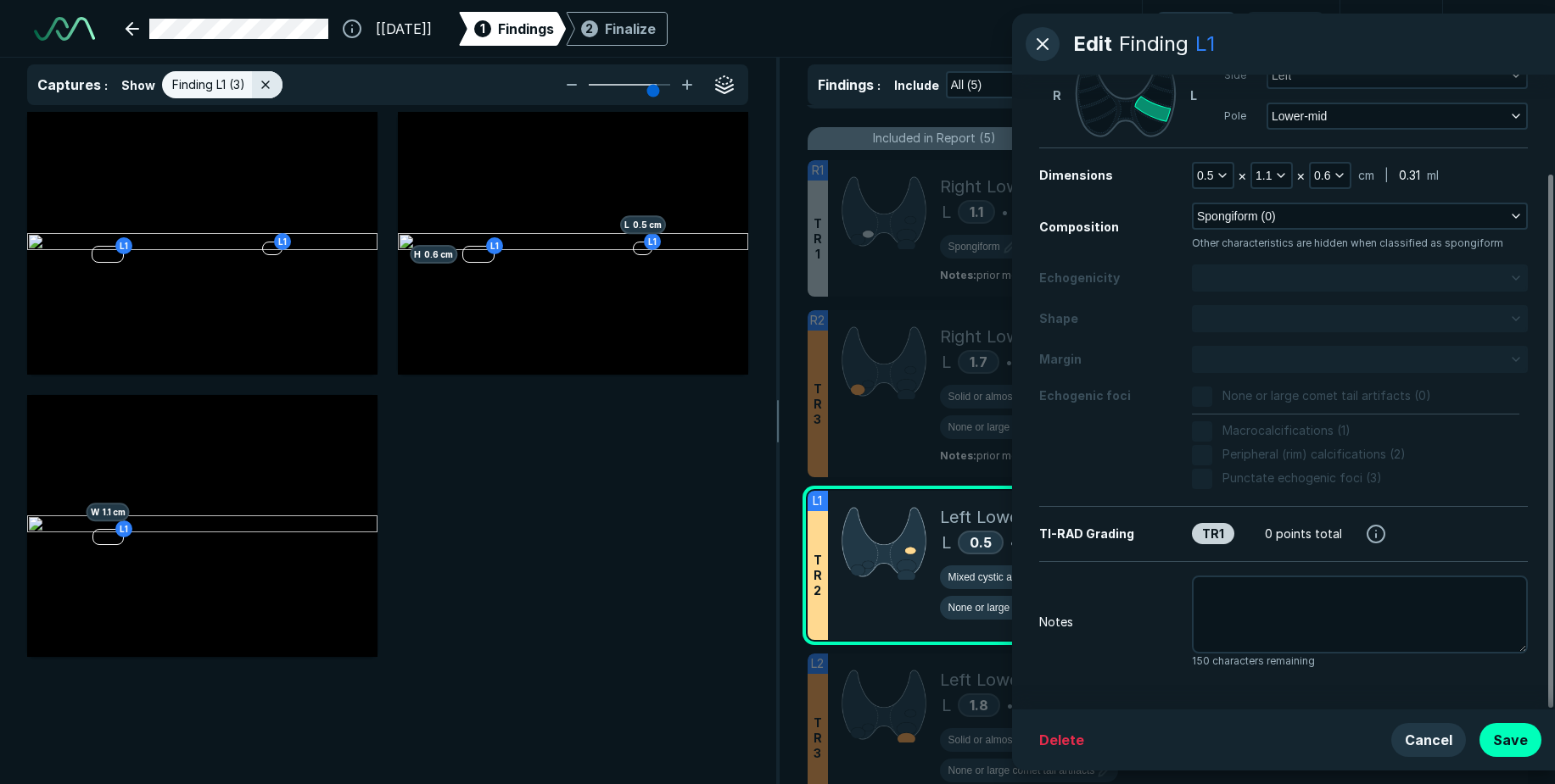
click at [1108, 626] on div "Notes" at bounding box center [1115, 622] width 153 height 19
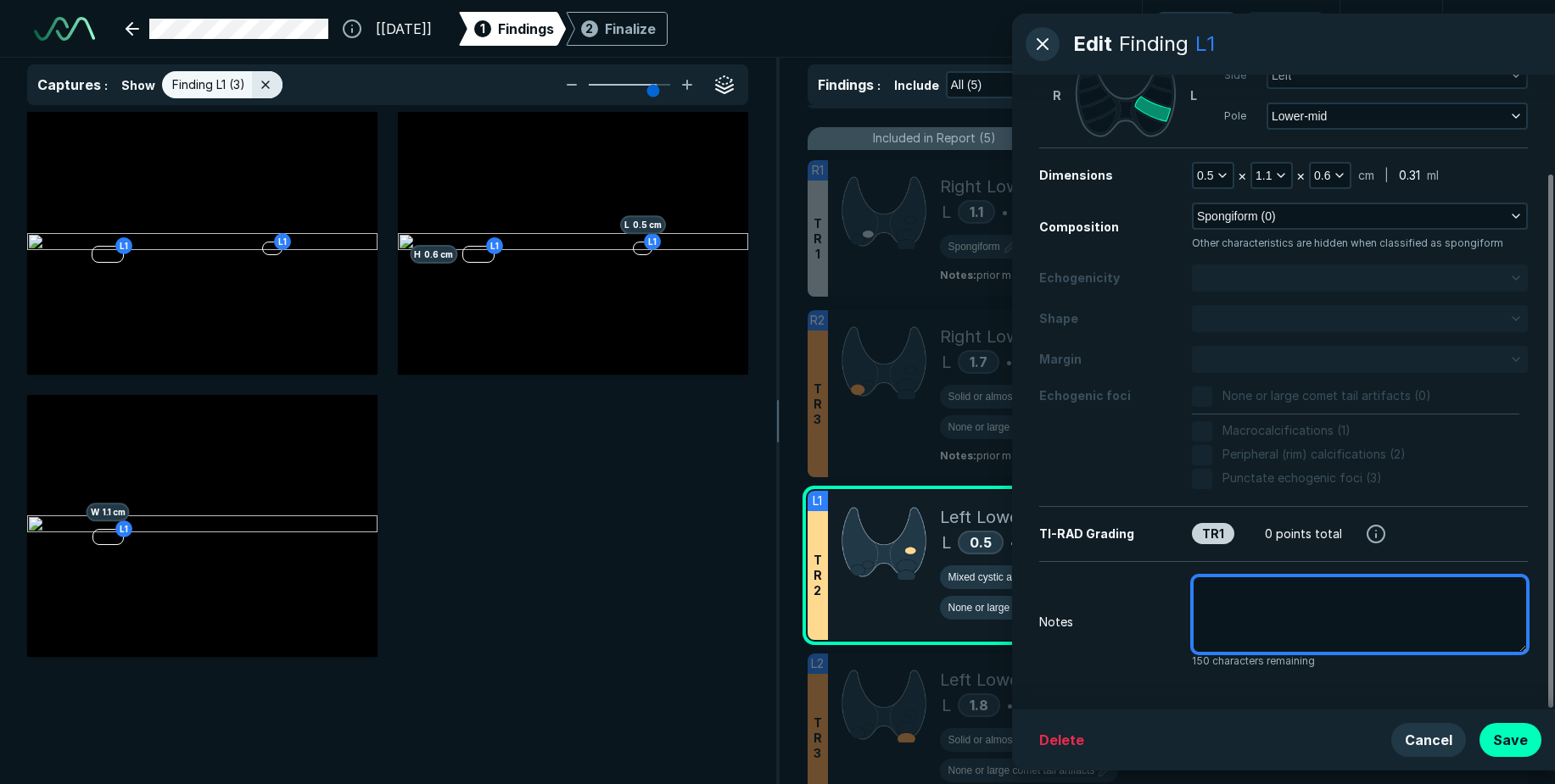
click at [1230, 600] on textarea at bounding box center [1359, 614] width 336 height 78
type textarea "x"
type textarea "p"
type textarea "x"
type textarea "pr"
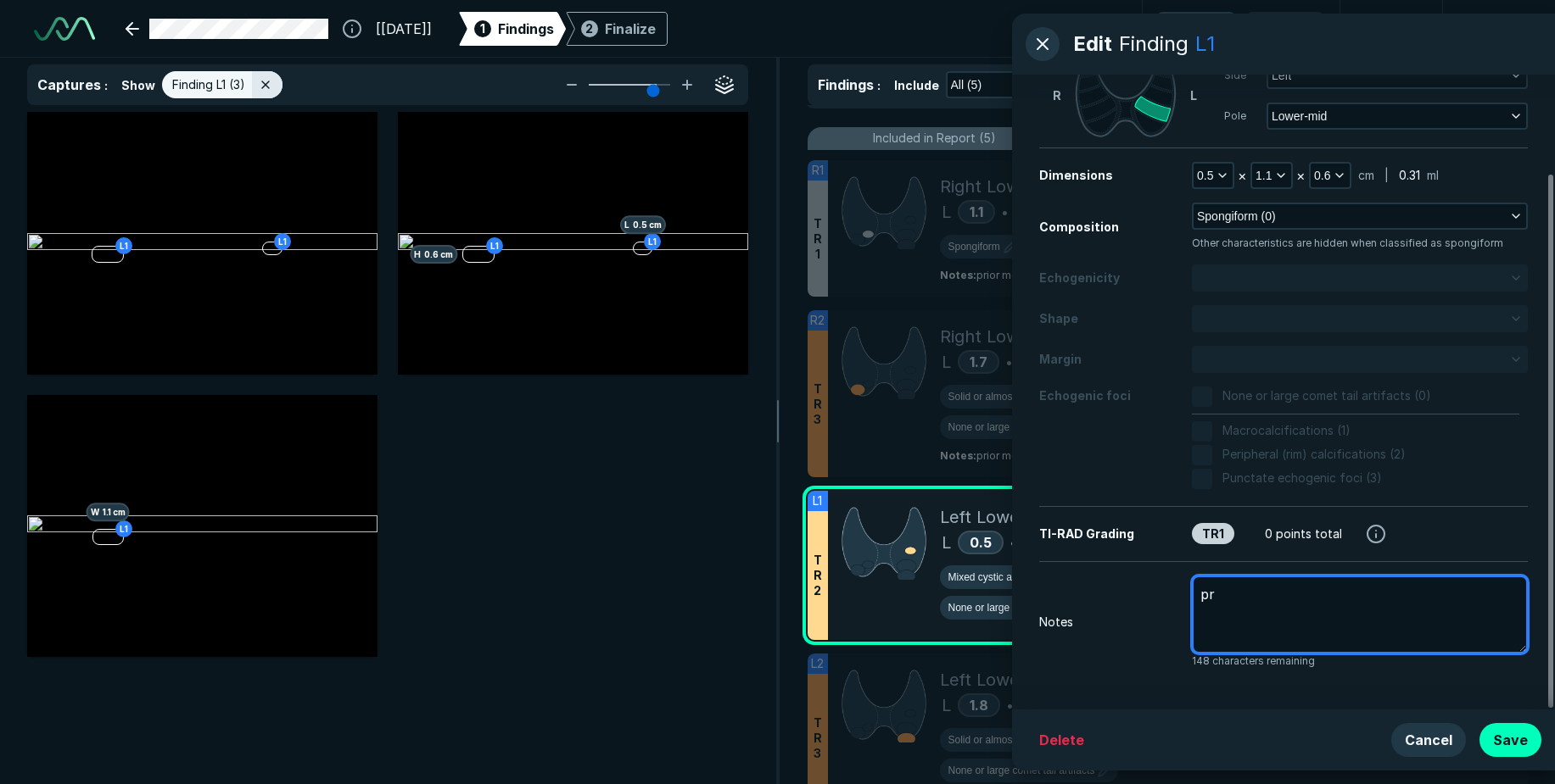
type textarea "x"
type textarea "pri"
type textarea "x"
type textarea "prio"
type textarea "x"
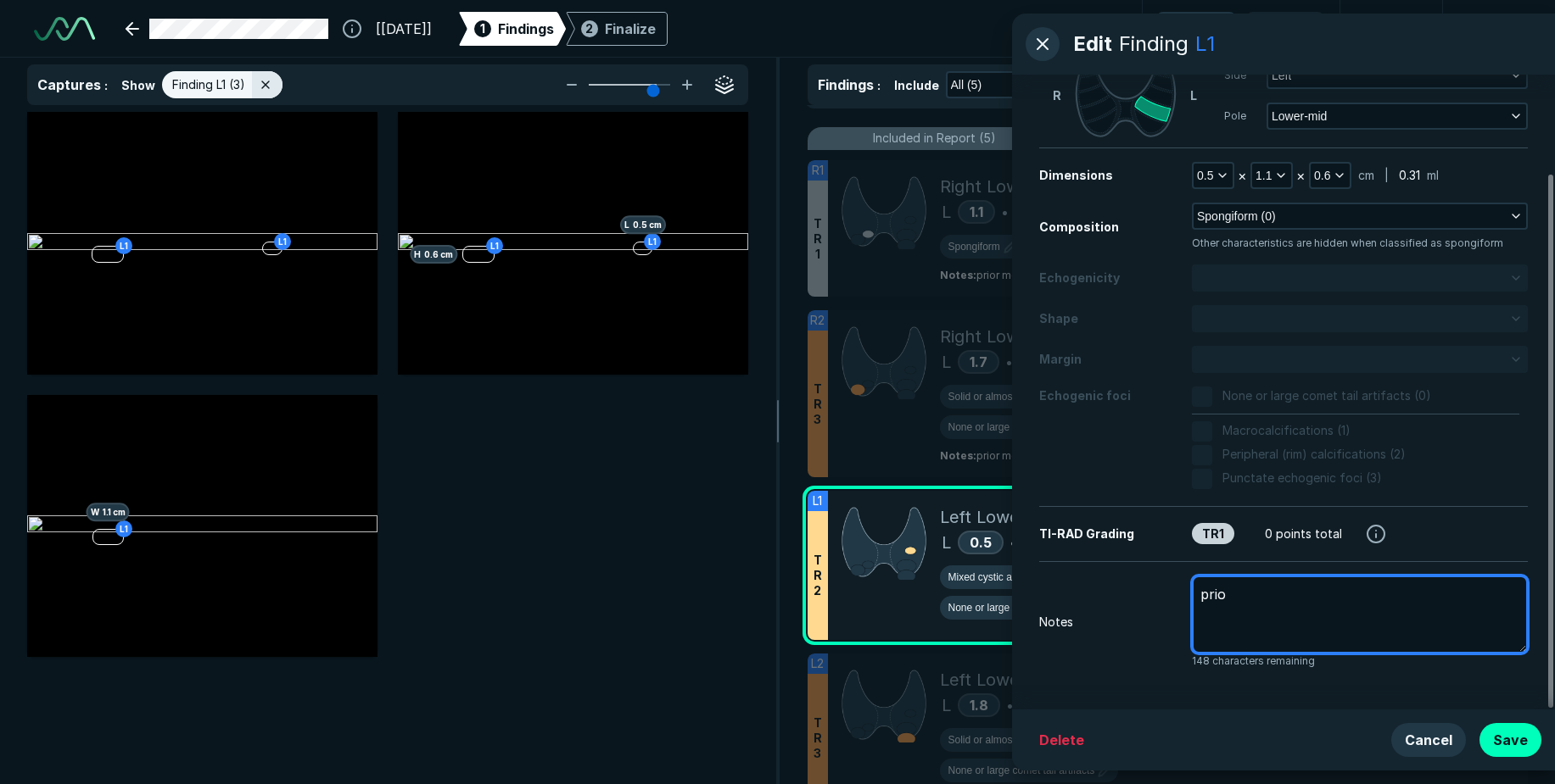
type textarea "prior"
type textarea "x"
type textarea "prior"
type textarea "x"
type textarea "prior m"
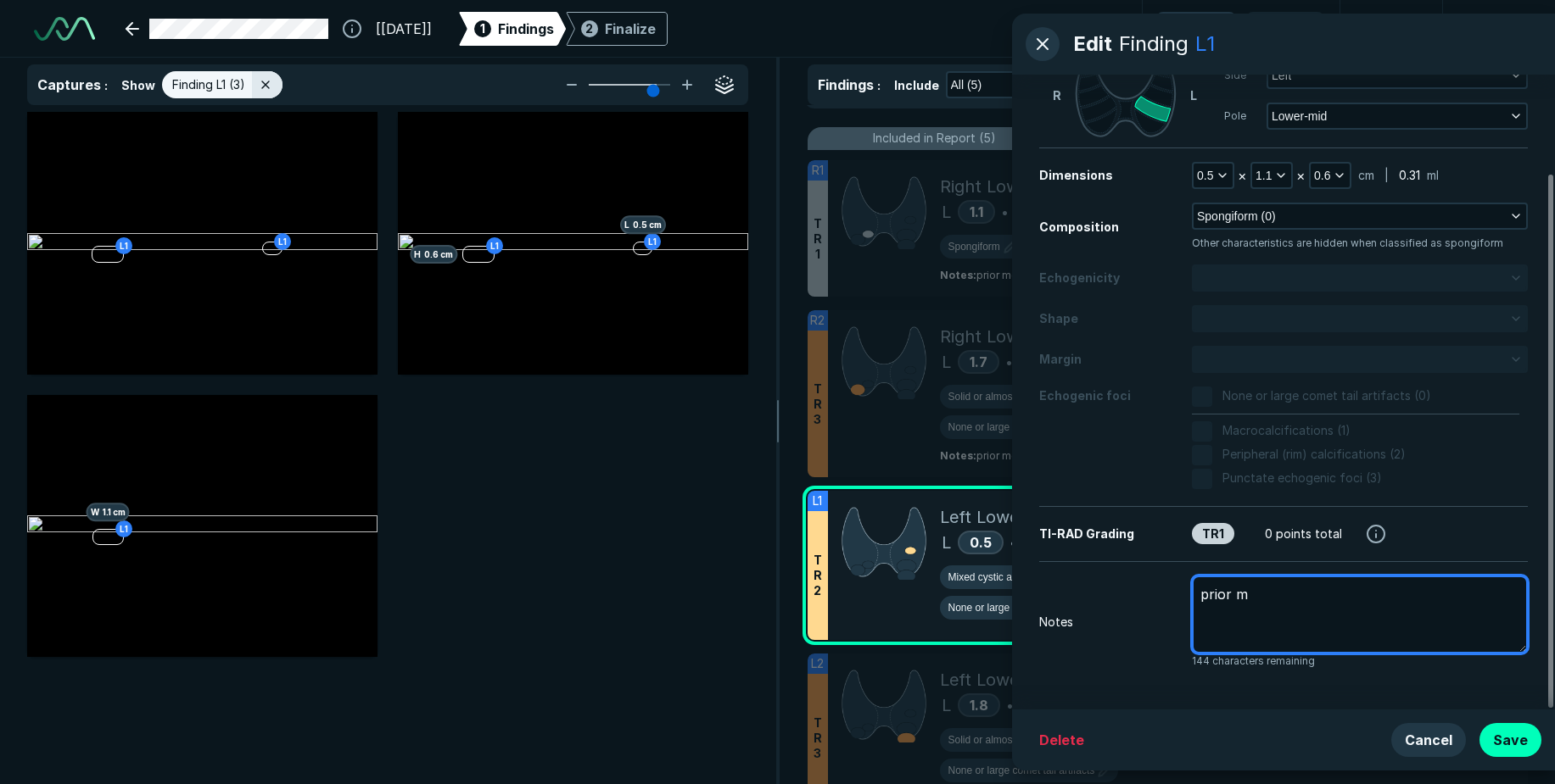
type textarea "x"
type textarea "prior me"
type textarea "x"
type textarea "prior mea"
type textarea "x"
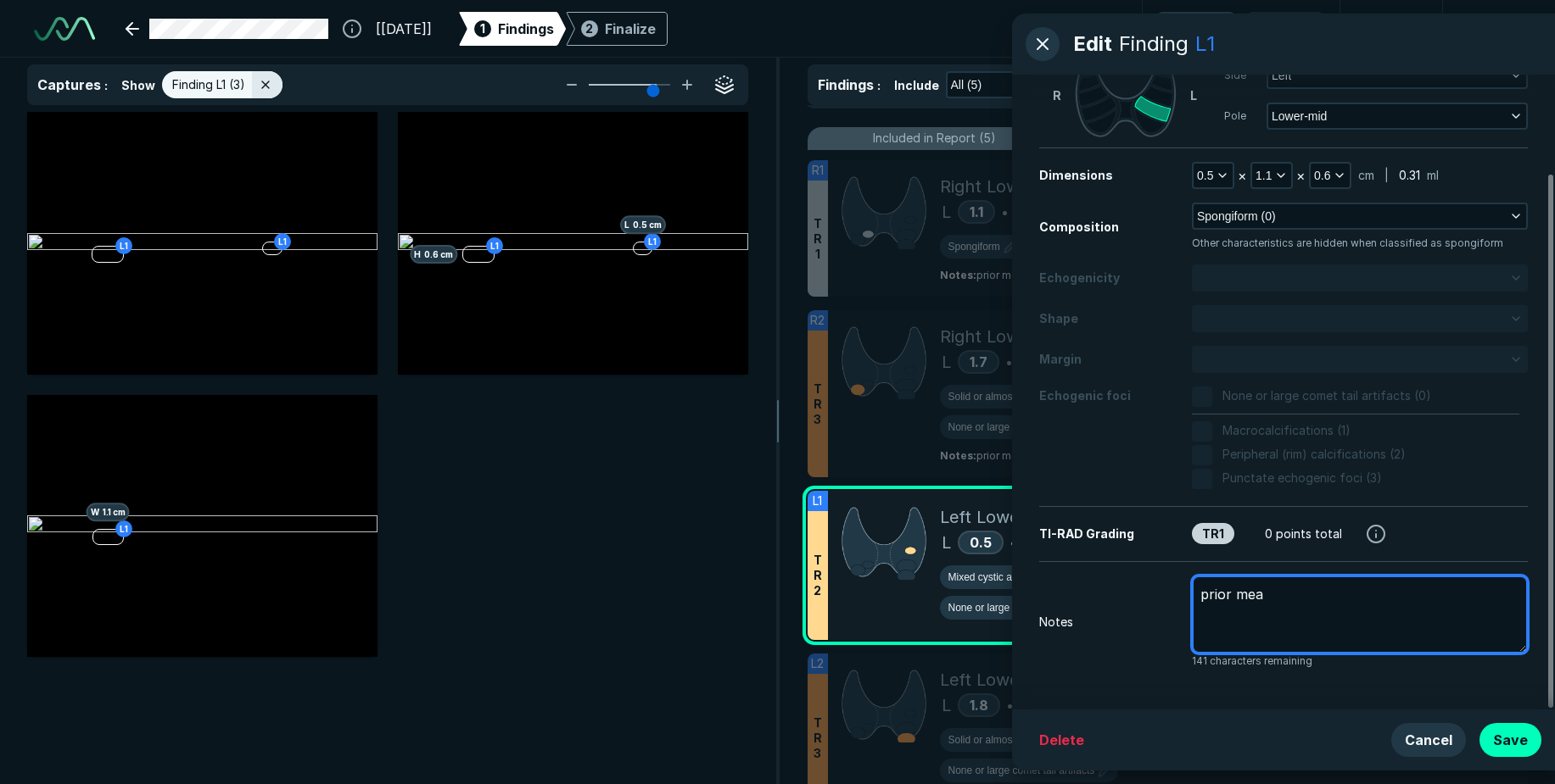
type textarea "prior meas"
type textarea "x"
type textarea "prior measu"
type textarea "x"
type textarea "prior measur"
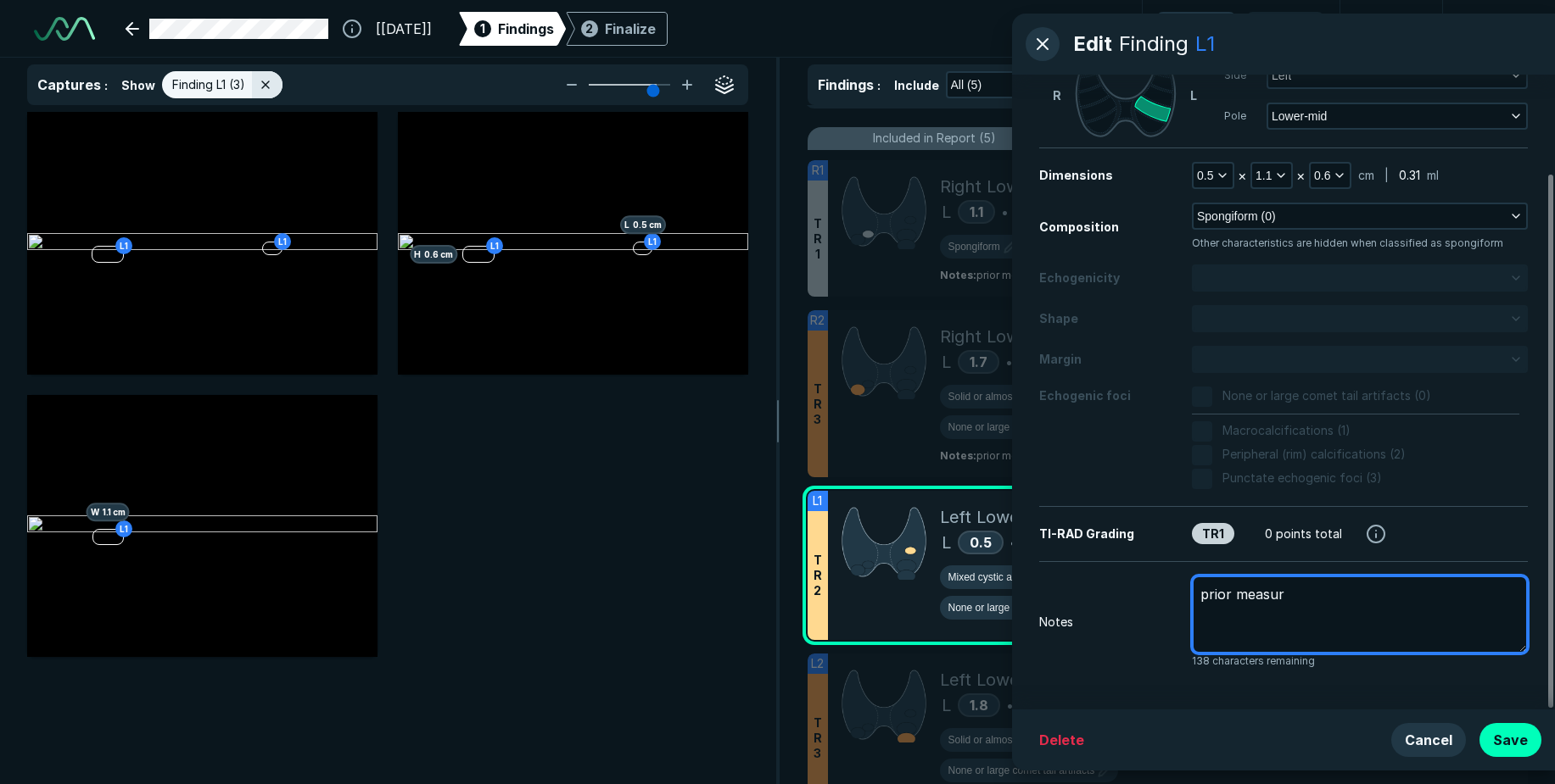
type textarea "x"
type textarea "prior measure"
type textarea "x"
type textarea "prior measurem"
type textarea "x"
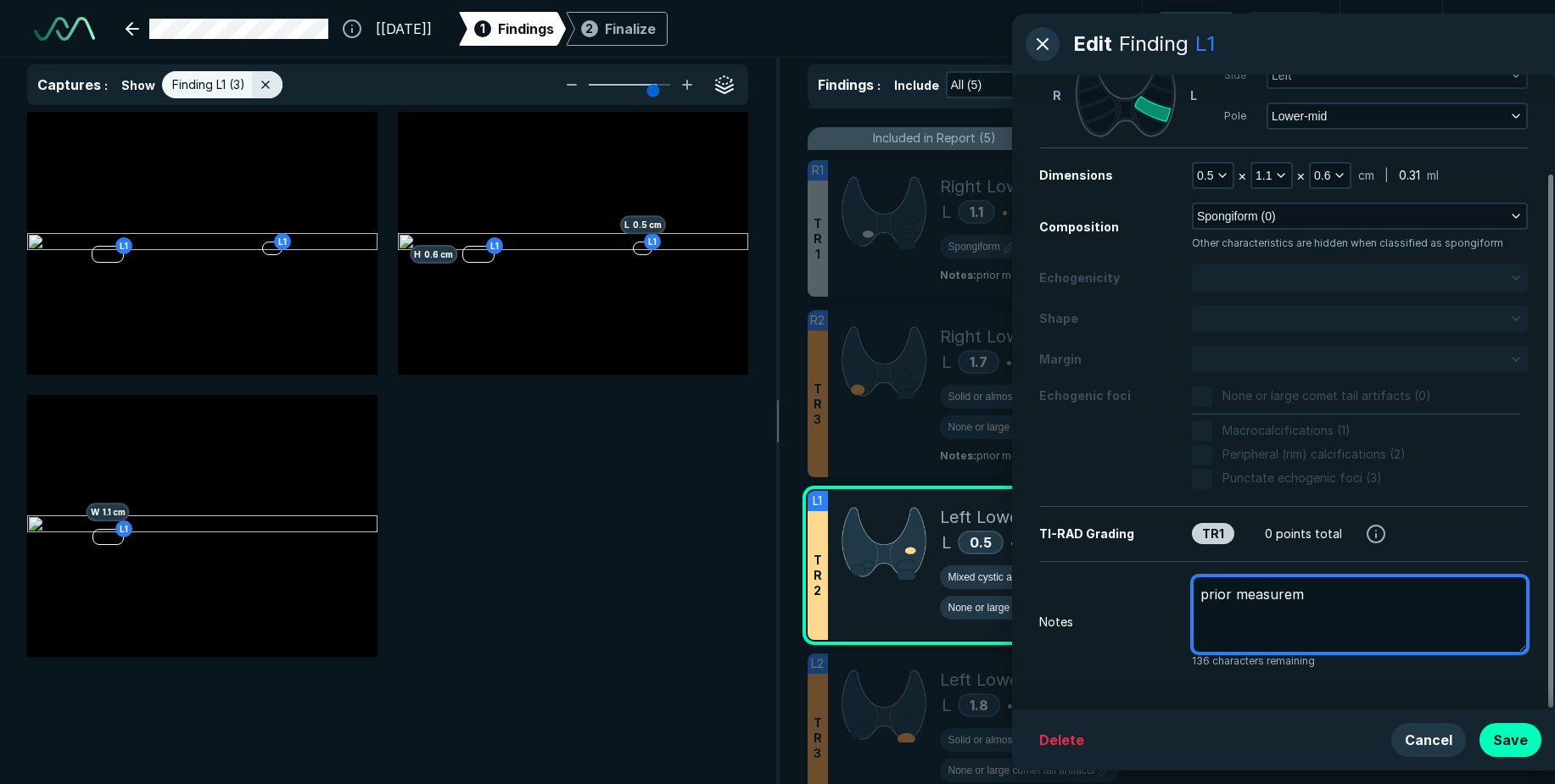
type textarea "prior measureme"
type textarea "x"
type textarea "prior measuremen"
type textarea "x"
type textarea "prior measurement"
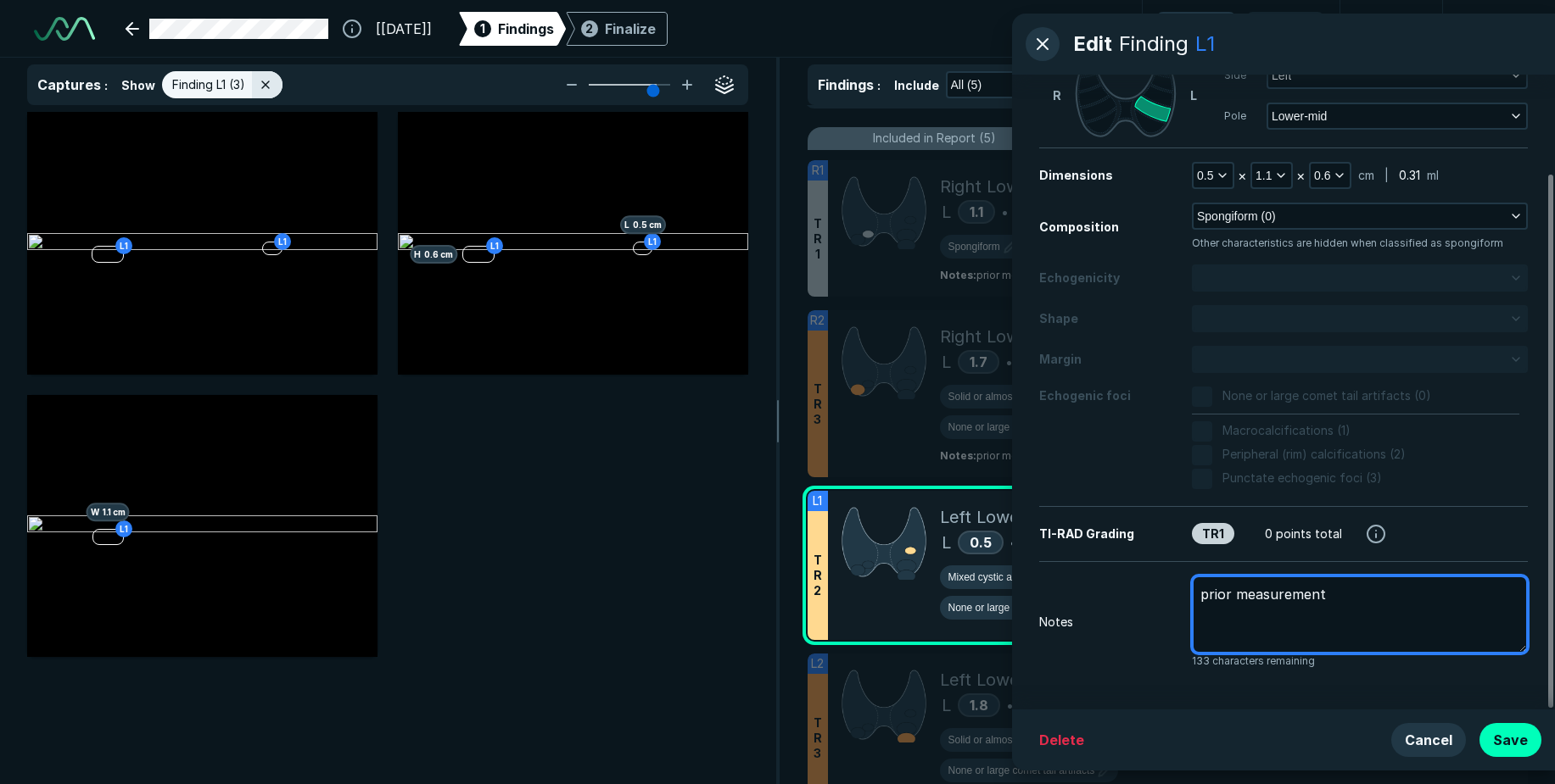
type textarea "x"
type textarea "prior measurement"
type textarea "x"
type textarea "prior measurement ."
type textarea "x"
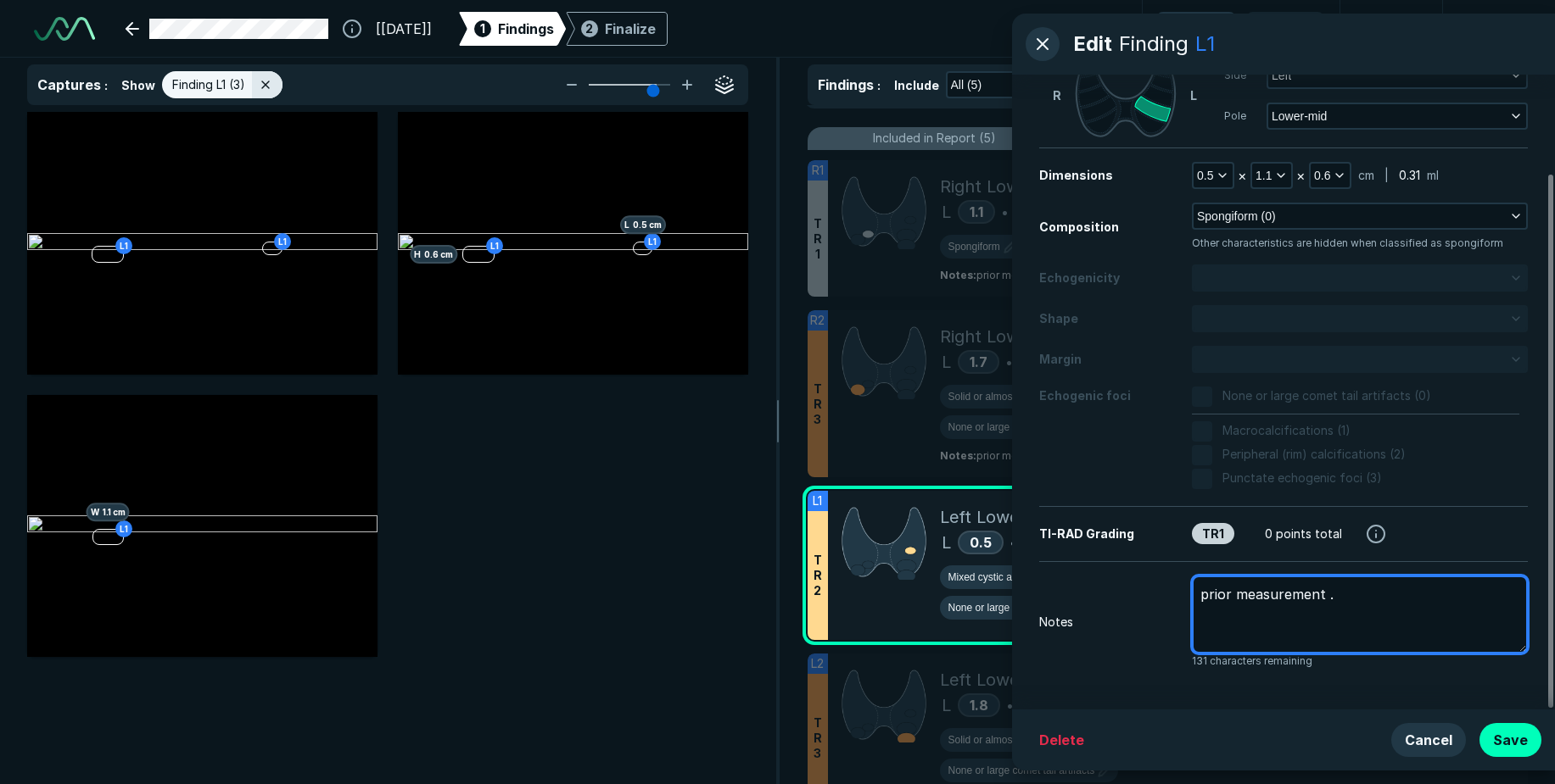
type textarea "prior measurement .7"
type textarea "x"
type textarea "prior measurement .7"
type textarea "x"
type textarea "prior measurement .7 x"
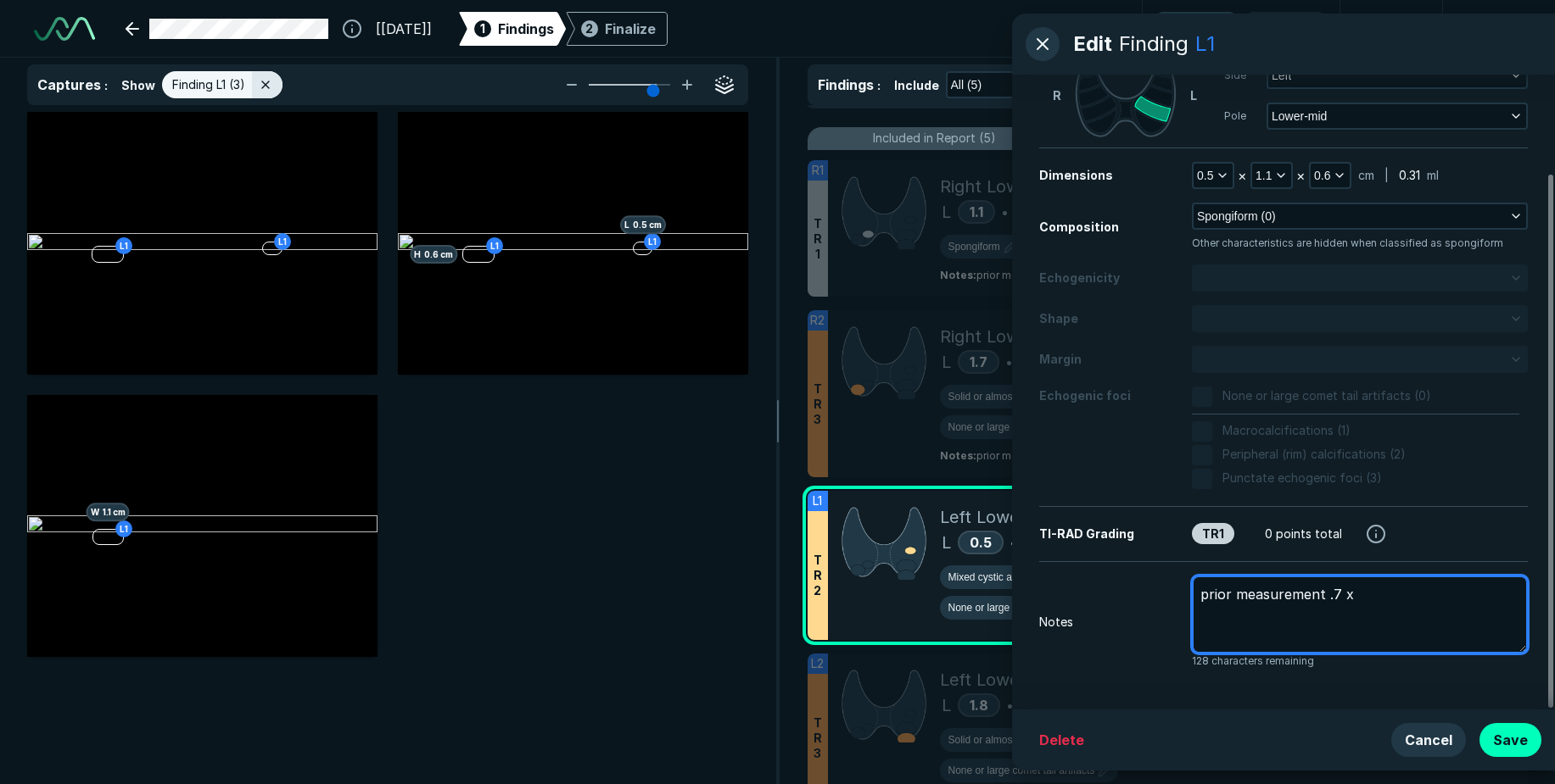
type textarea "x"
type textarea "prior measurement .7 x"
type textarea "x"
type textarea "prior measurement .7 x ."
type textarea "x"
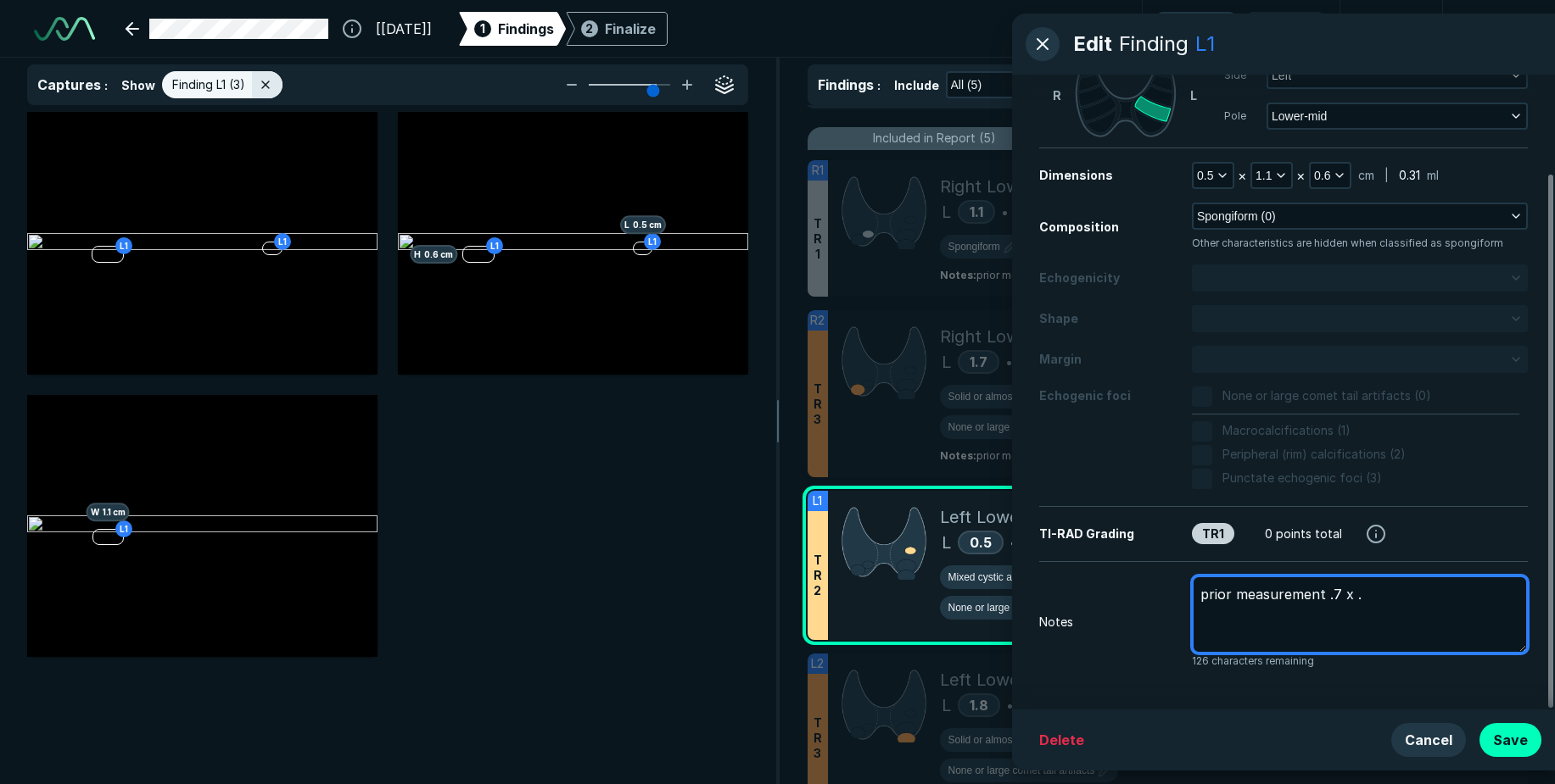
type textarea "prior measurement .7 x .6"
type textarea "x"
type textarea "prior measurement .7 x .6"
type textarea "x"
type textarea "prior measurement .7 x .6 x"
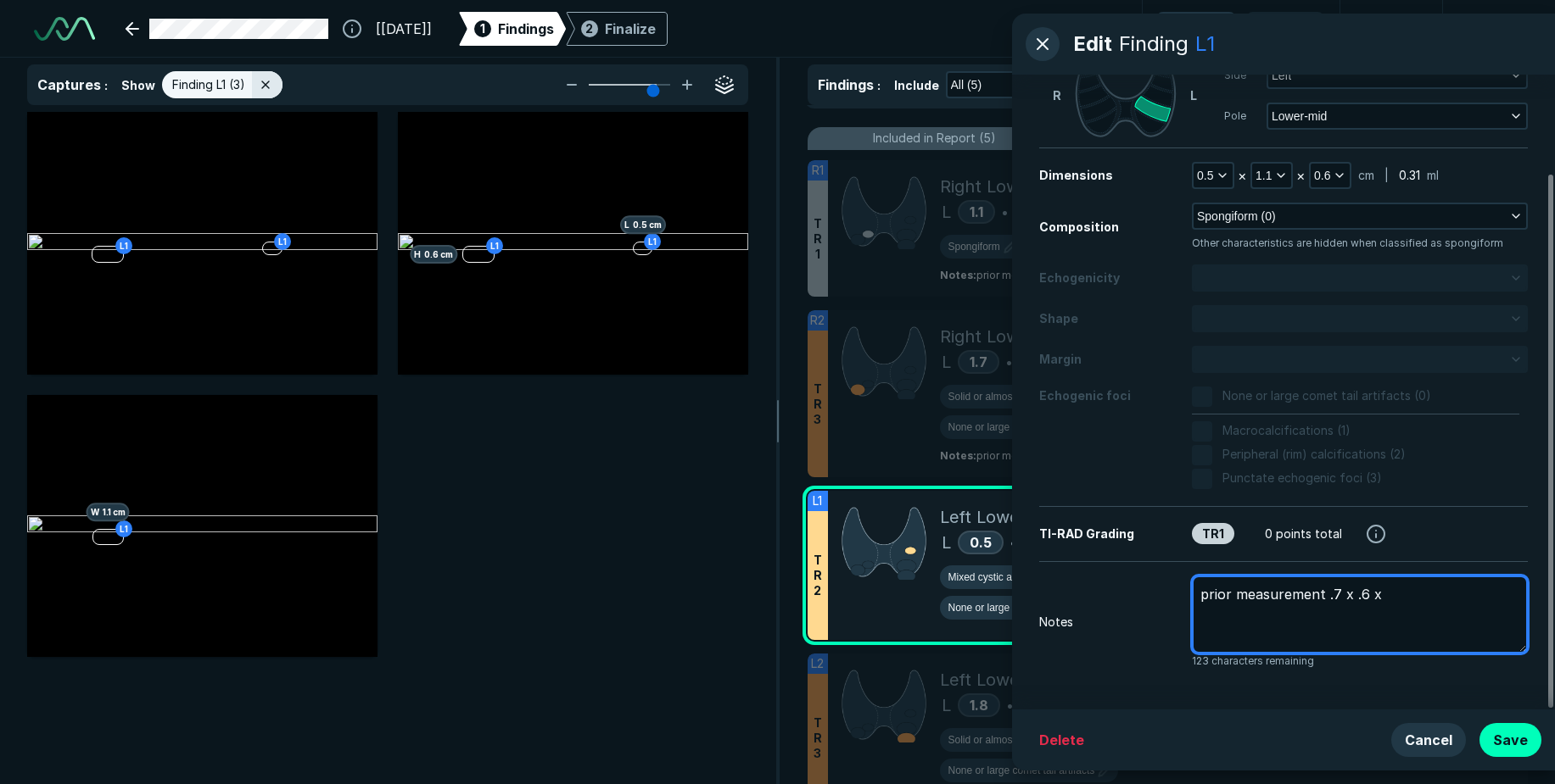
type textarea "x"
type textarea "prior measurement .7 x .6 x"
type textarea "x"
type textarea "prior measurement .7 x .6 x ."
type textarea "x"
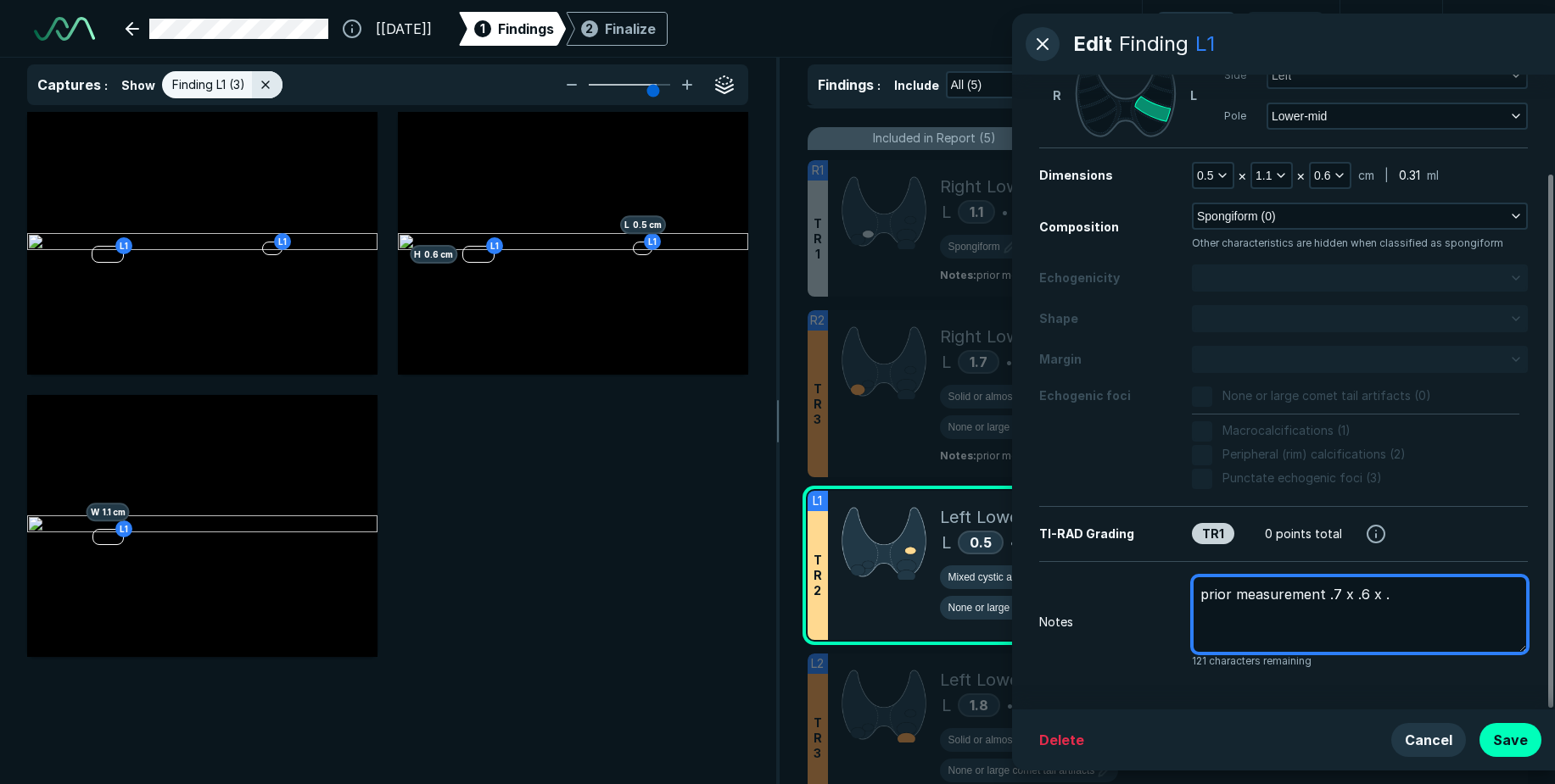
type textarea "prior measurement .7 x .6 x .4"
type textarea "x"
type textarea "prior measurement .7 x .6 x .4"
type textarea "x"
type textarea "prior measurement .7 x .6 x .4 c"
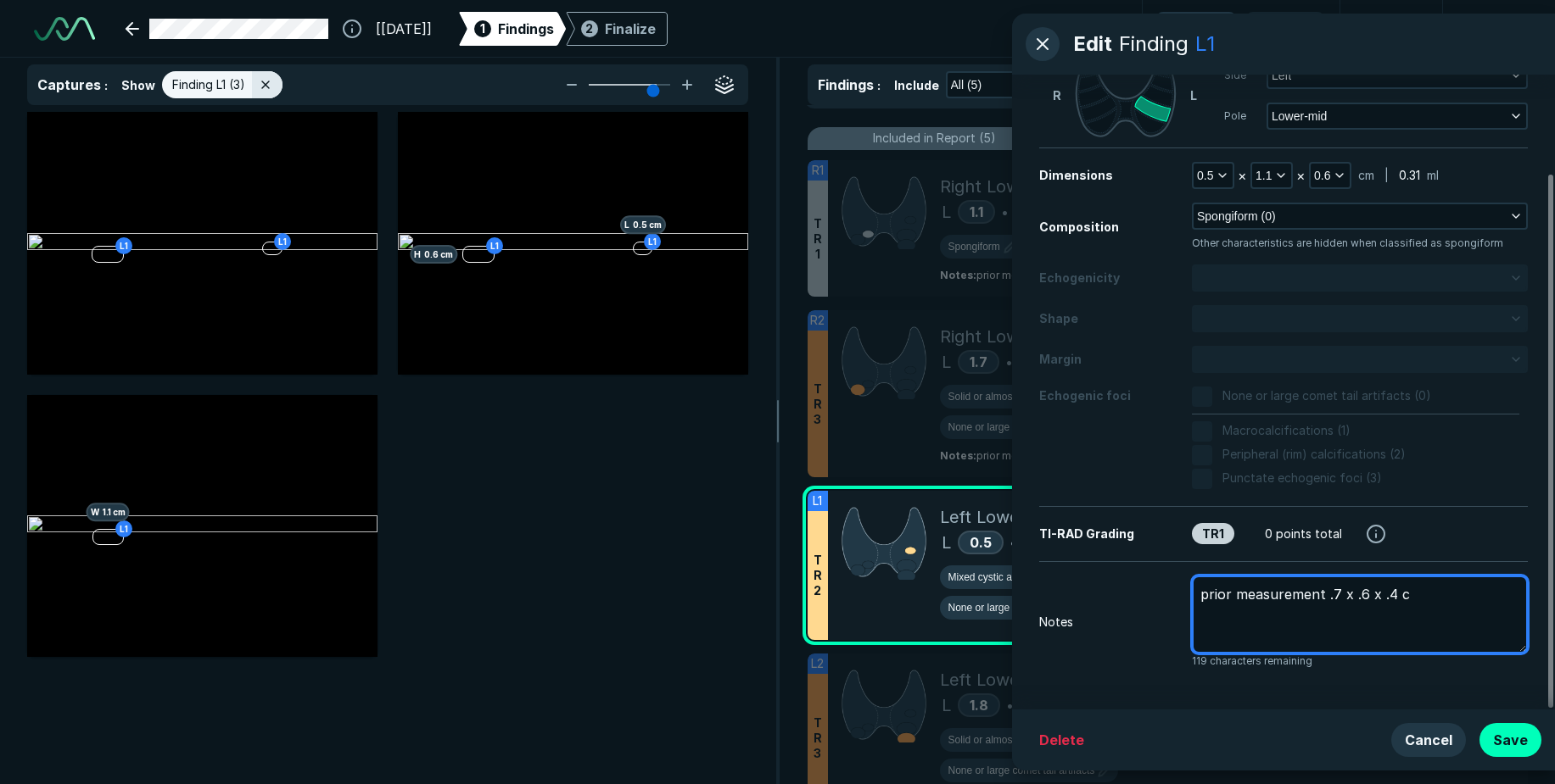
type textarea "x"
type textarea "prior measurement .7 x .6 x .4 cm"
type textarea "x"
type textarea "prior measurement .7 x .6 x .4 cm"
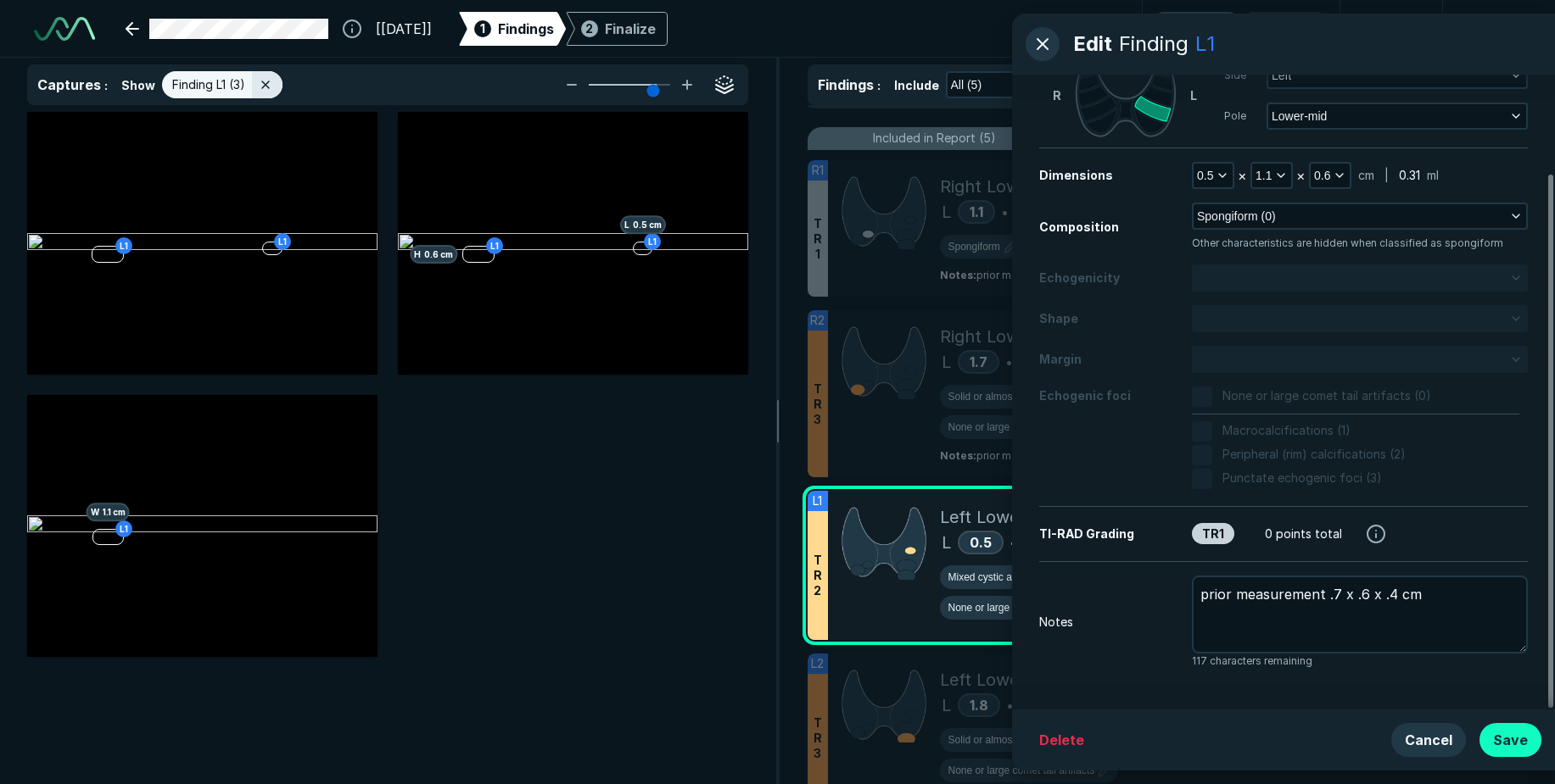
click at [1523, 737] on button "Save" at bounding box center [1511, 740] width 62 height 34
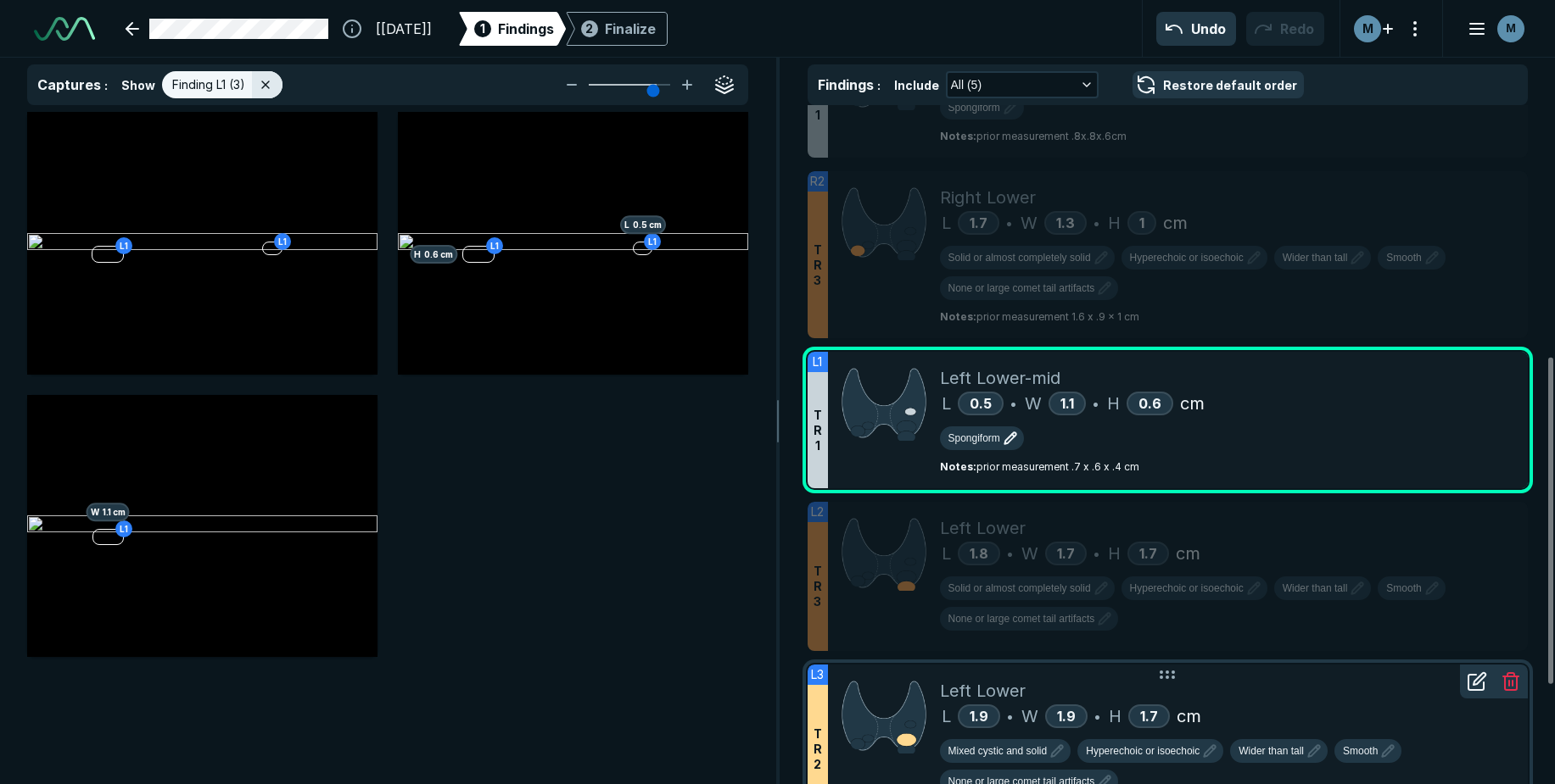
scroll to position [522, 0]
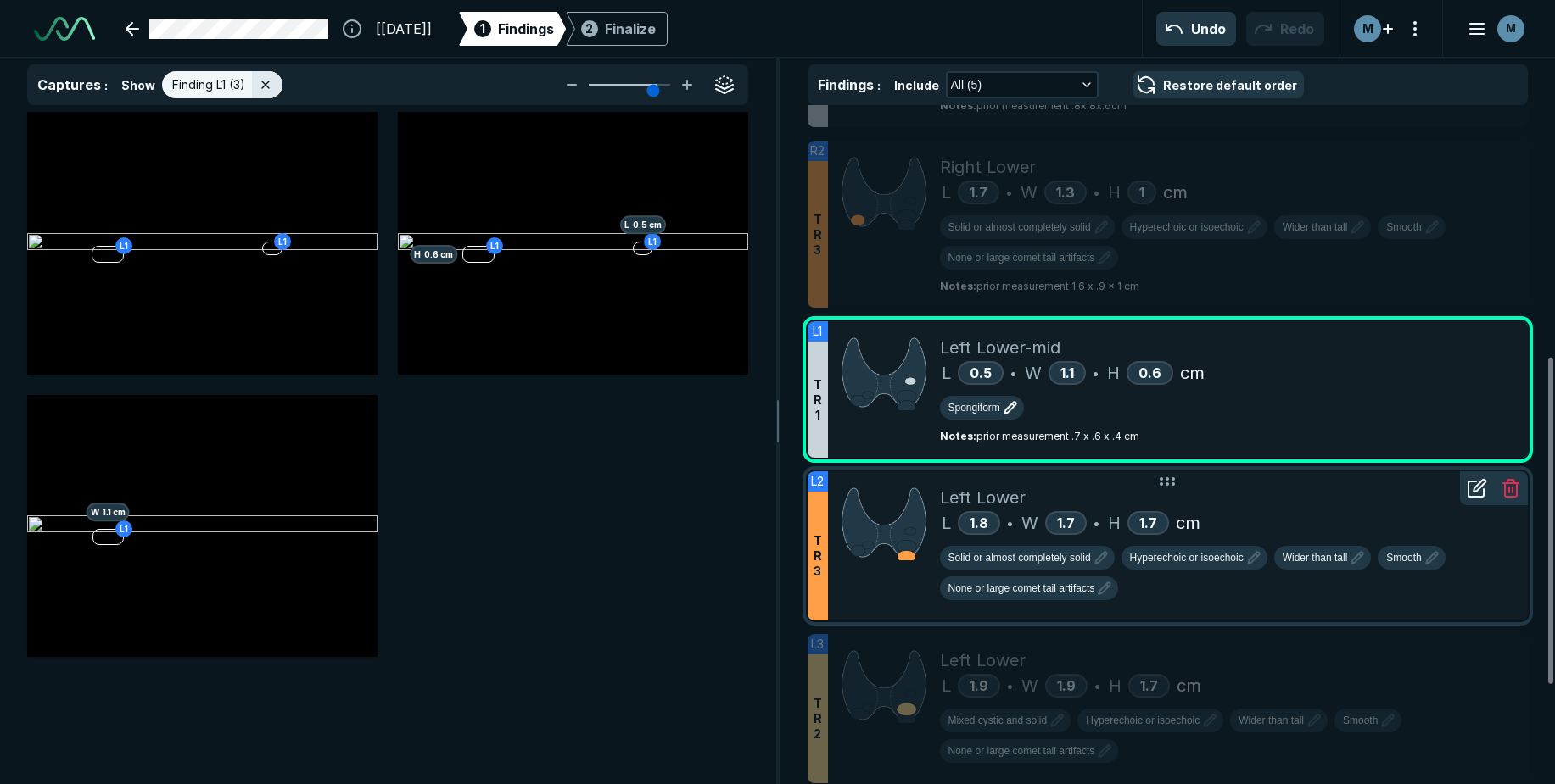
click at [1287, 513] on div "L 1.8 • W 1.7 • H 1.7 cm" at bounding box center [1227, 523] width 575 height 26
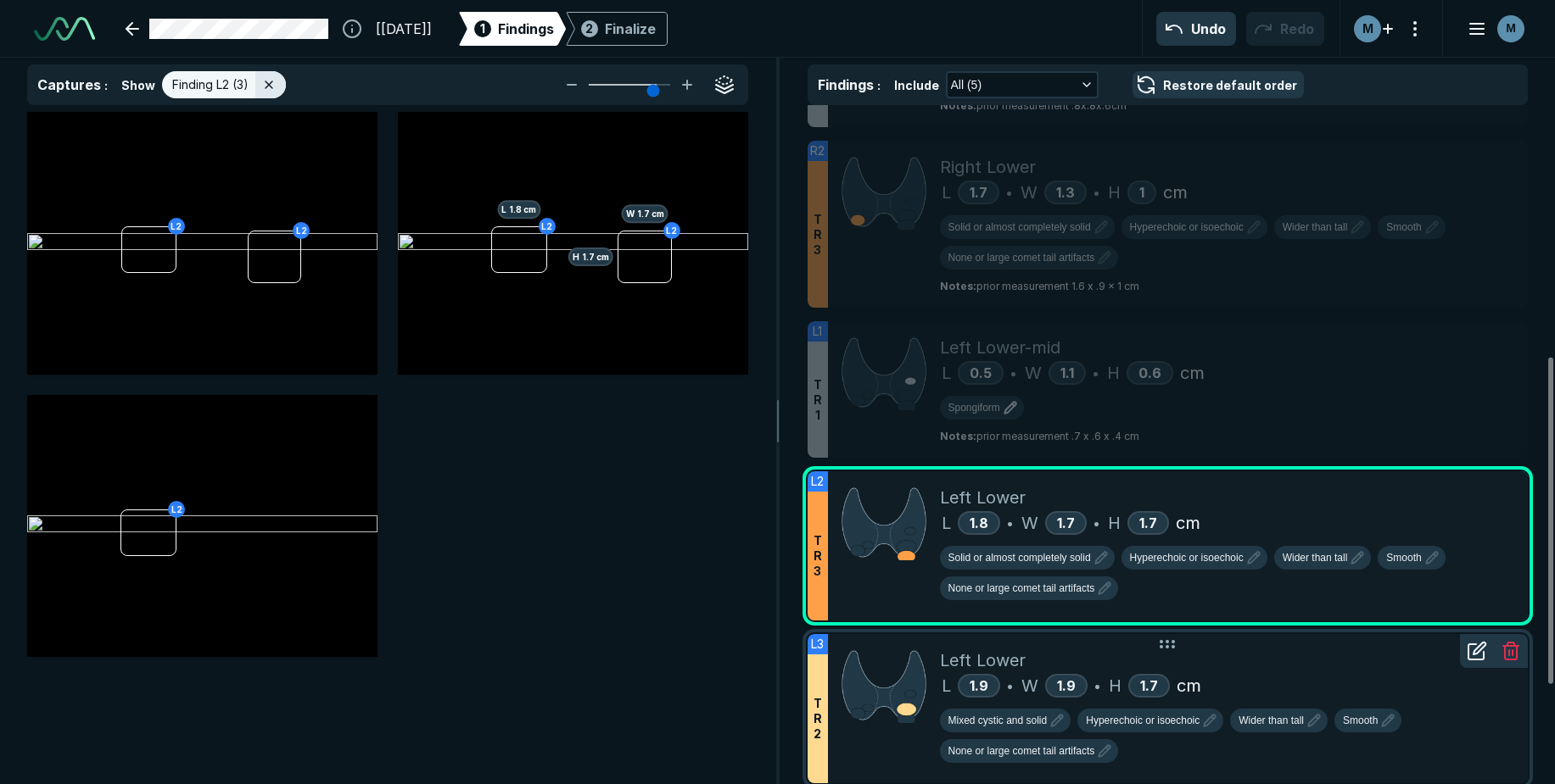
click at [1312, 675] on div "L 1.9 • W 1.9 • H 1.7 cm" at bounding box center [1227, 686] width 575 height 26
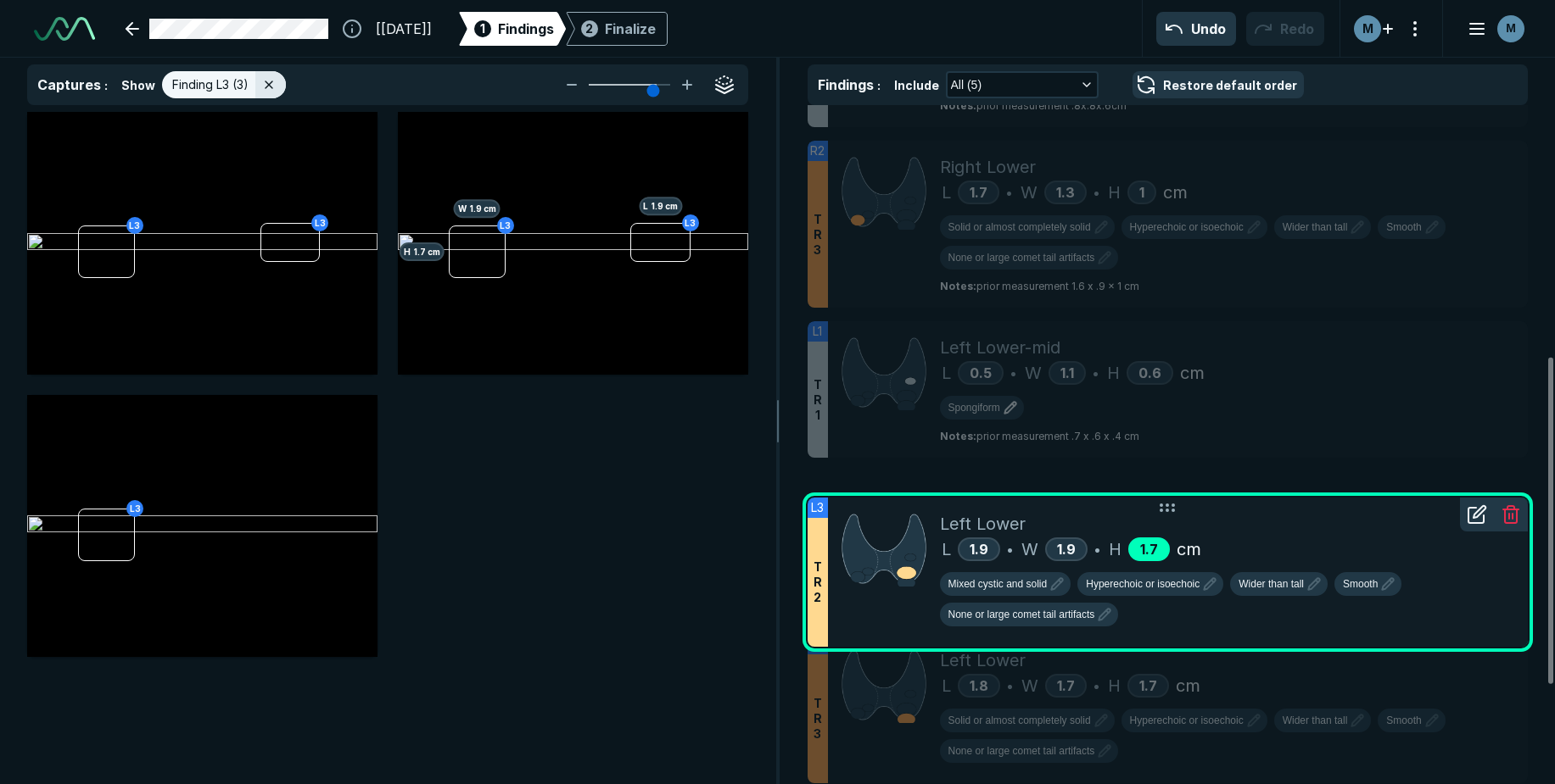
drag, startPoint x: 1168, startPoint y: 653, endPoint x: 1160, endPoint y: 514, distance: 139.2
click at [1160, 514] on icon at bounding box center [1167, 508] width 21 height 21
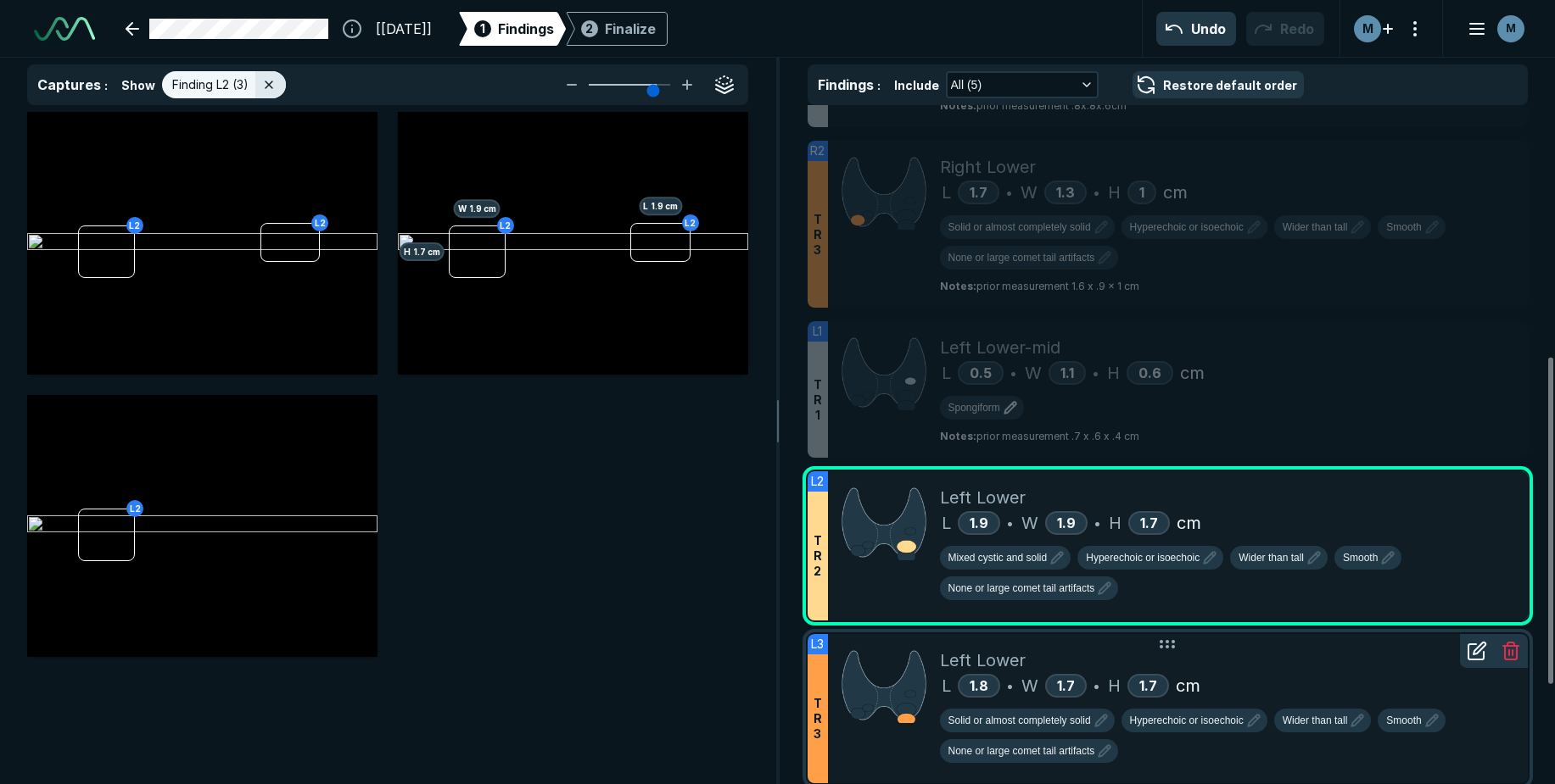
click at [1275, 674] on div "L 1.8 • W 1.7 • H 1.7 cm" at bounding box center [1227, 686] width 575 height 26
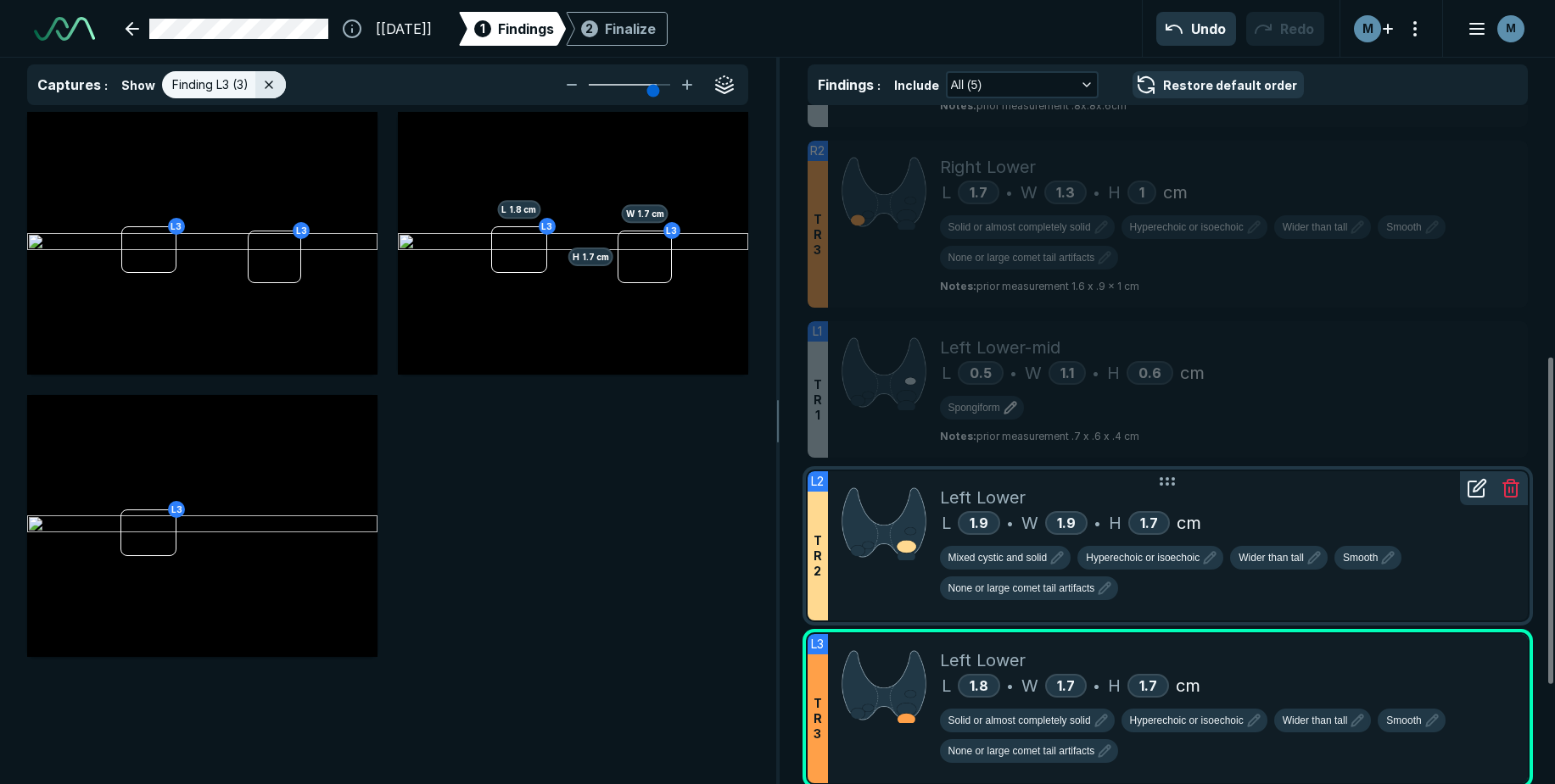
click at [1385, 526] on div "L 1.9 • W 1.9 • H 1.7 cm" at bounding box center [1227, 523] width 575 height 26
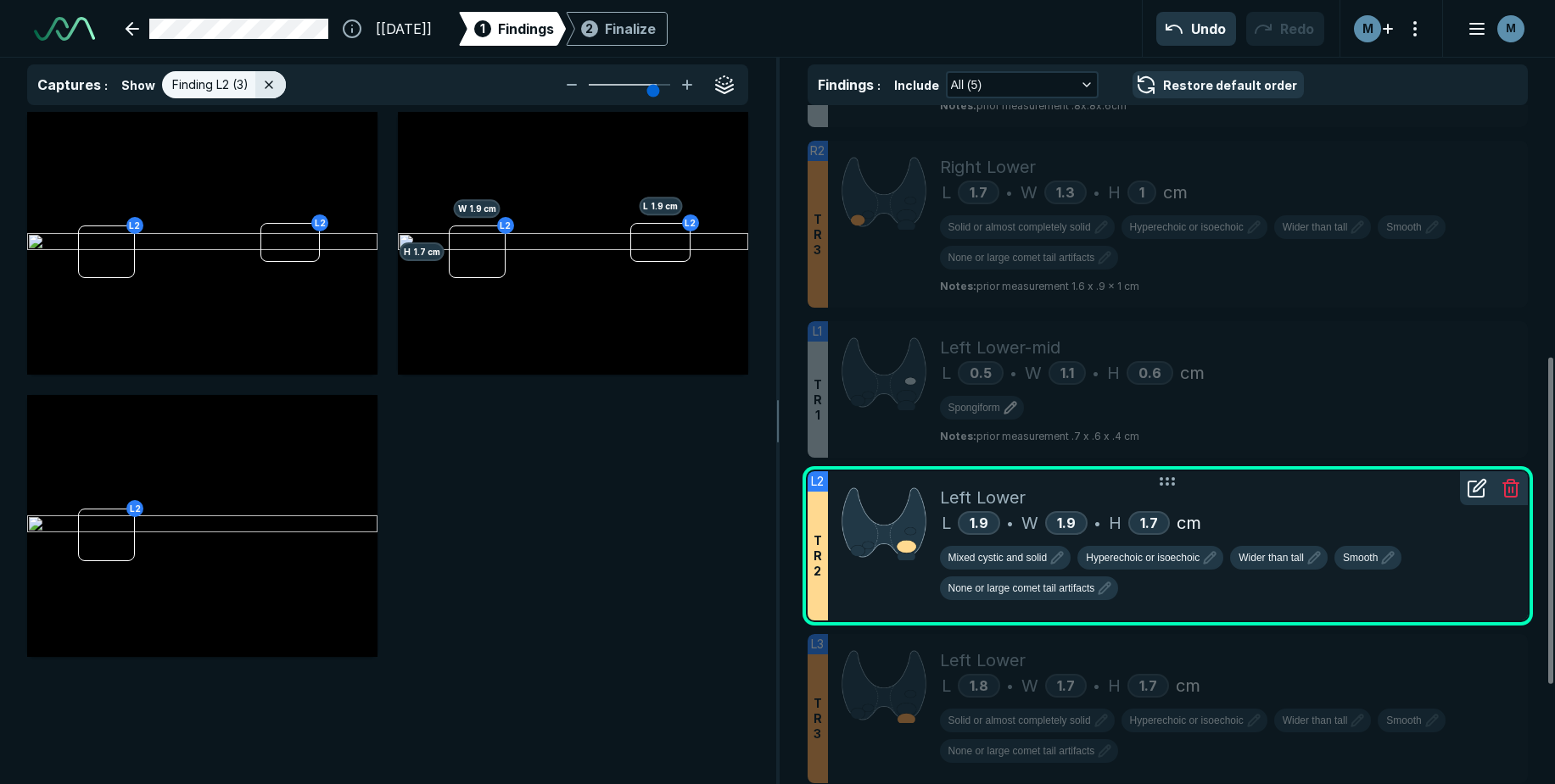
click at [1478, 495] on icon at bounding box center [1477, 488] width 21 height 21
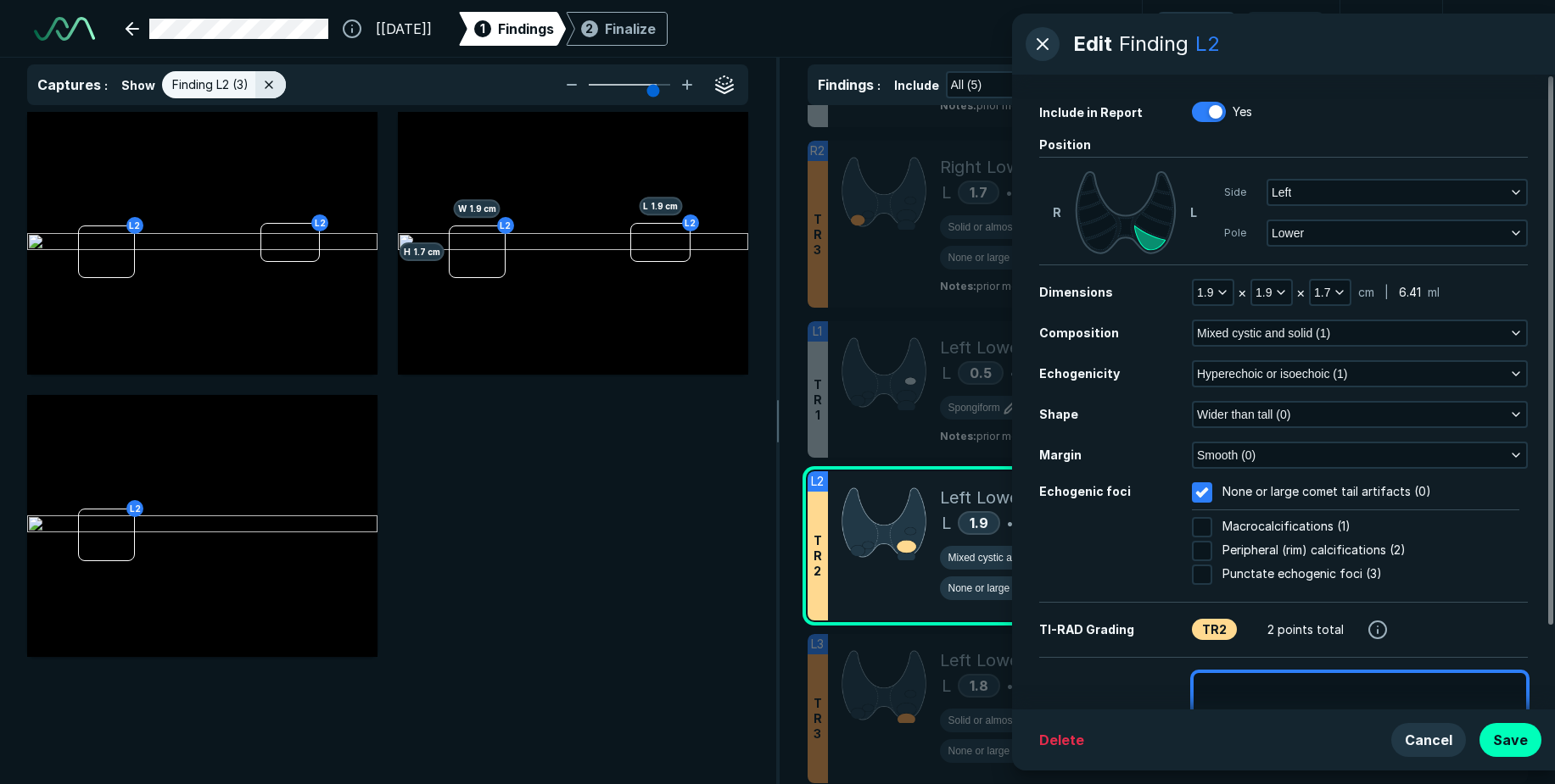
click at [1222, 699] on textarea at bounding box center [1359, 710] width 336 height 78
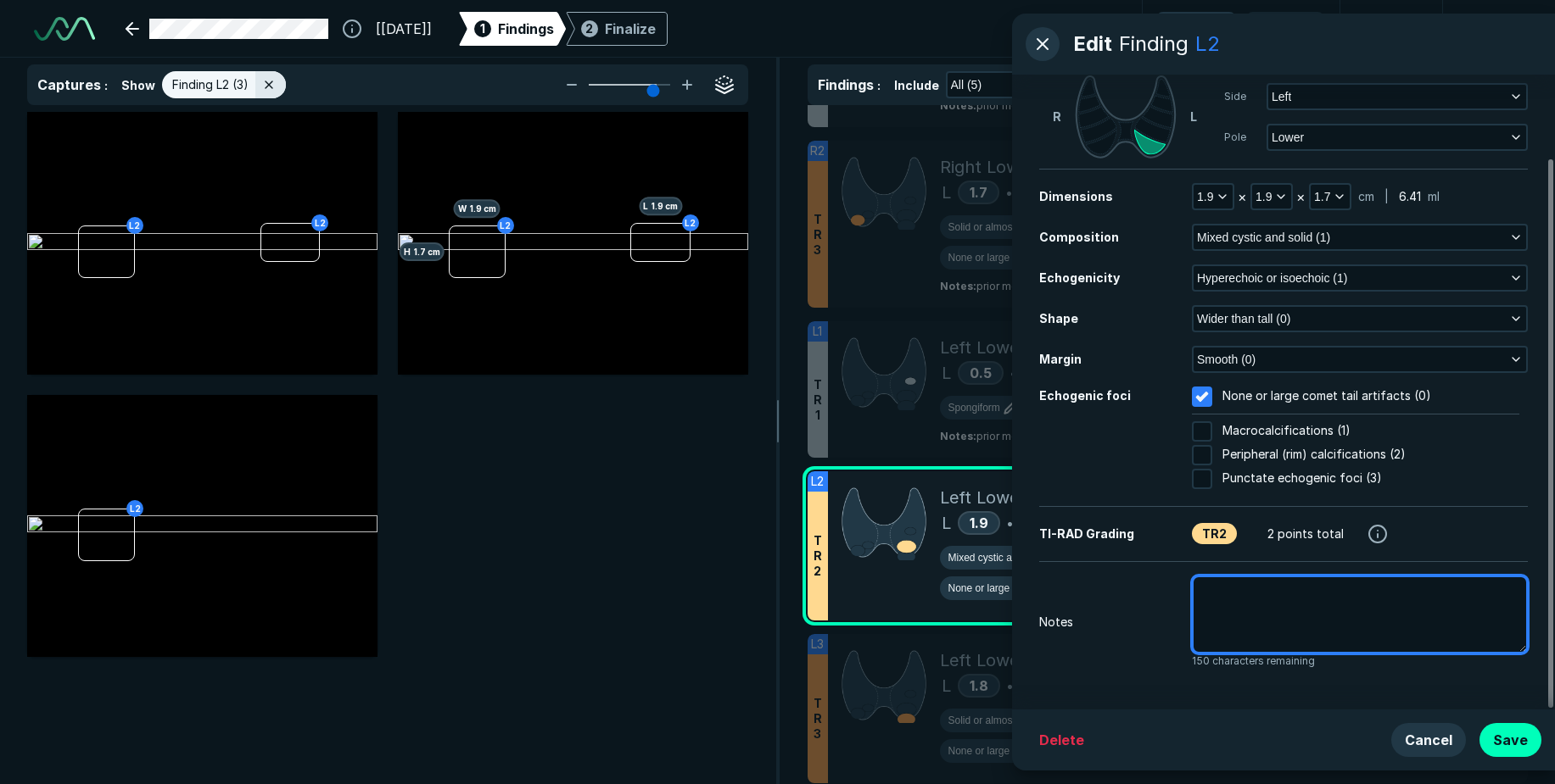
type textarea "x"
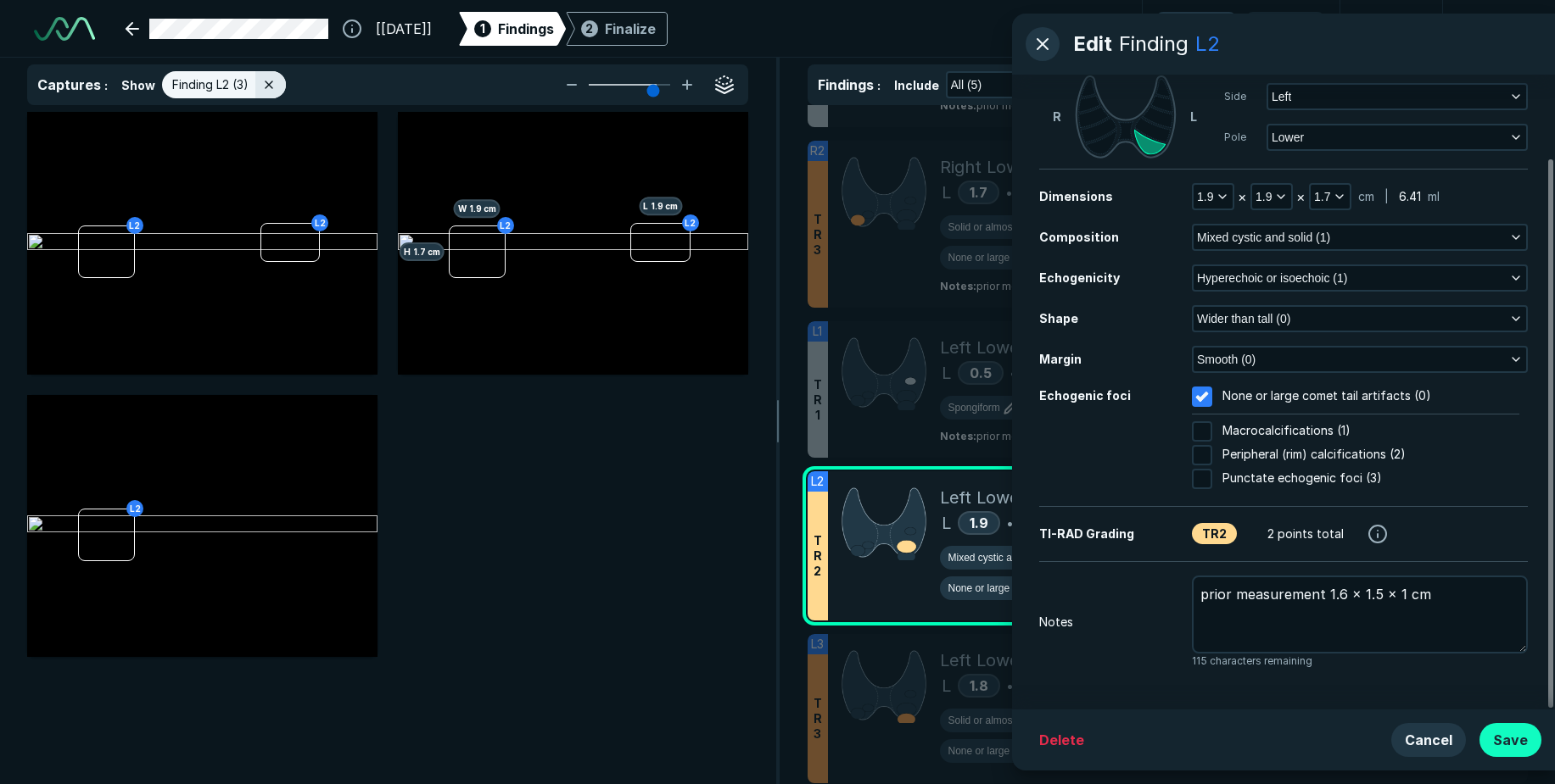
click at [1524, 745] on button "Save" at bounding box center [1511, 740] width 62 height 34
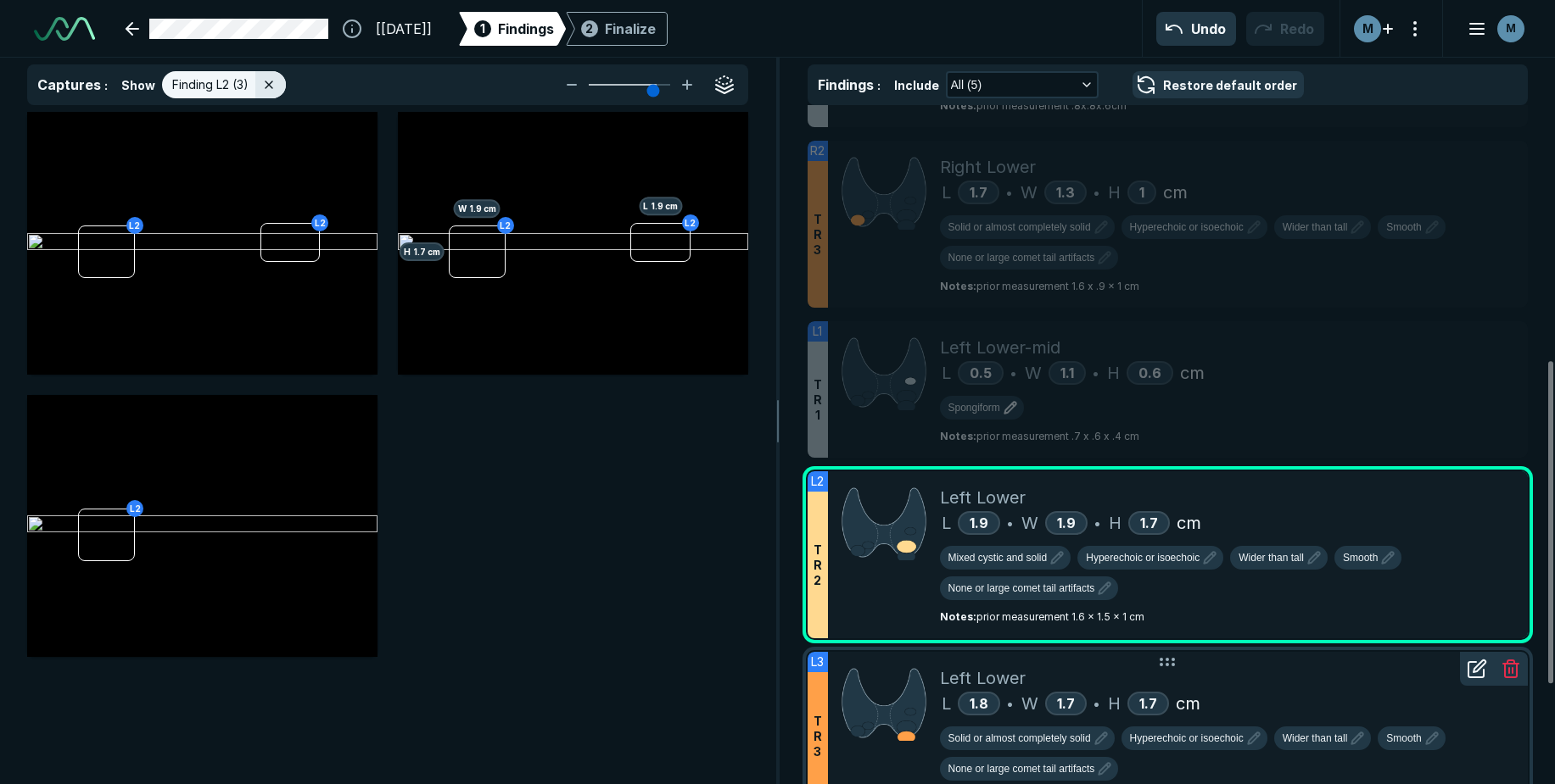
scroll to position [745, 0]
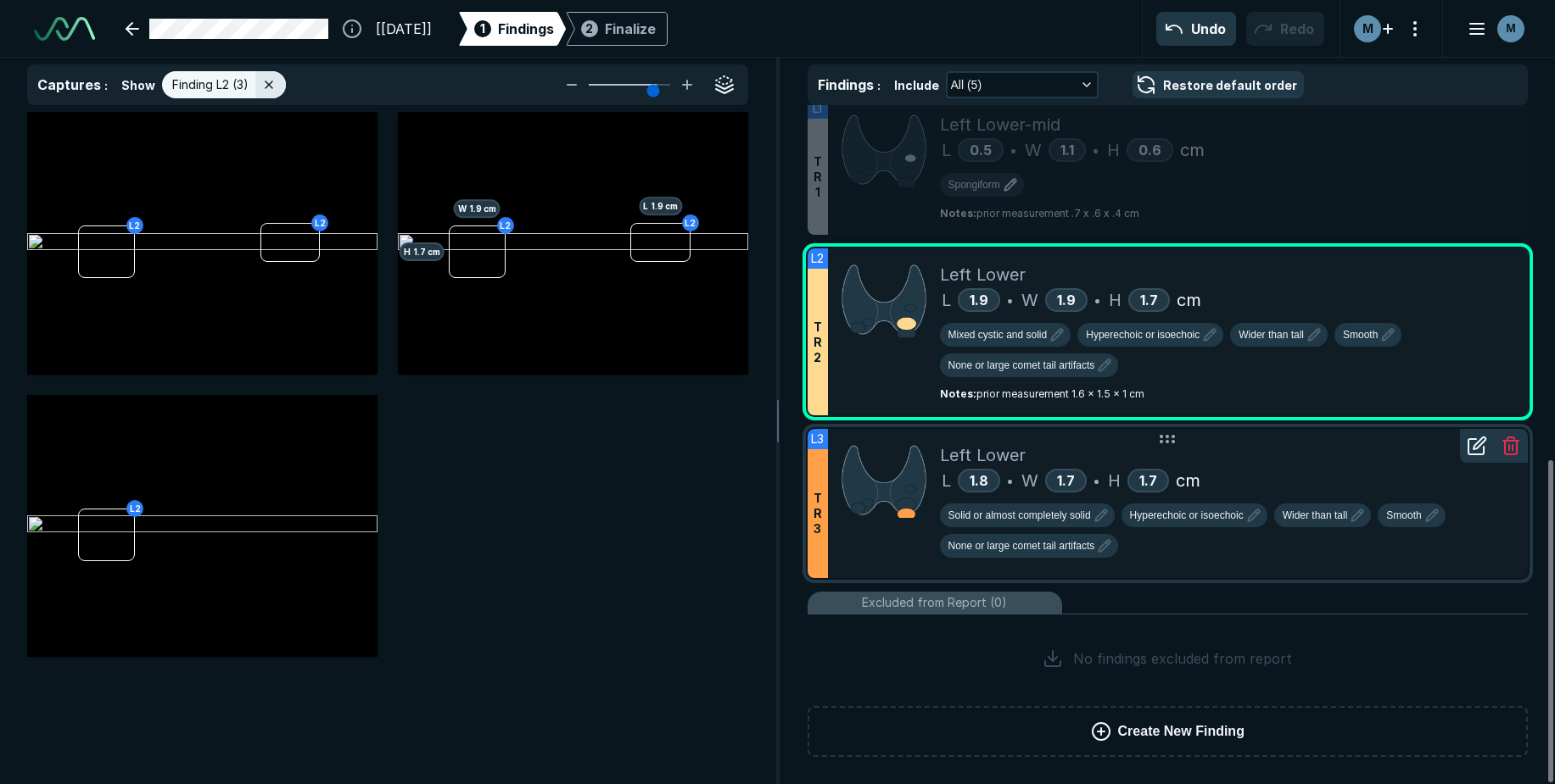
click at [1269, 475] on div "L 1.8 • W 1.7 • H 1.7 cm" at bounding box center [1227, 481] width 575 height 26
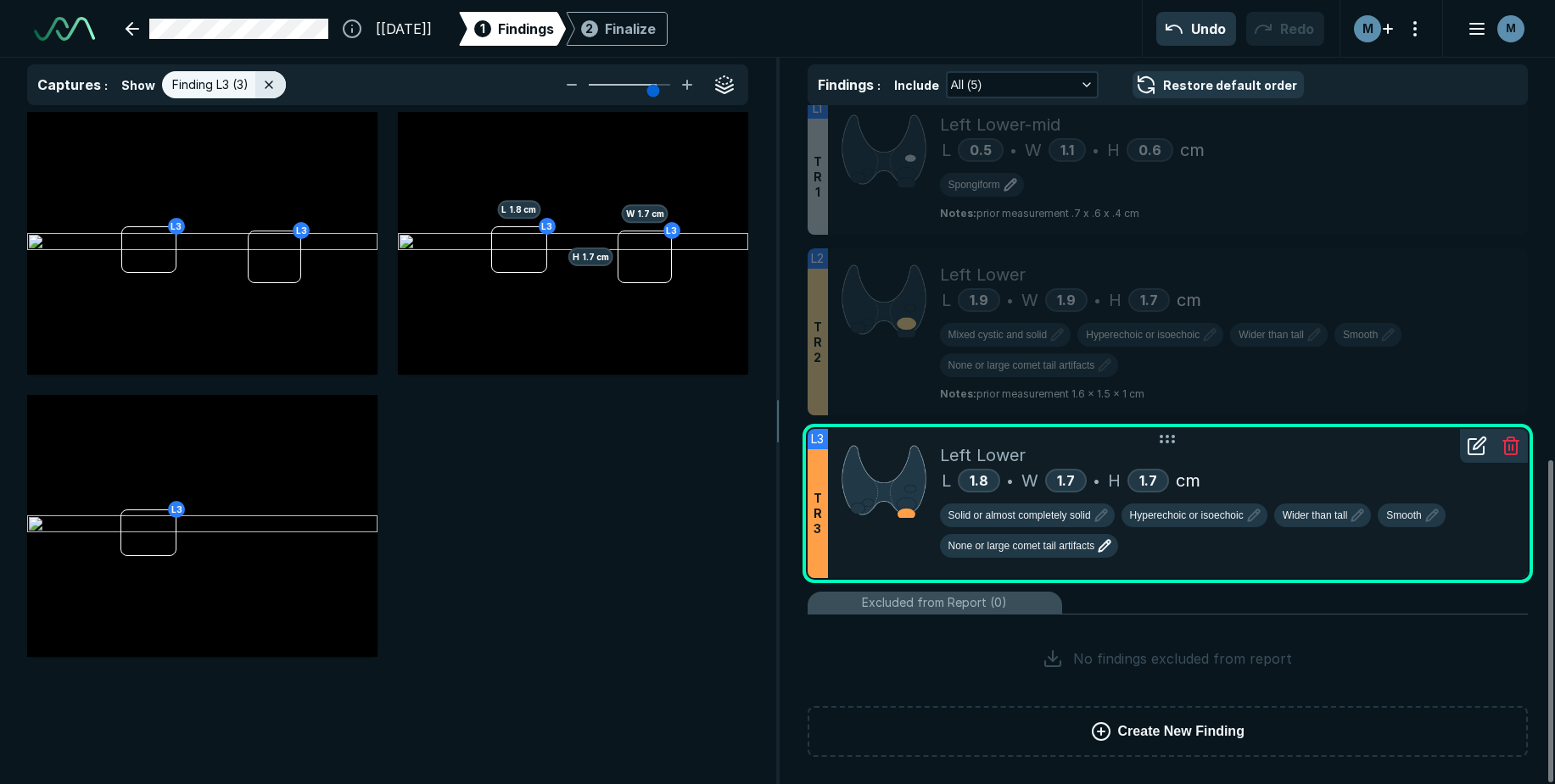
click at [1005, 549] on span "None or large comet tail artifacts" at bounding box center [1022, 545] width 147 height 15
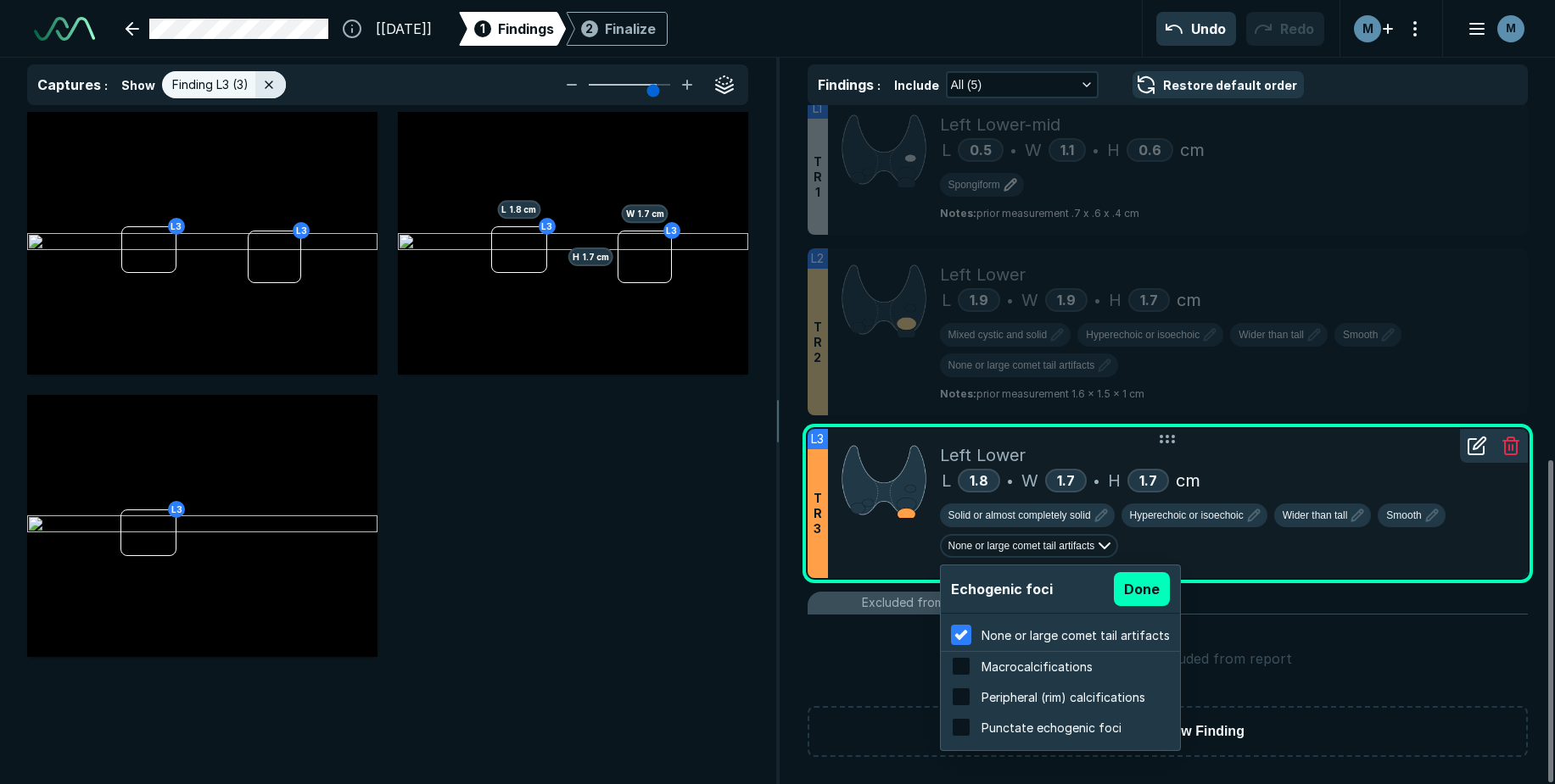
scroll to position [2727, 3235]
click at [1023, 542] on span "None or large comet tail artifacts" at bounding box center [1022, 545] width 147 height 15
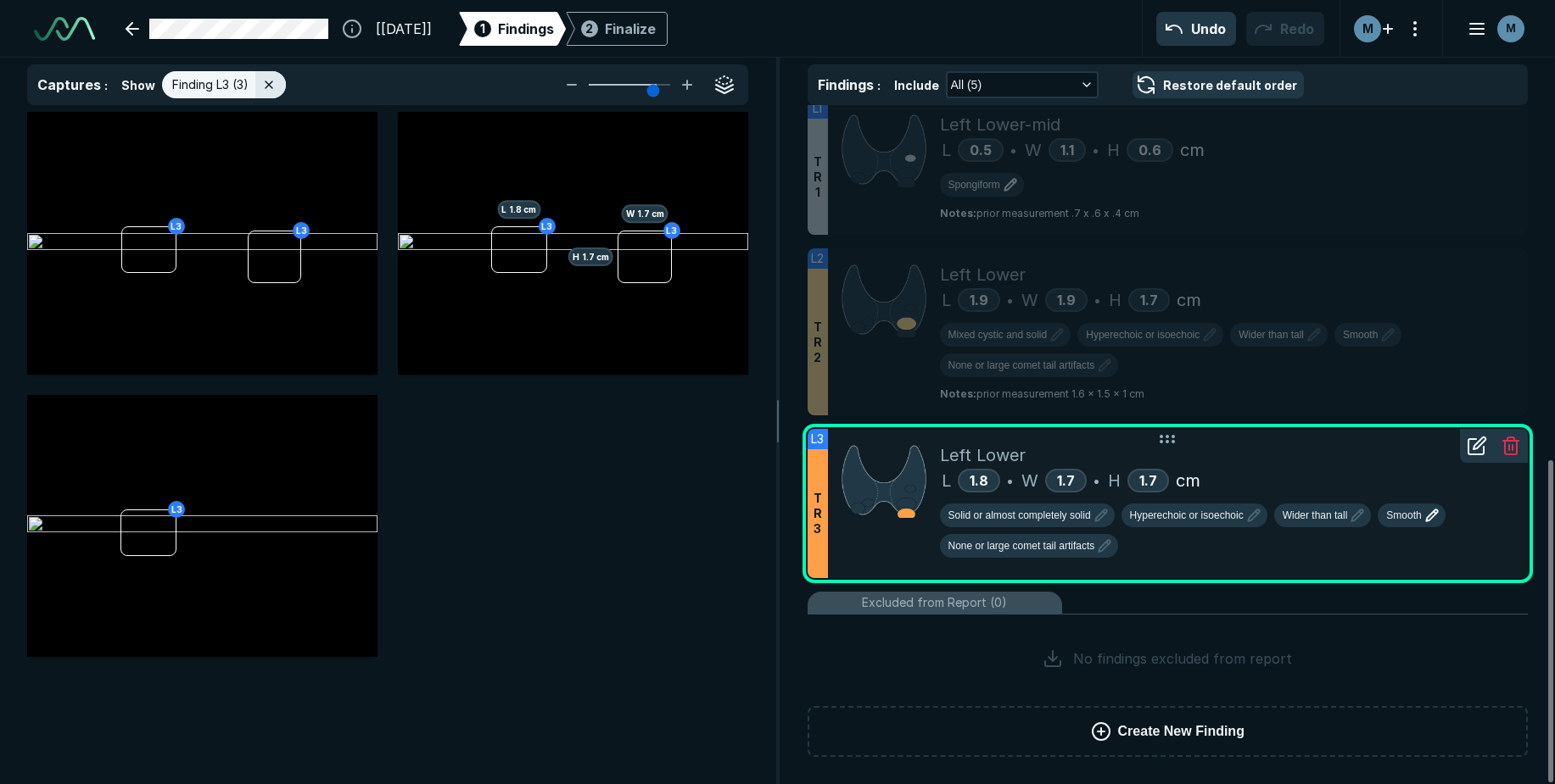
click at [1416, 514] on span "Smooth" at bounding box center [1403, 514] width 35 height 15
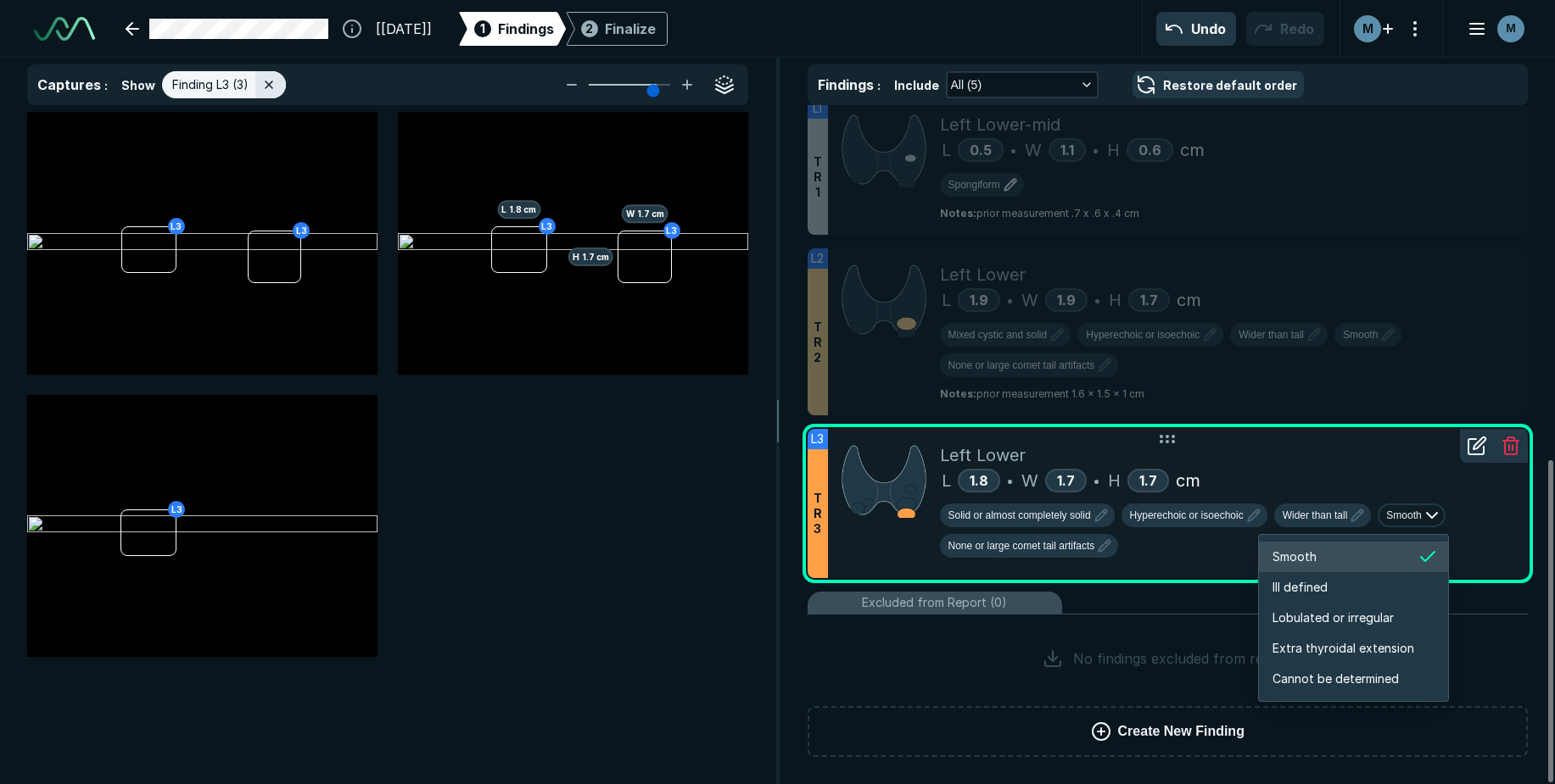
scroll to position [2830, 3017]
click at [1361, 649] on span "Extra thyroidal extension" at bounding box center [1343, 648] width 141 height 19
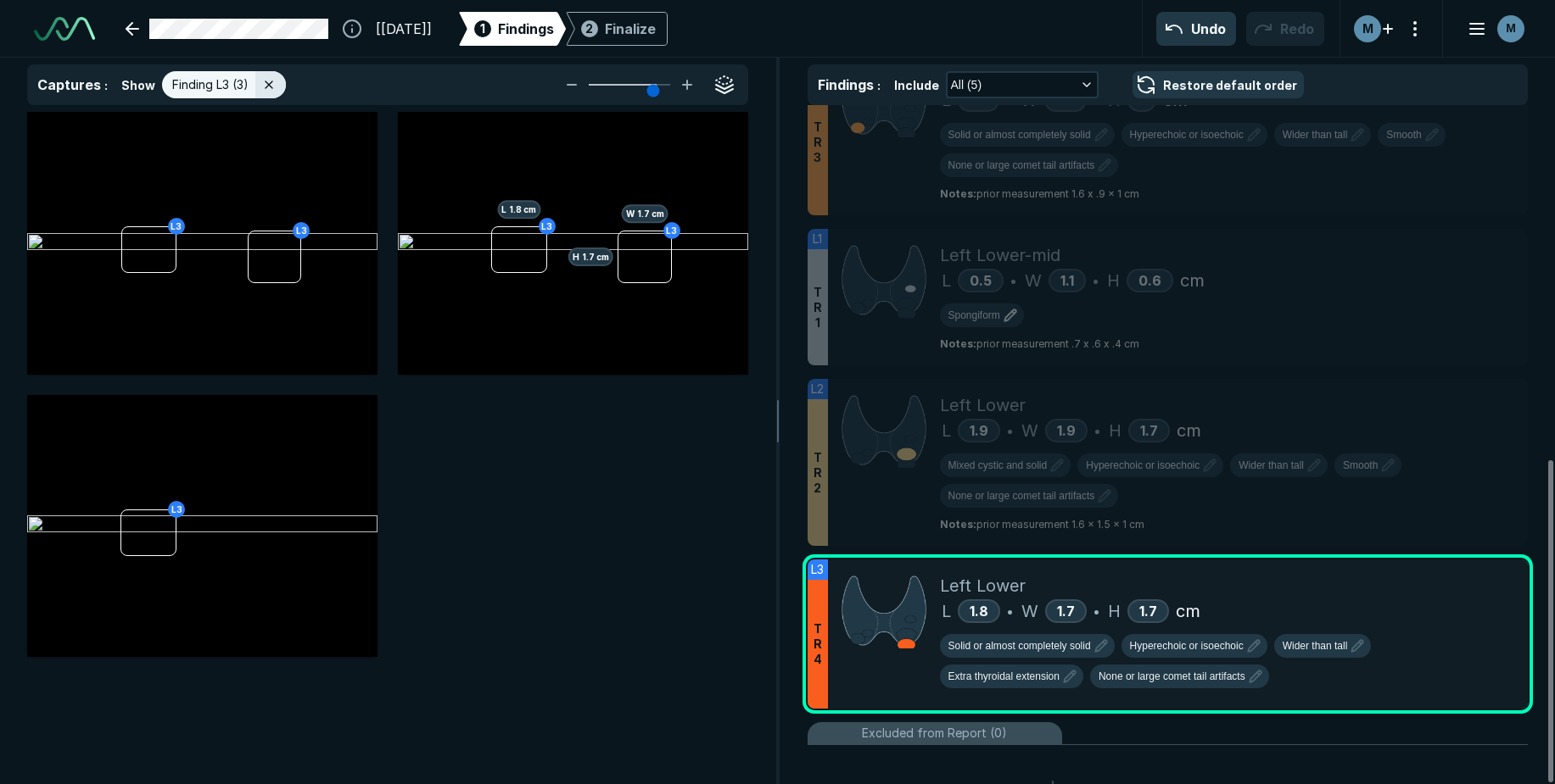
scroll to position [745, 0]
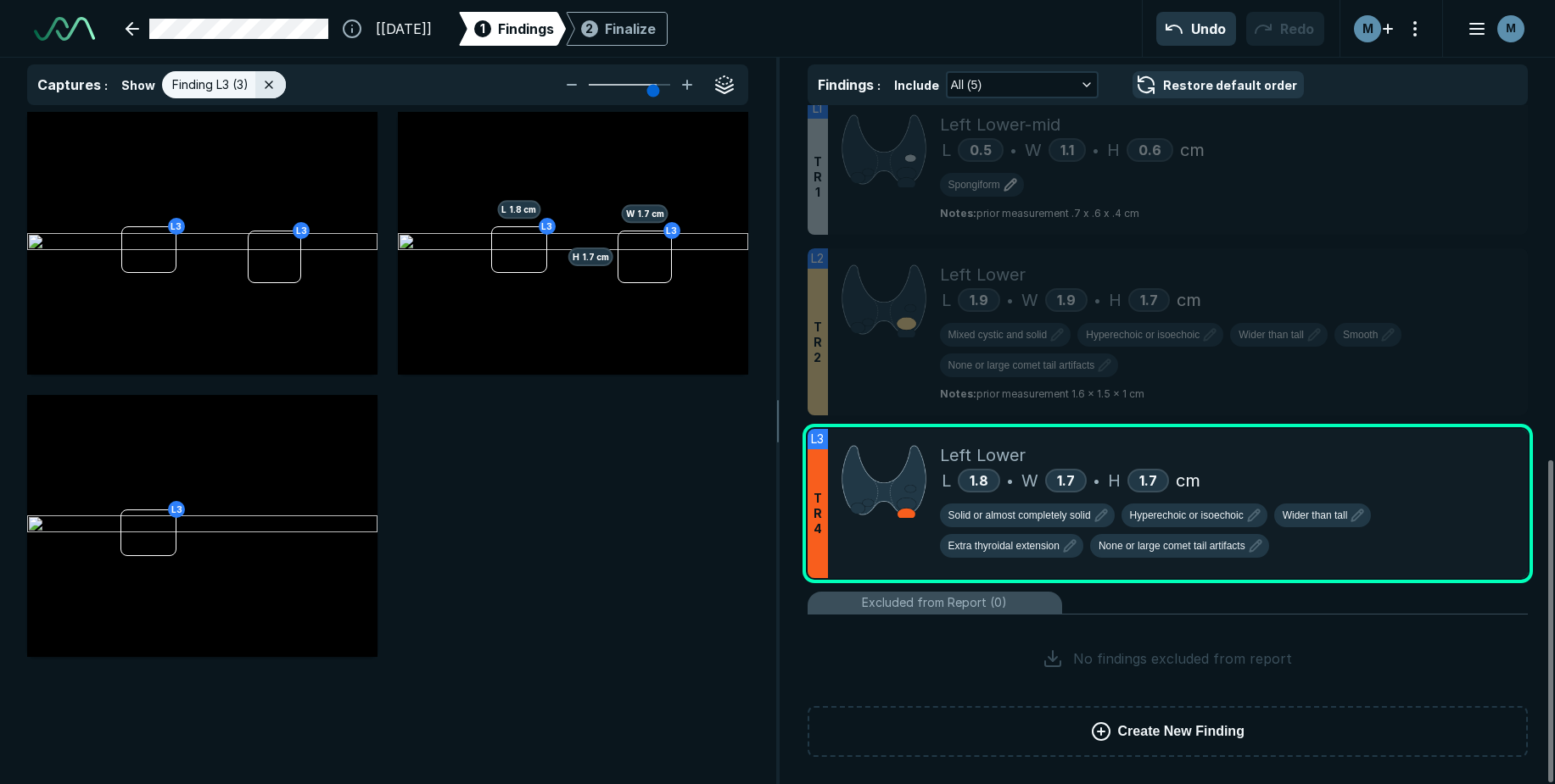
click at [673, 624] on div "L3 L3 L3 L 1.8 cm L3 H 1.7 cm W 1.7 cm L3" at bounding box center [387, 384] width 721 height 545
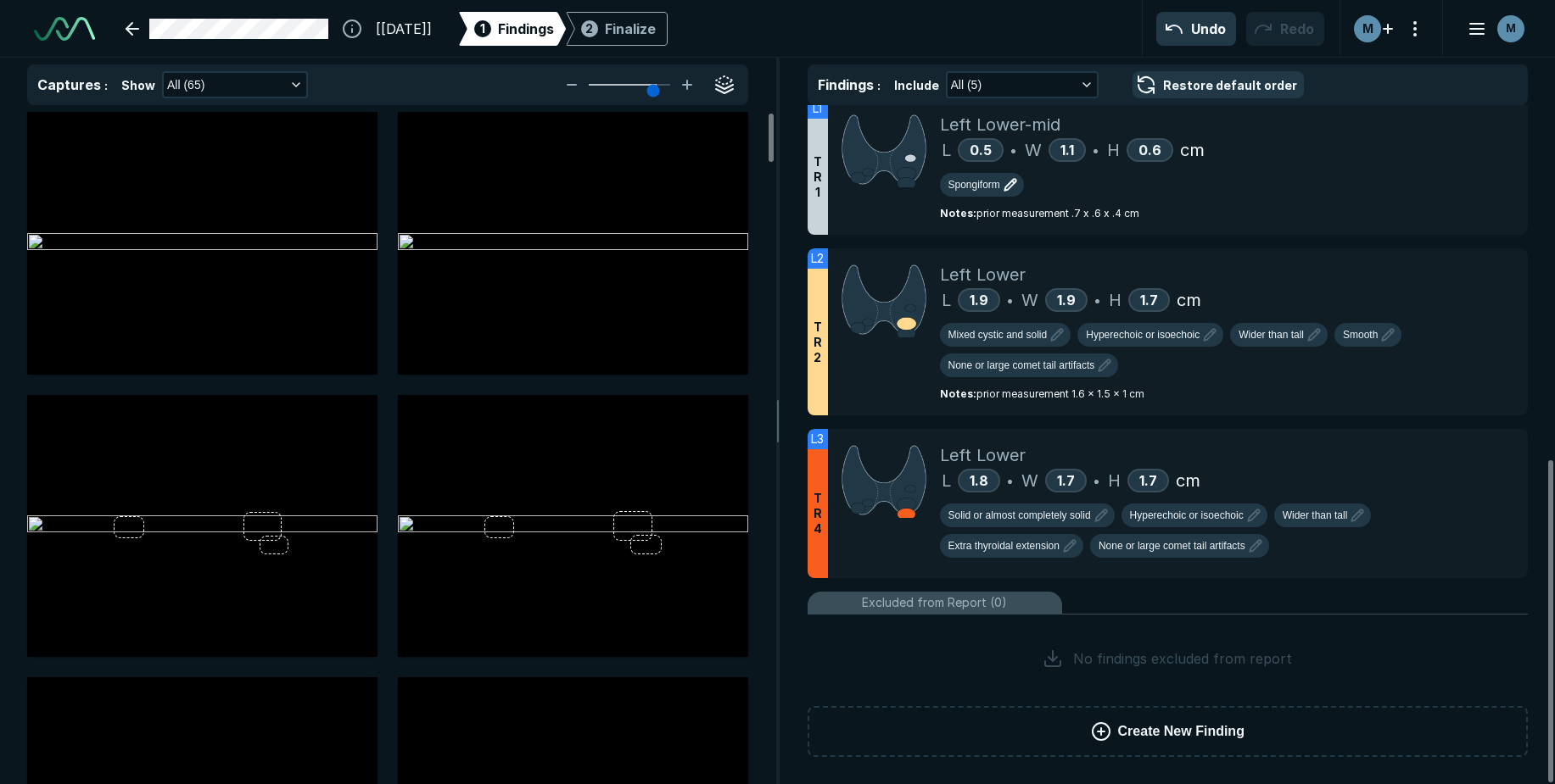
scroll to position [5020, 5395]
click at [1389, 495] on div "Solid or almost completely solid Hyperechoic or isoechoic Wider than tall Extra…" at bounding box center [1227, 529] width 575 height 71
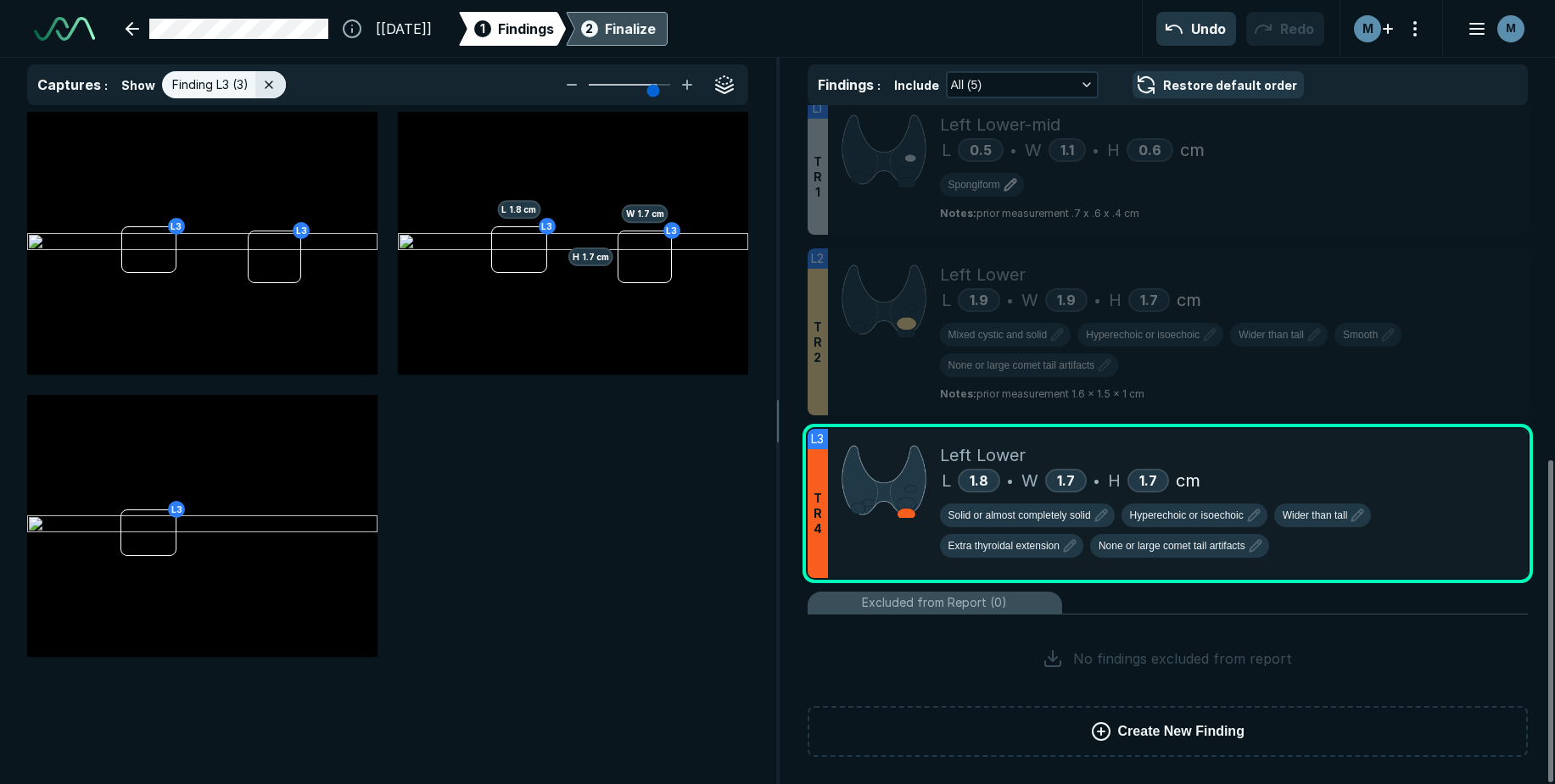
click at [656, 28] on div "Finalize" at bounding box center [630, 29] width 51 height 21
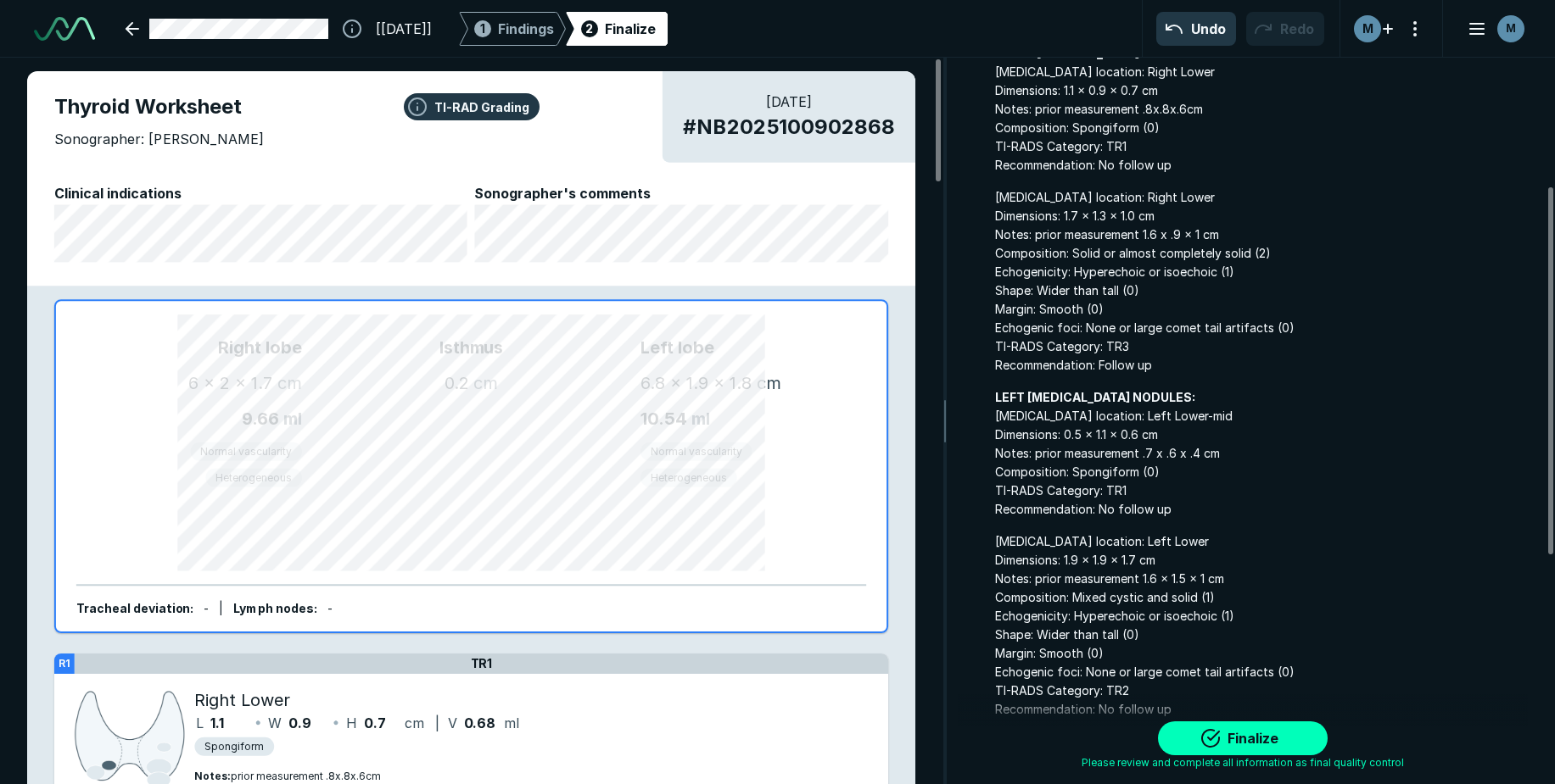
scroll to position [274, 0]
click at [1240, 735] on button "Finalize" at bounding box center [1243, 739] width 170 height 34
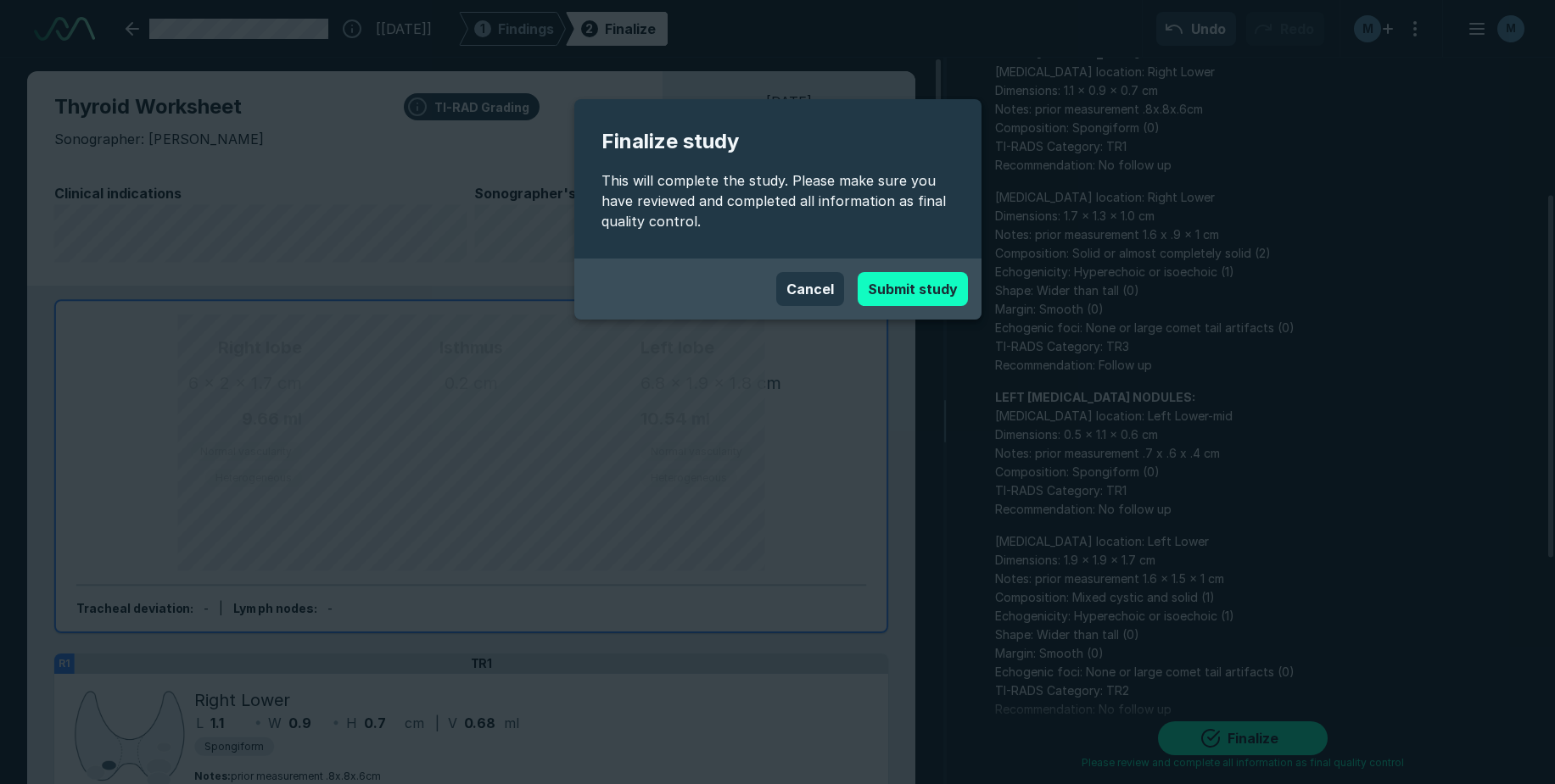
click at [920, 288] on button "Submit study" at bounding box center [913, 289] width 111 height 34
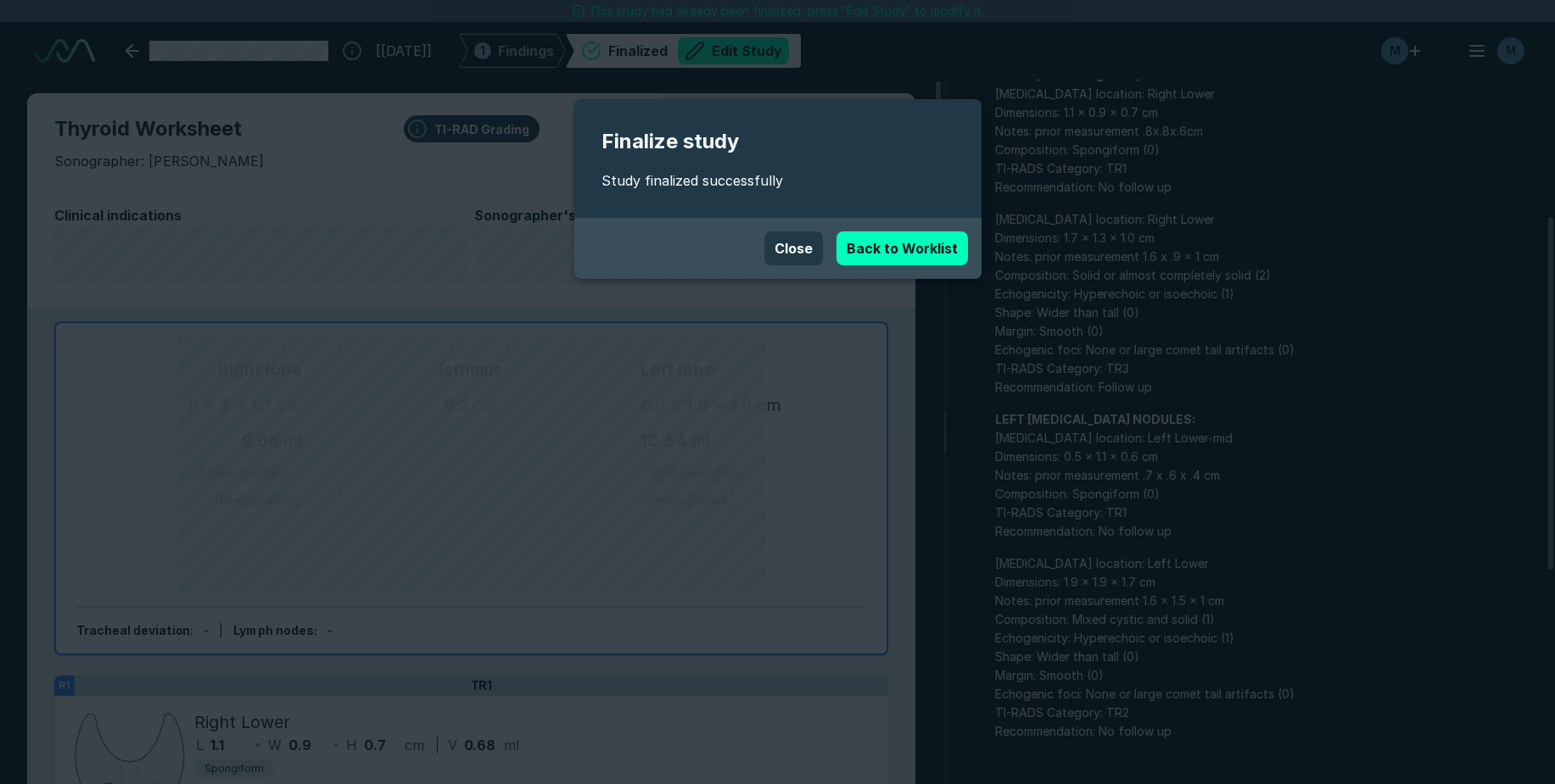
scroll to position [5314, 9178]
click at [952, 250] on link "Back to Worklist" at bounding box center [902, 248] width 131 height 34
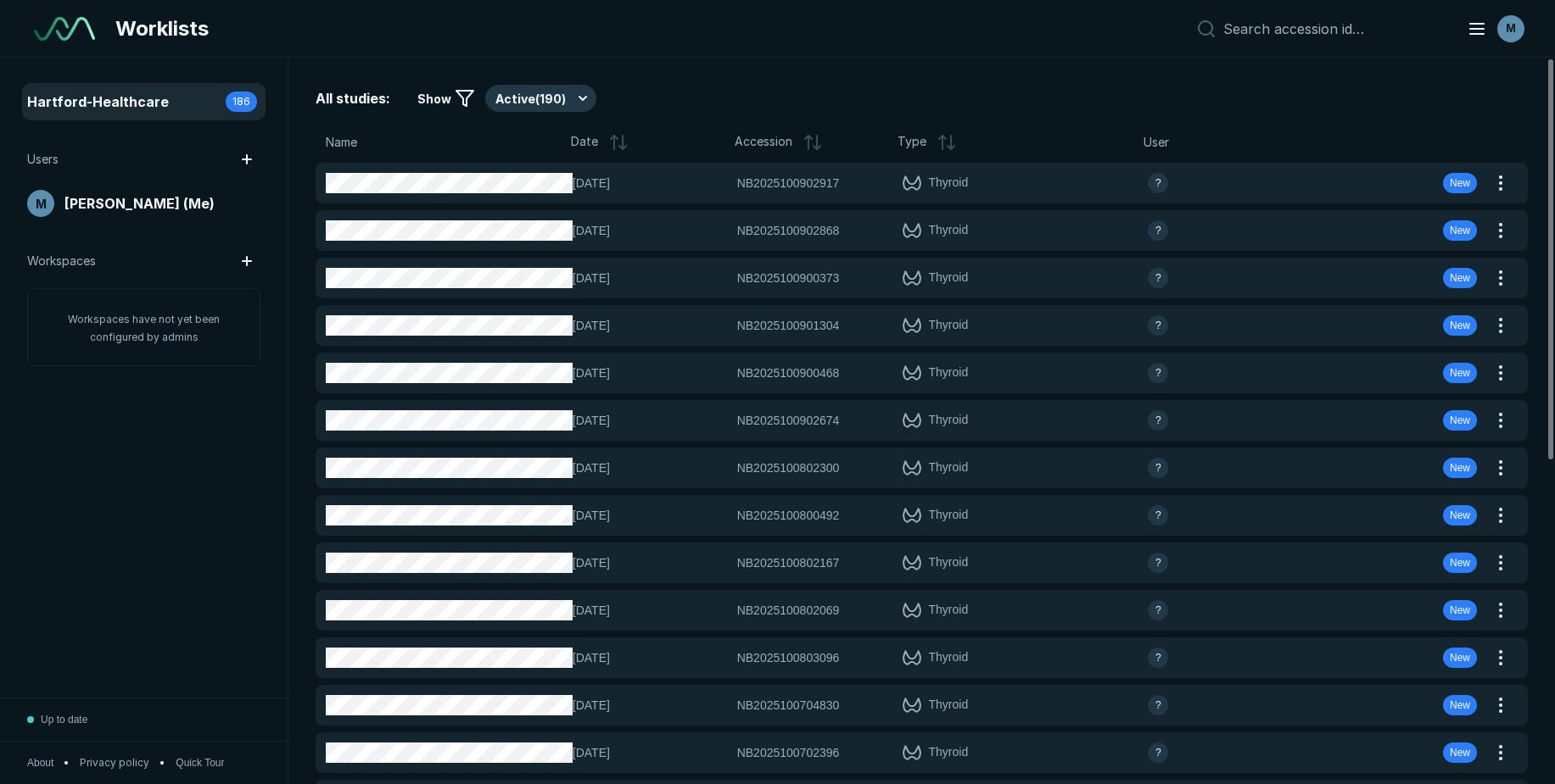
scroll to position [5413, 9178]
